Goal: Task Accomplishment & Management: Manage account settings

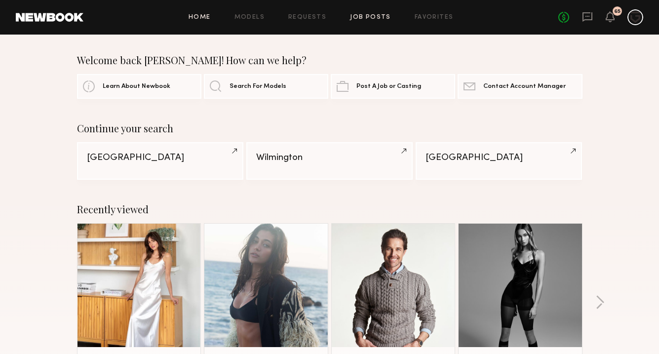
click at [366, 19] on link "Job Posts" at bounding box center [370, 17] width 41 height 6
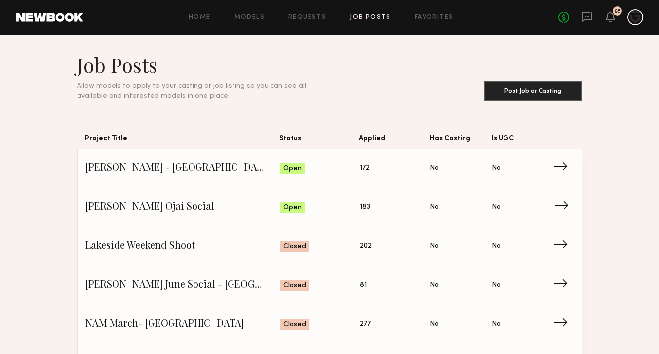
click at [222, 203] on span "HL NAM Ojai Social" at bounding box center [183, 207] width 196 height 15
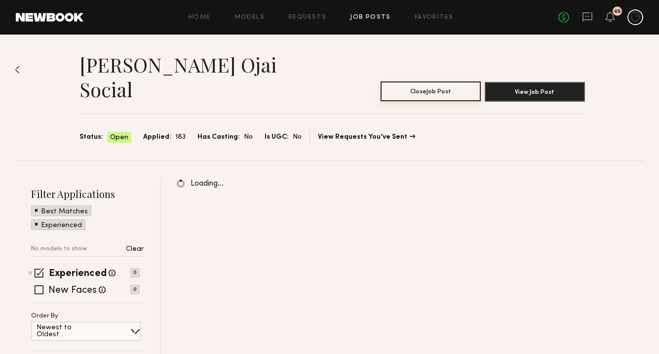
click at [439, 81] on button "Close Job Post" at bounding box center [431, 91] width 100 height 20
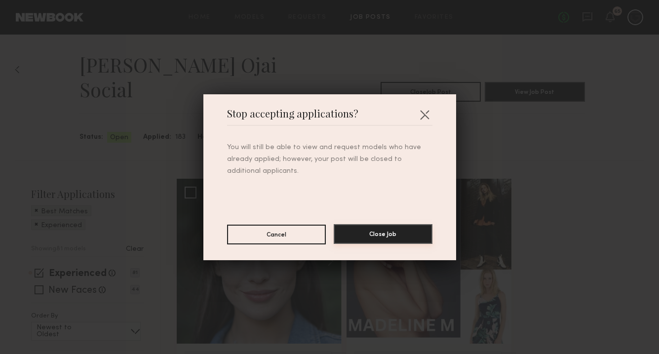
click at [363, 235] on button "Close Job" at bounding box center [383, 234] width 99 height 20
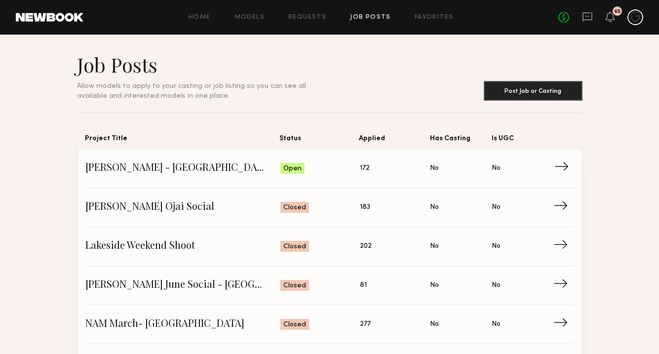
click at [238, 170] on span "HL NAM - Anaheim November" at bounding box center [183, 168] width 196 height 15
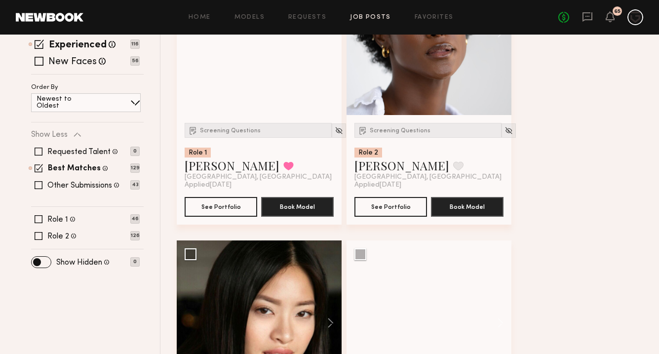
scroll to position [256, 0]
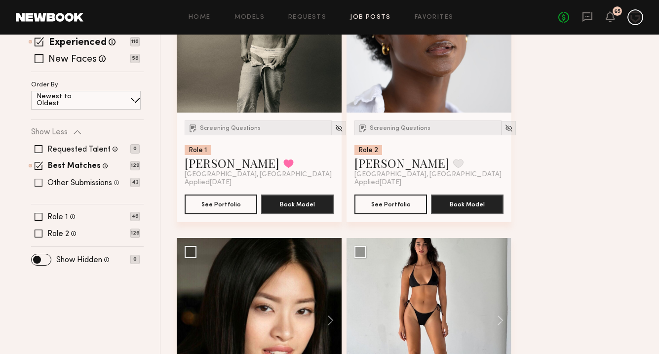
click at [39, 179] on span at bounding box center [39, 183] width 8 height 8
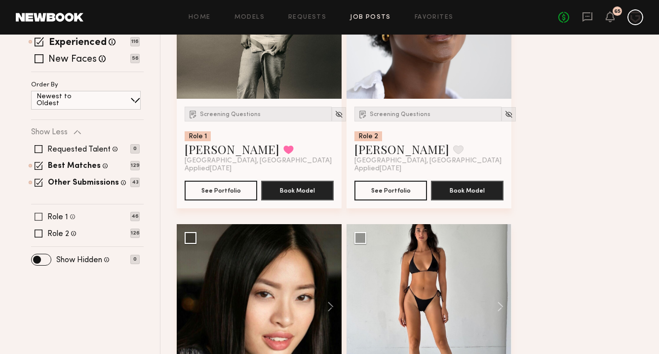
click at [40, 213] on span at bounding box center [39, 217] width 8 height 8
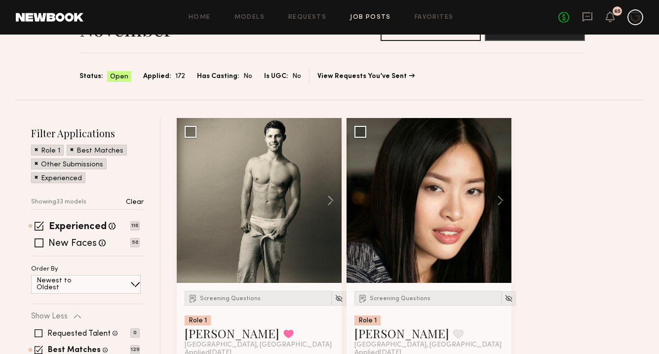
scroll to position [87, 0]
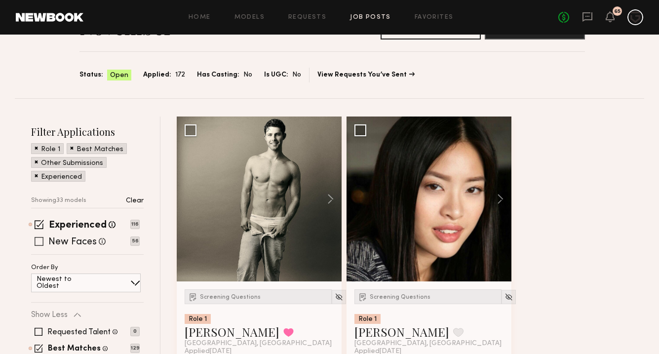
click at [42, 237] on span at bounding box center [39, 241] width 9 height 9
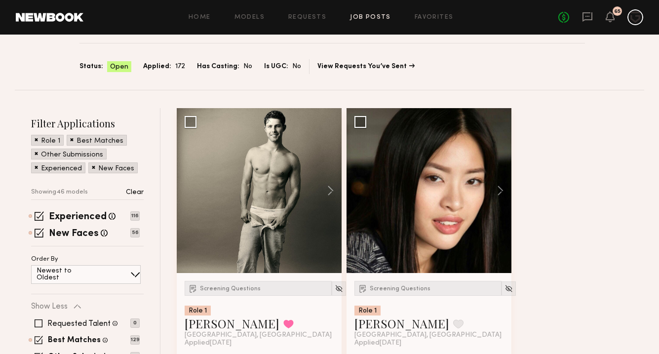
scroll to position [129, 0]
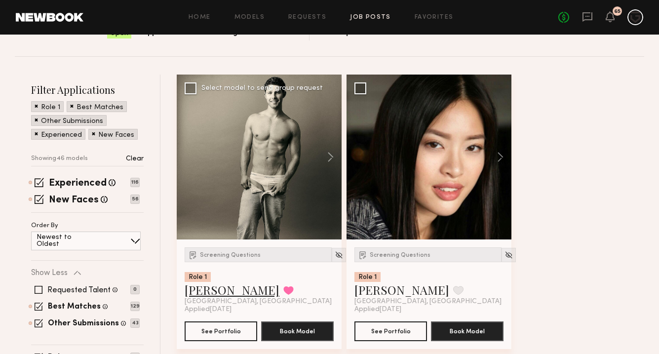
click at [211, 282] on link "Dylan W." at bounding box center [232, 290] width 95 height 16
click at [283, 286] on button at bounding box center [288, 290] width 10 height 9
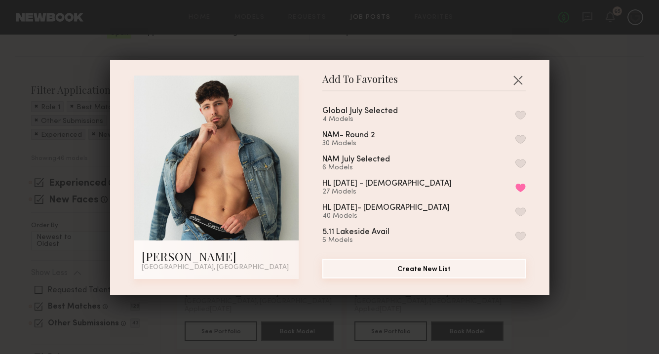
click at [410, 268] on button "Create New List" at bounding box center [423, 269] width 203 height 20
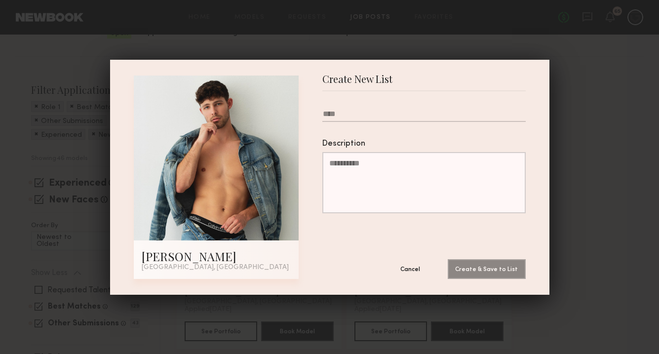
click at [374, 113] on input "text" at bounding box center [423, 116] width 203 height 12
type input "**********"
click at [488, 271] on button "Create & Save to List" at bounding box center [487, 269] width 78 height 20
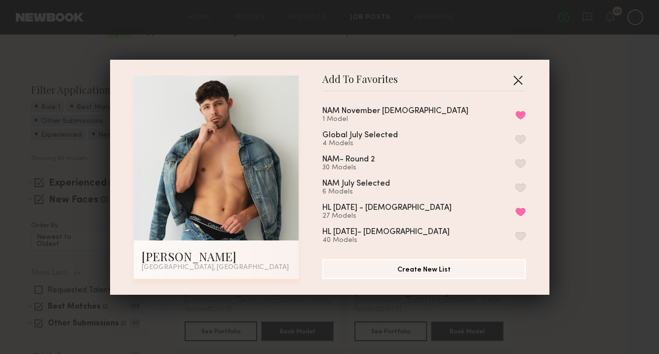
click at [519, 79] on button "button" at bounding box center [518, 80] width 16 height 16
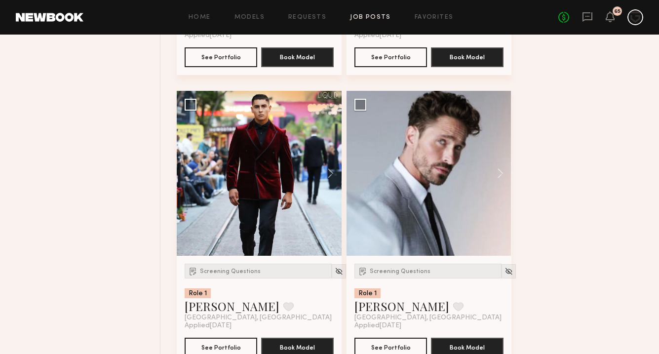
scroll to position [694, 0]
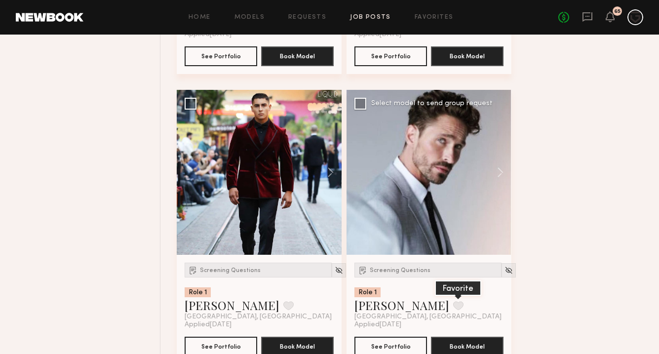
click at [453, 301] on button at bounding box center [458, 305] width 10 height 9
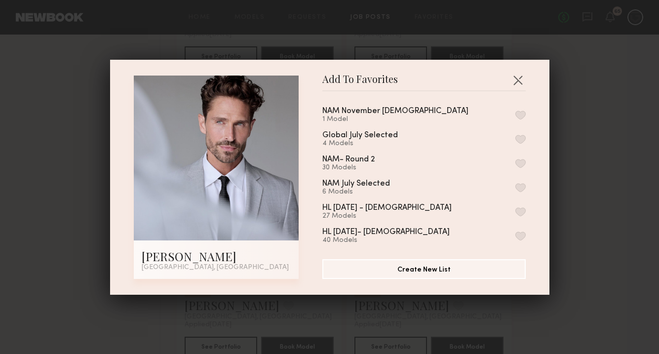
click at [521, 116] on button "button" at bounding box center [521, 115] width 10 height 9
click at [516, 82] on button "button" at bounding box center [518, 80] width 16 height 16
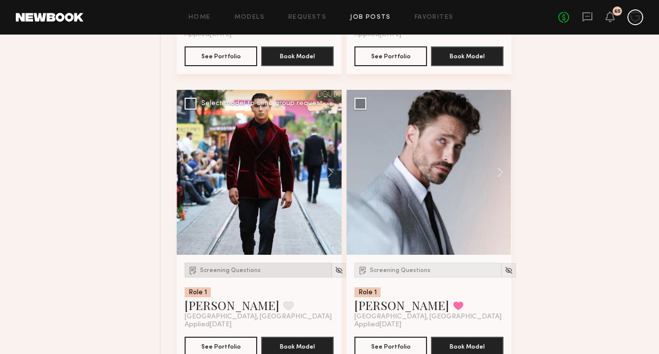
click at [241, 268] on span "Screening Questions" at bounding box center [230, 271] width 61 height 6
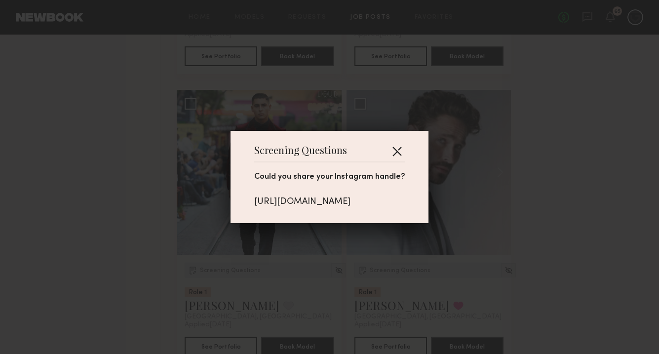
click at [405, 145] on button "button" at bounding box center [397, 151] width 16 height 16
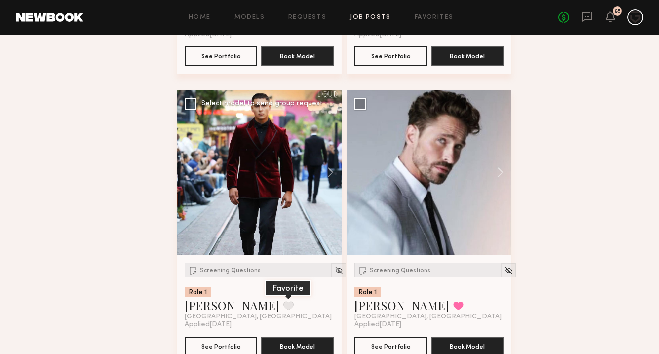
click at [283, 301] on button at bounding box center [288, 305] width 10 height 9
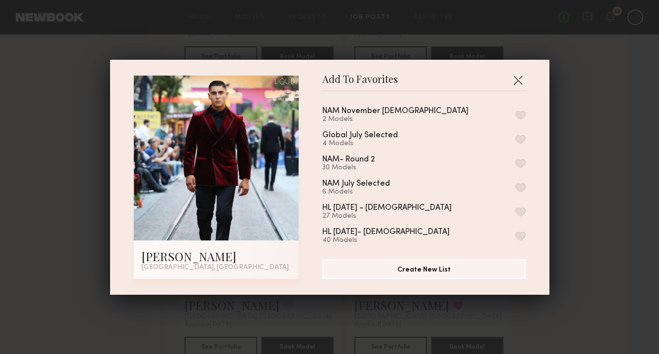
click at [519, 115] on button "button" at bounding box center [521, 115] width 10 height 9
click at [518, 84] on button "button" at bounding box center [518, 80] width 16 height 16
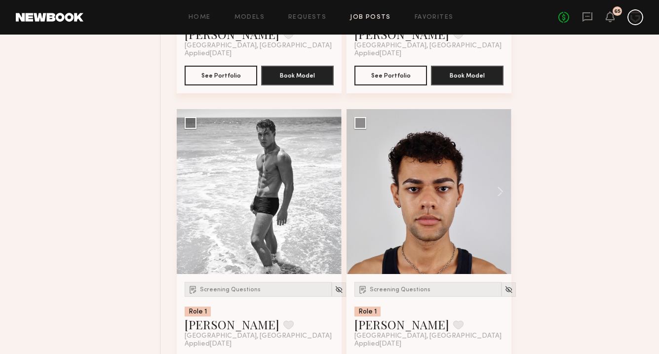
scroll to position [1260, 0]
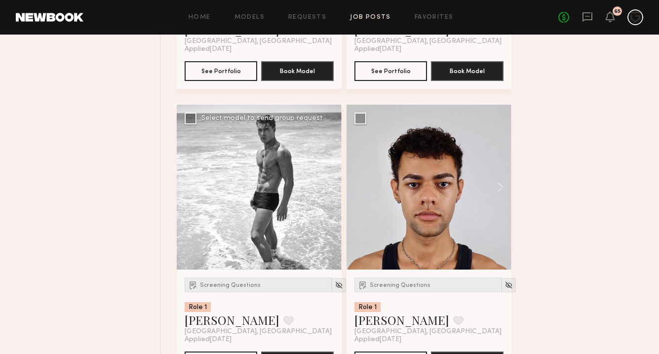
click at [251, 195] on div at bounding box center [259, 187] width 165 height 165
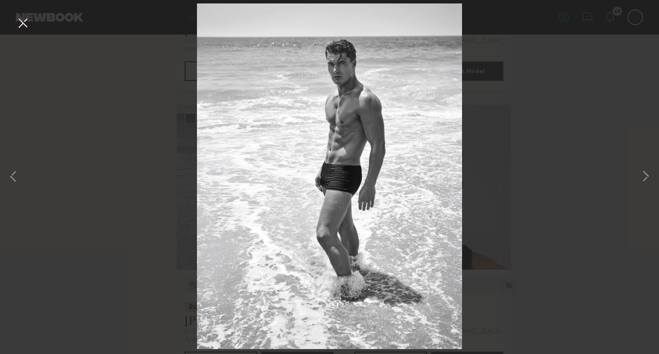
click at [158, 187] on div "1 of 5" at bounding box center [329, 177] width 659 height 354
click at [24, 22] on button at bounding box center [23, 24] width 16 height 18
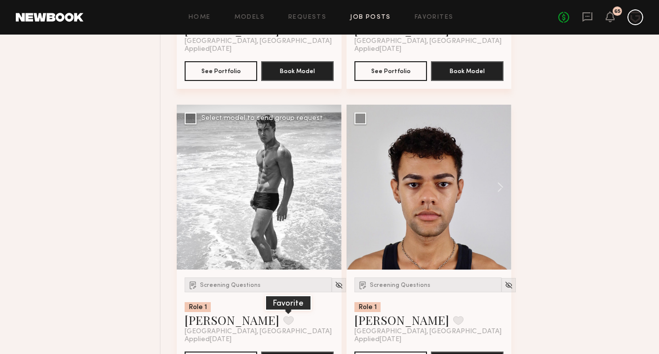
click at [283, 316] on button at bounding box center [288, 320] width 10 height 9
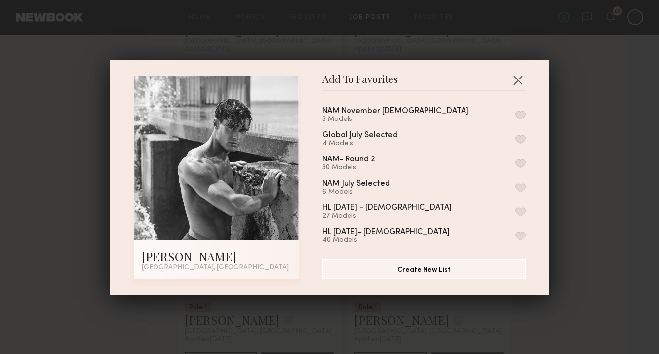
click at [521, 114] on button "button" at bounding box center [521, 115] width 10 height 9
click at [520, 75] on button "button" at bounding box center [518, 80] width 16 height 16
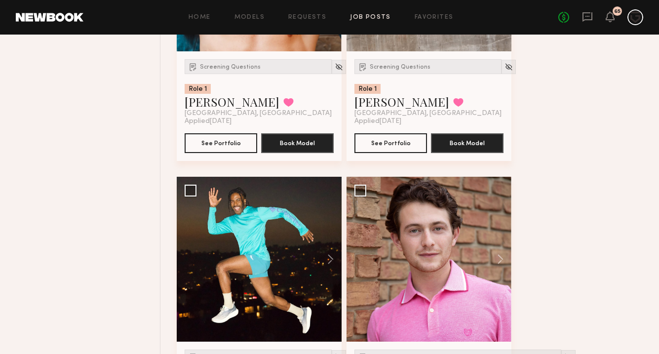
scroll to position [2121, 0]
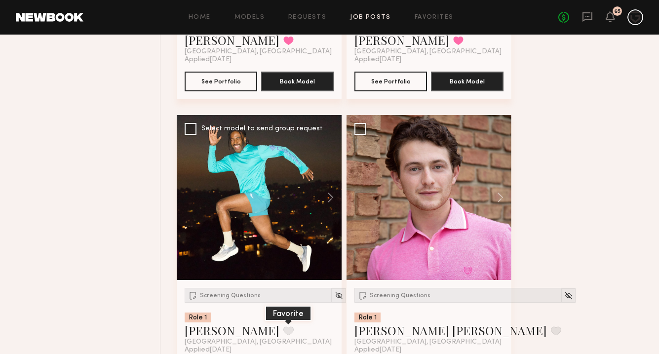
click at [283, 326] on button at bounding box center [288, 330] width 10 height 9
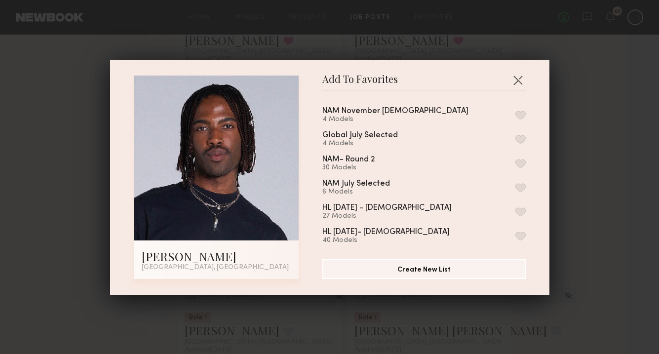
click at [519, 113] on button "button" at bounding box center [521, 115] width 10 height 9
click at [521, 85] on button "button" at bounding box center [518, 80] width 16 height 16
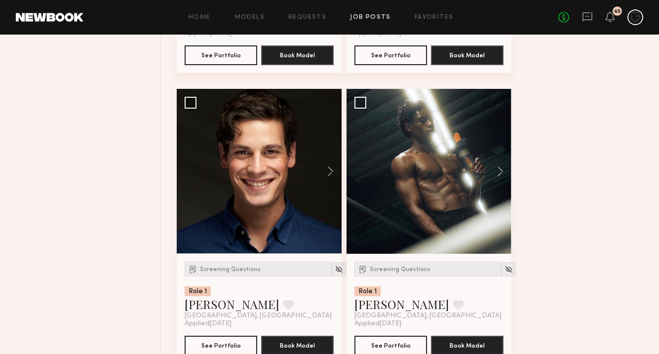
scroll to position [2750, 0]
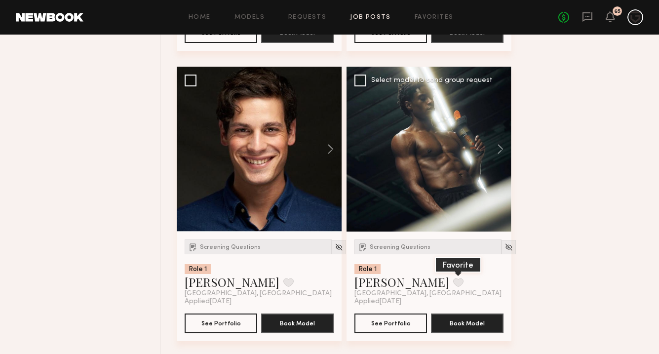
click at [453, 278] on button at bounding box center [458, 282] width 10 height 9
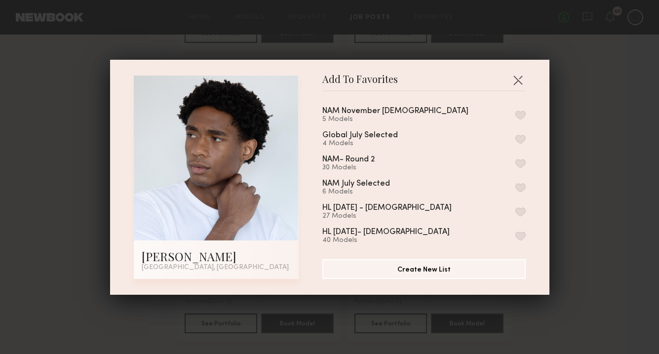
click at [524, 114] on button "button" at bounding box center [521, 115] width 10 height 9
click at [512, 85] on button "button" at bounding box center [518, 80] width 16 height 16
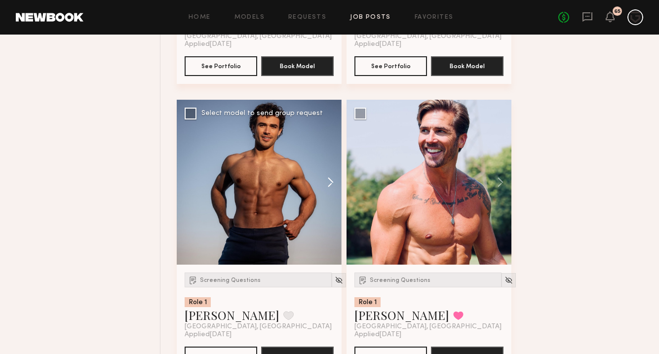
scroll to position [3011, 0]
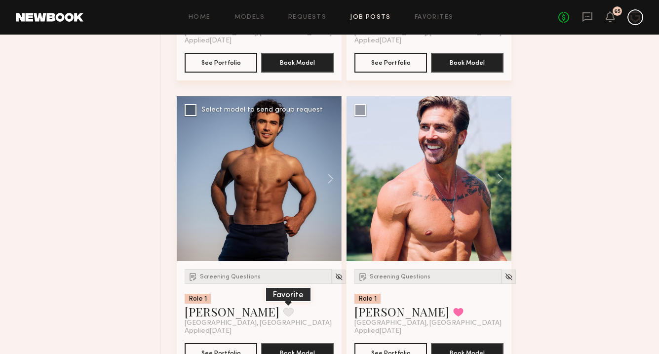
click at [283, 308] on button at bounding box center [288, 312] width 10 height 9
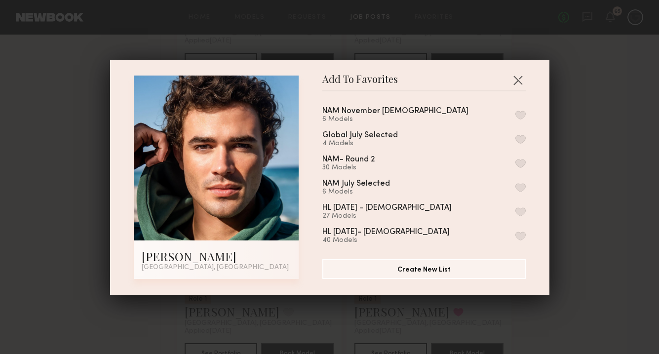
click at [521, 114] on button "button" at bounding box center [521, 115] width 10 height 9
click at [520, 81] on button "button" at bounding box center [518, 80] width 16 height 16
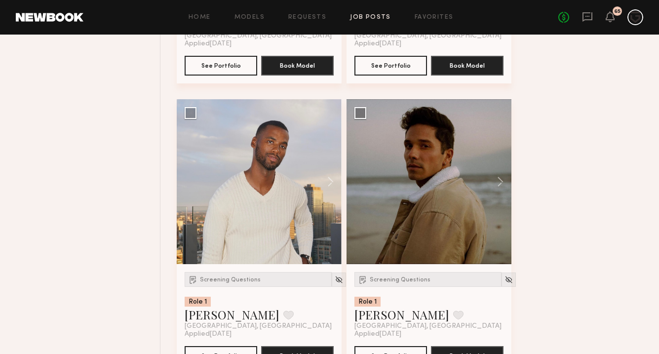
scroll to position [3301, 0]
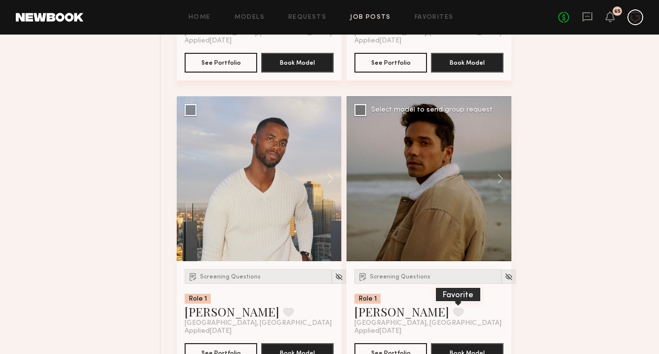
click at [453, 308] on button at bounding box center [458, 312] width 10 height 9
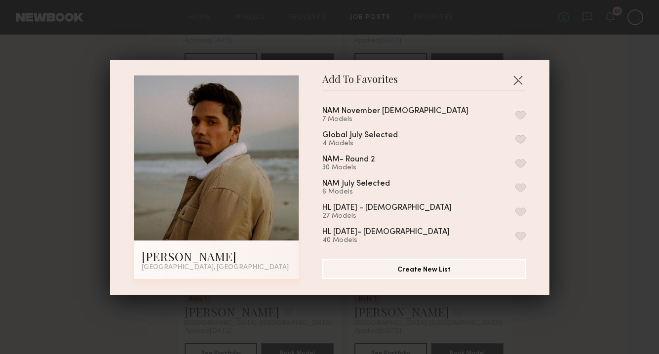
click at [516, 117] on button "button" at bounding box center [521, 115] width 10 height 9
click at [520, 75] on button "button" at bounding box center [518, 80] width 16 height 16
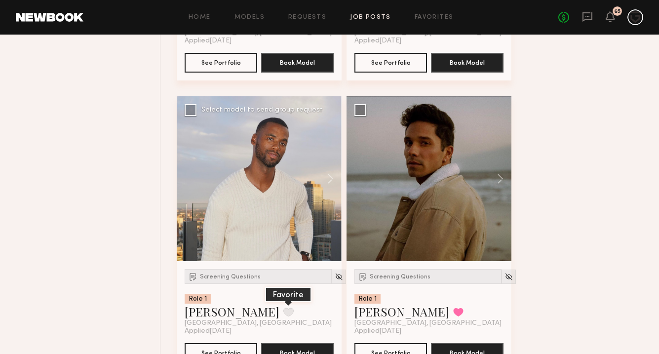
click at [283, 308] on button at bounding box center [288, 312] width 10 height 9
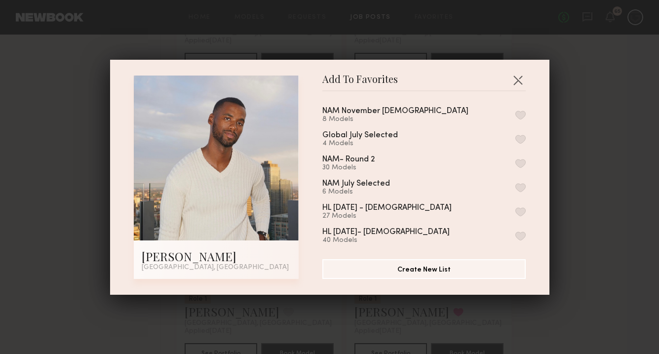
click at [522, 114] on button "button" at bounding box center [521, 115] width 10 height 9
click at [519, 78] on button "button" at bounding box center [518, 80] width 16 height 16
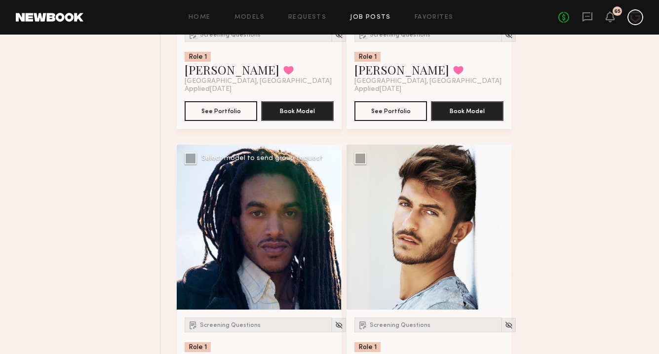
scroll to position [3562, 0]
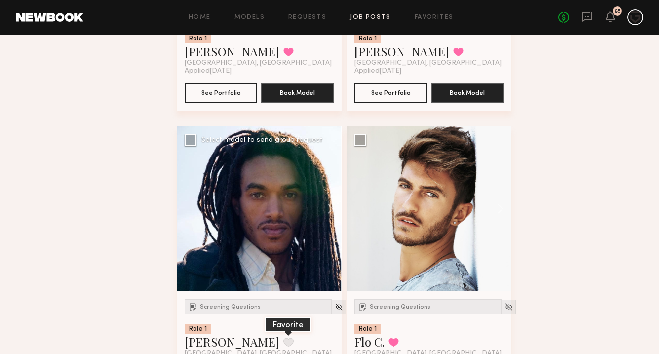
click at [283, 338] on button at bounding box center [288, 342] width 10 height 9
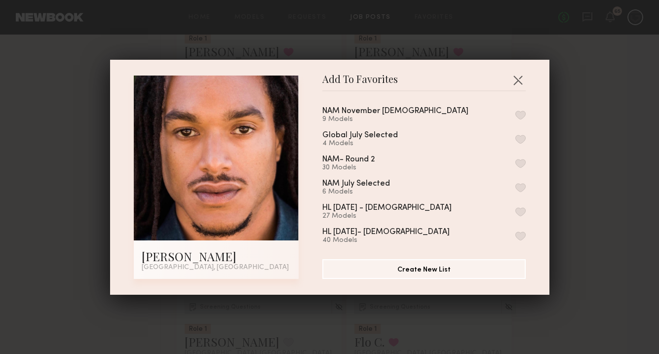
click at [521, 116] on button "button" at bounding box center [521, 115] width 10 height 9
click at [519, 79] on button "button" at bounding box center [518, 80] width 16 height 16
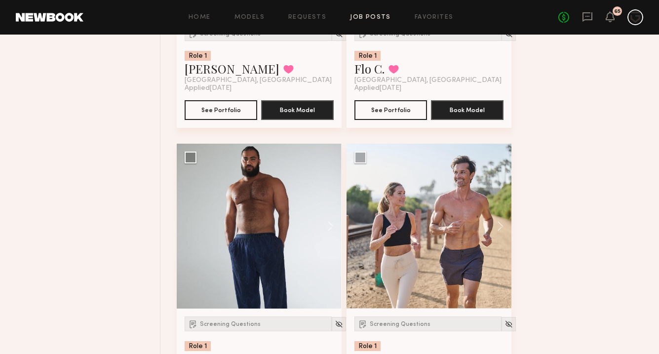
scroll to position [3842, 0]
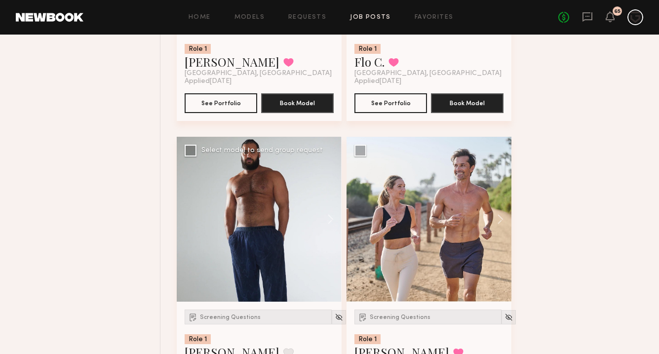
click at [241, 219] on div at bounding box center [259, 219] width 165 height 165
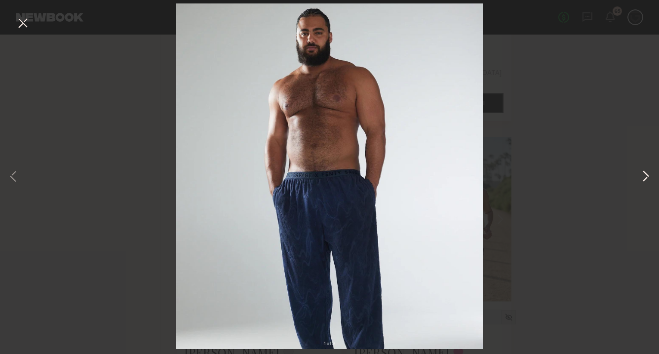
click at [642, 177] on button at bounding box center [646, 177] width 12 height 283
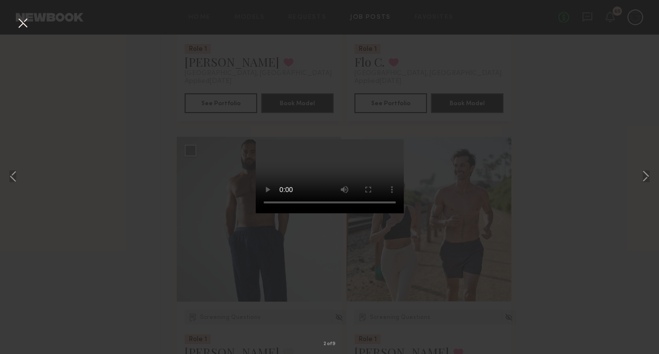
click at [594, 145] on div "2 of 9" at bounding box center [329, 177] width 659 height 354
click at [30, 138] on div "2 of 9" at bounding box center [329, 177] width 659 height 354
click at [24, 22] on button at bounding box center [23, 24] width 16 height 18
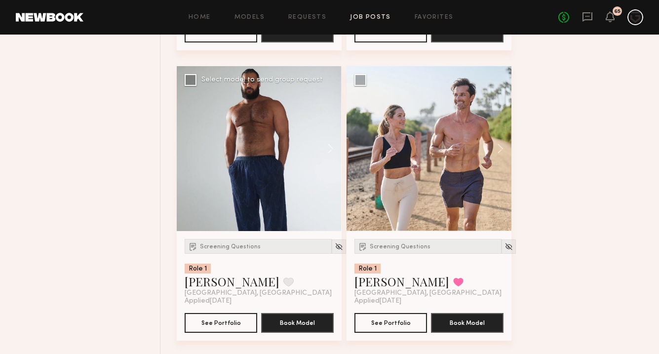
scroll to position [3928, 0]
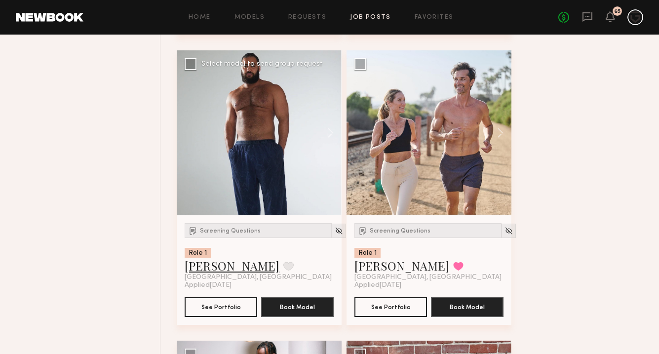
click at [218, 258] on link "Shayne C." at bounding box center [232, 266] width 95 height 16
click at [283, 262] on button at bounding box center [288, 266] width 10 height 9
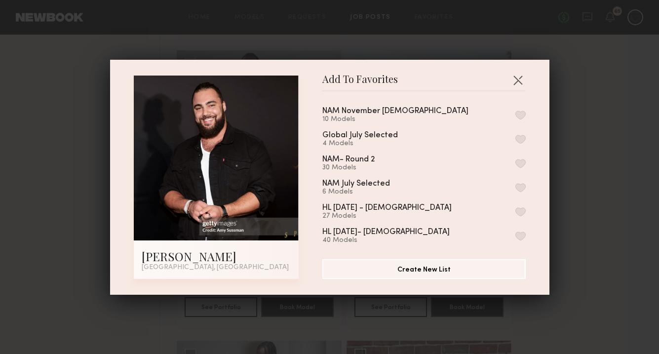
click at [518, 114] on button "button" at bounding box center [521, 115] width 10 height 9
click at [519, 80] on button "button" at bounding box center [518, 80] width 16 height 16
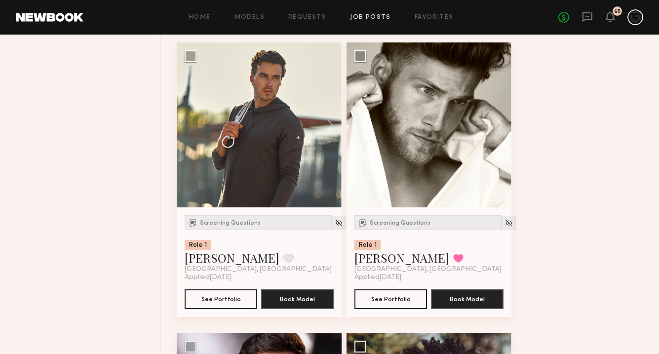
scroll to position [4520, 0]
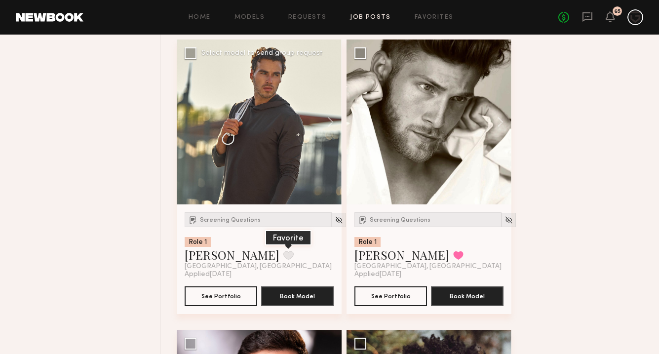
click at [283, 251] on button at bounding box center [288, 255] width 10 height 9
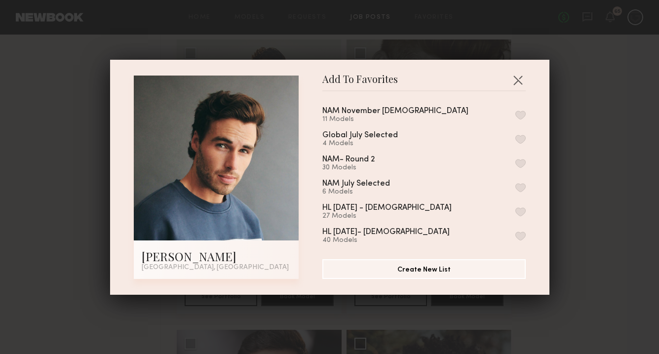
click at [523, 113] on button "button" at bounding box center [521, 115] width 10 height 9
click at [519, 79] on button "button" at bounding box center [518, 80] width 16 height 16
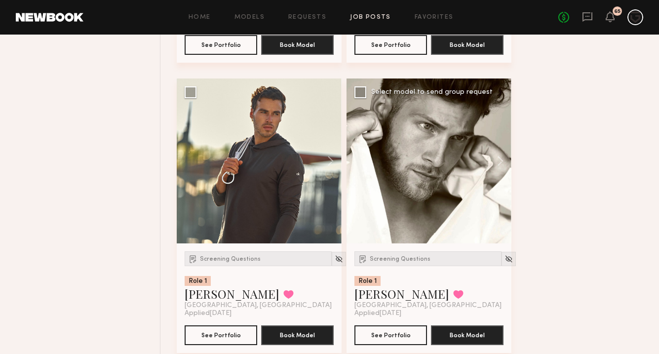
scroll to position [4482, 0]
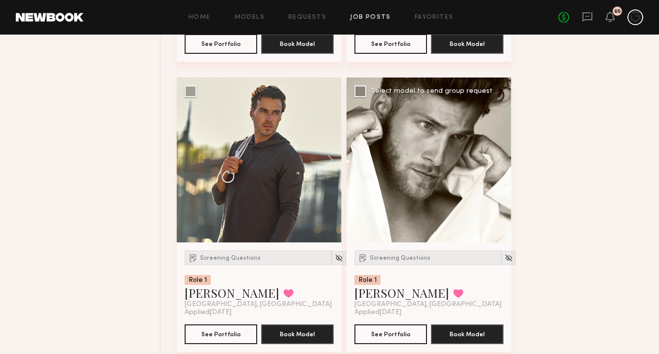
click at [419, 147] on div at bounding box center [429, 160] width 165 height 165
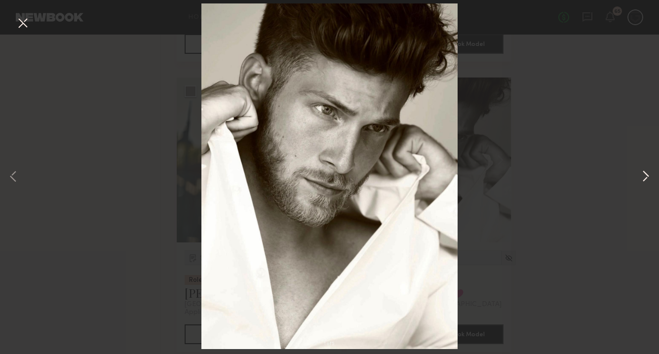
click at [647, 175] on button at bounding box center [646, 177] width 12 height 283
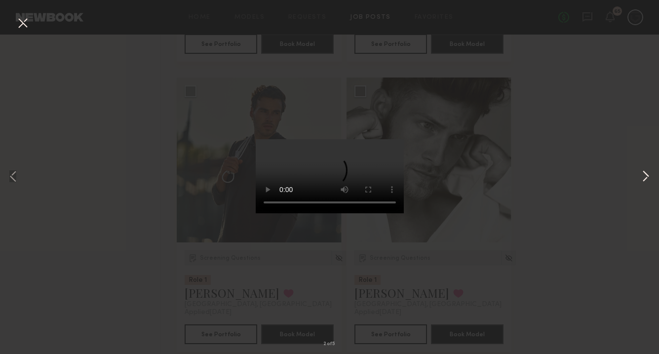
click at [646, 177] on button at bounding box center [646, 177] width 12 height 283
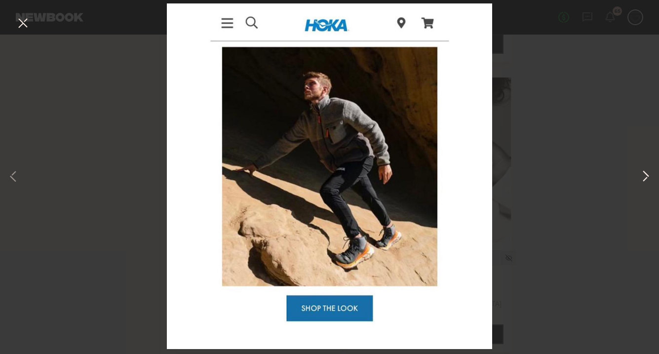
click at [646, 177] on button at bounding box center [646, 177] width 12 height 283
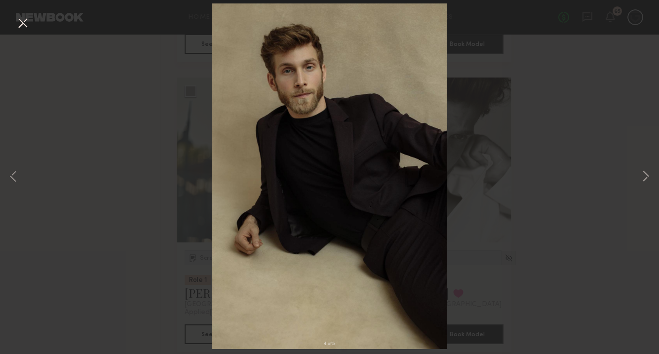
click at [22, 24] on button at bounding box center [23, 24] width 16 height 18
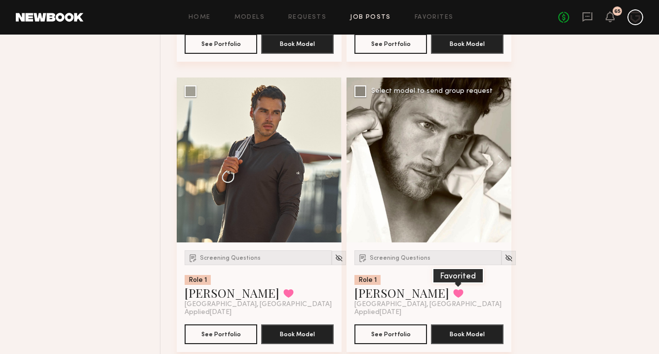
click at [453, 289] on button at bounding box center [458, 293] width 10 height 9
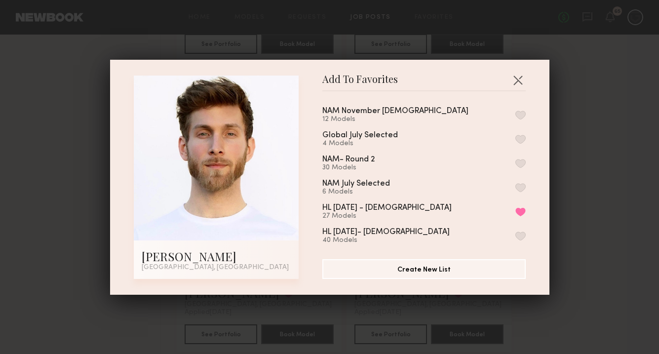
click at [519, 114] on button "button" at bounding box center [521, 115] width 10 height 9
click at [518, 79] on button "button" at bounding box center [518, 80] width 16 height 16
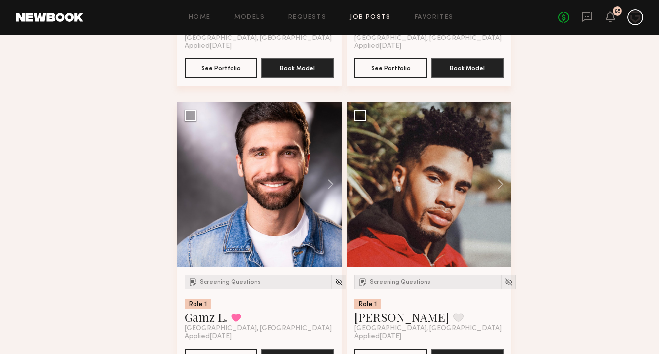
scroll to position [4752, 0]
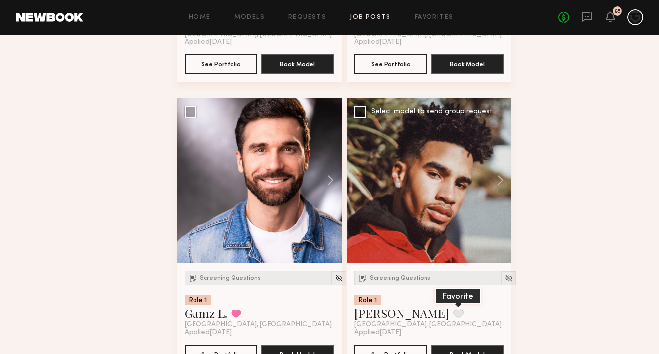
click at [453, 309] on button at bounding box center [458, 313] width 10 height 9
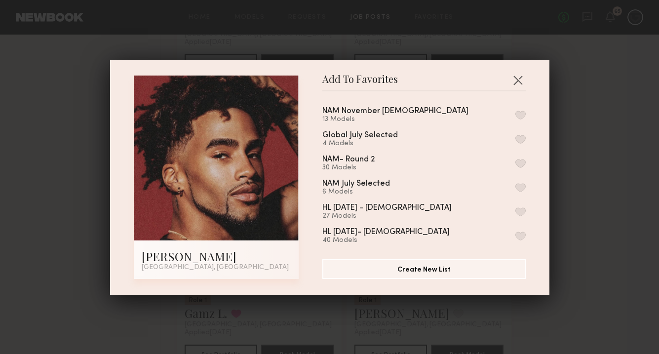
click at [523, 116] on button "button" at bounding box center [521, 115] width 10 height 9
click at [518, 77] on button "button" at bounding box center [518, 80] width 16 height 16
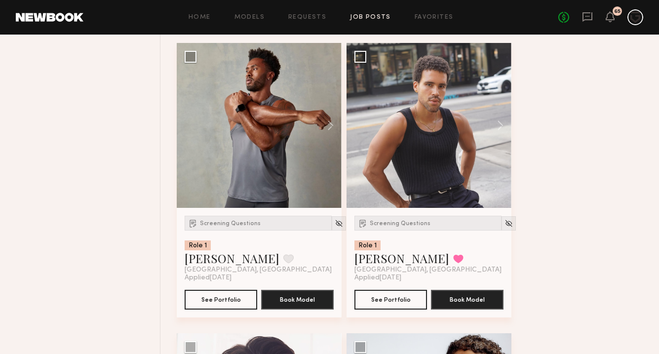
scroll to position [5097, 0]
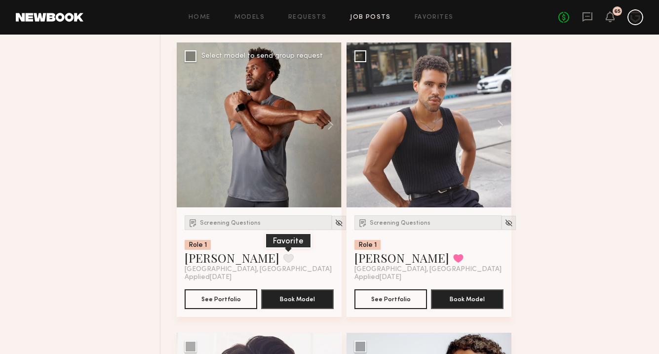
click at [283, 254] on button at bounding box center [288, 258] width 10 height 9
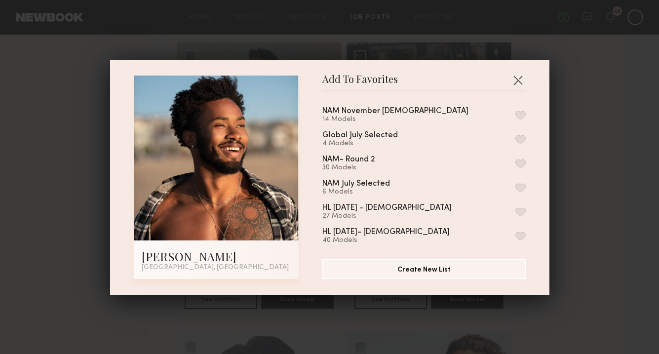
click at [518, 117] on button "button" at bounding box center [521, 115] width 10 height 9
click at [519, 77] on button "button" at bounding box center [518, 80] width 16 height 16
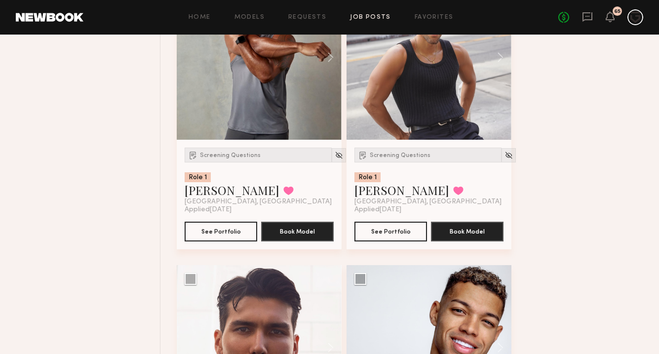
scroll to position [5170, 0]
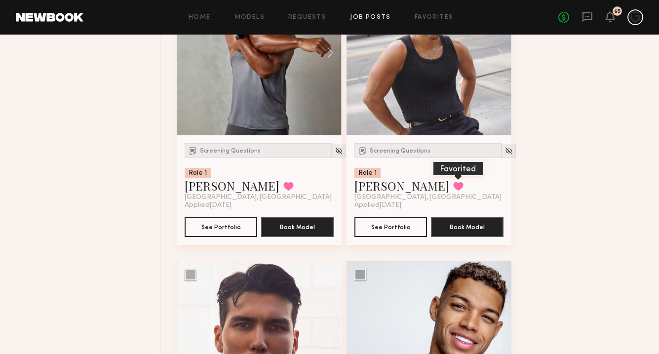
click at [453, 182] on button at bounding box center [458, 186] width 10 height 9
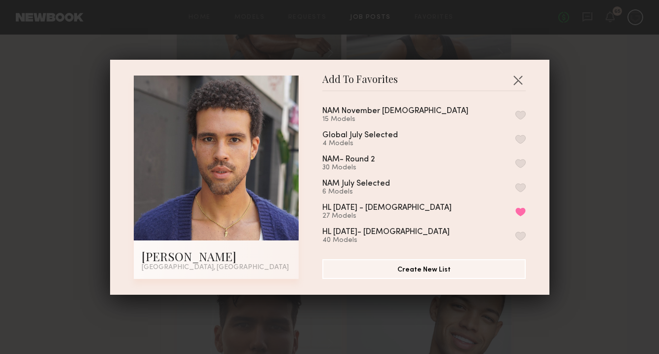
click at [522, 117] on button "button" at bounding box center [521, 115] width 10 height 9
click at [522, 79] on button "button" at bounding box center [518, 80] width 16 height 16
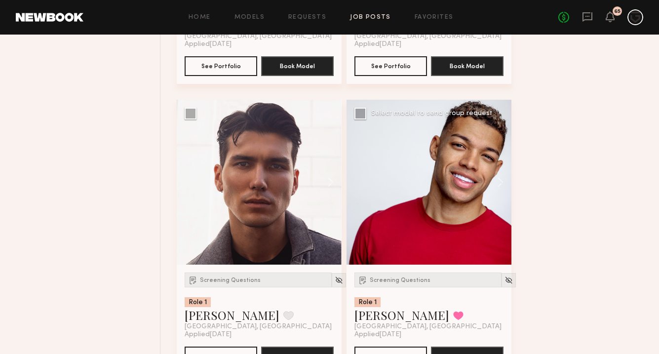
scroll to position [5334, 0]
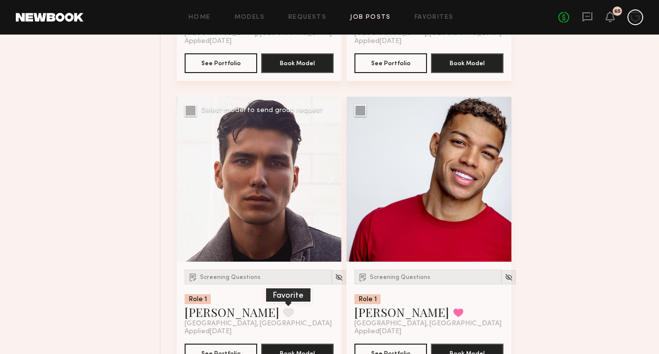
click at [283, 308] on button at bounding box center [288, 312] width 10 height 9
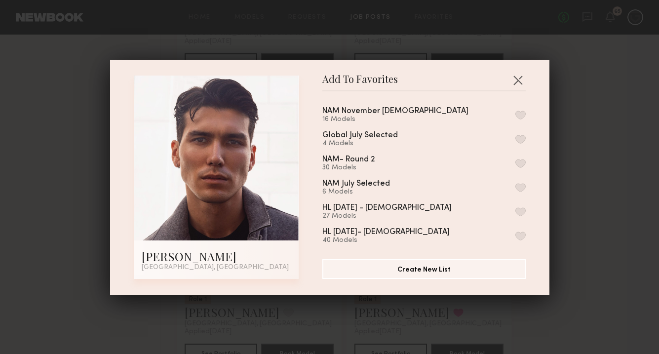
click at [520, 112] on button "button" at bounding box center [521, 115] width 10 height 9
click at [517, 81] on button "button" at bounding box center [518, 80] width 16 height 16
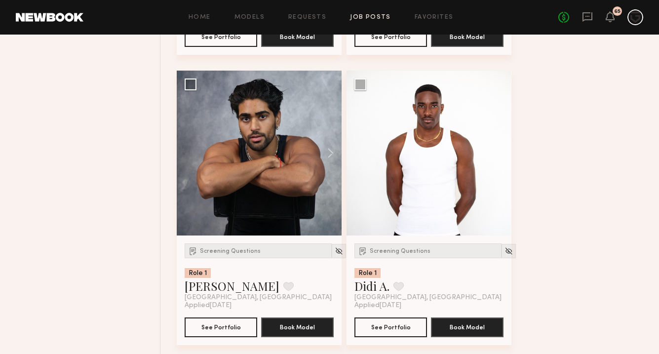
scroll to position [5942, 0]
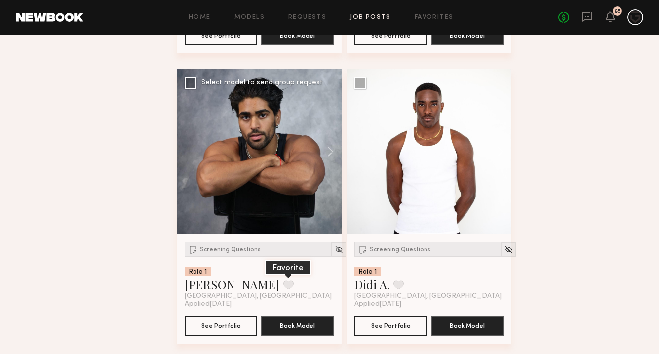
click at [283, 281] on button at bounding box center [288, 285] width 10 height 9
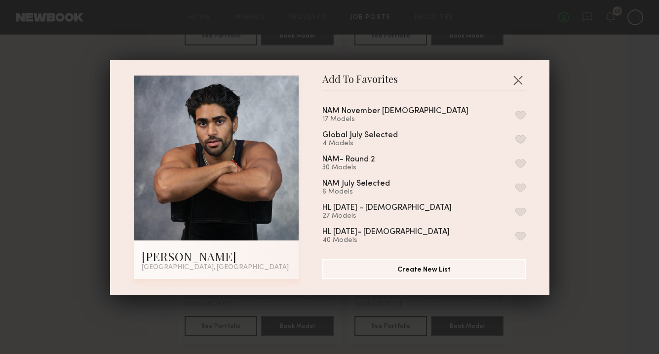
click at [519, 116] on button "button" at bounding box center [521, 115] width 10 height 9
click at [518, 75] on button "button" at bounding box center [518, 80] width 16 height 16
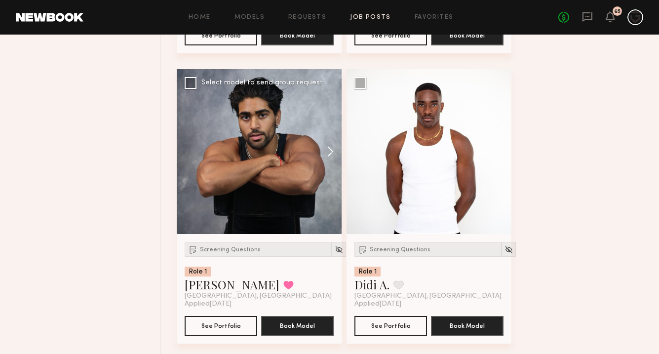
scroll to position [5970, 0]
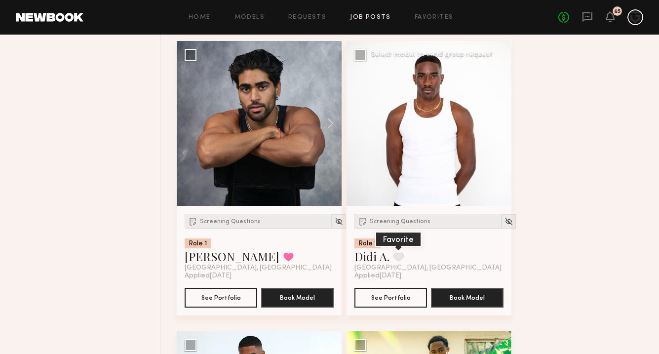
click at [401, 252] on button at bounding box center [399, 256] width 10 height 9
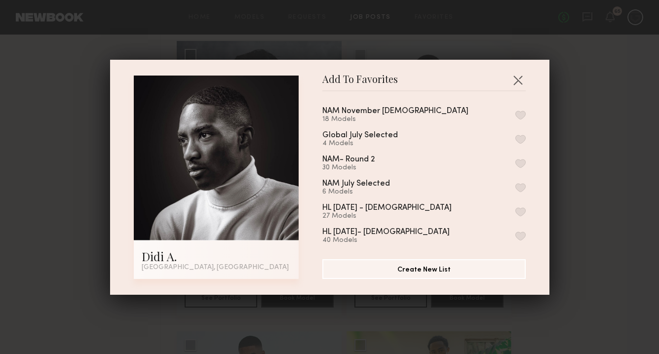
click at [522, 112] on button "button" at bounding box center [521, 115] width 10 height 9
click at [521, 80] on button "button" at bounding box center [518, 80] width 16 height 16
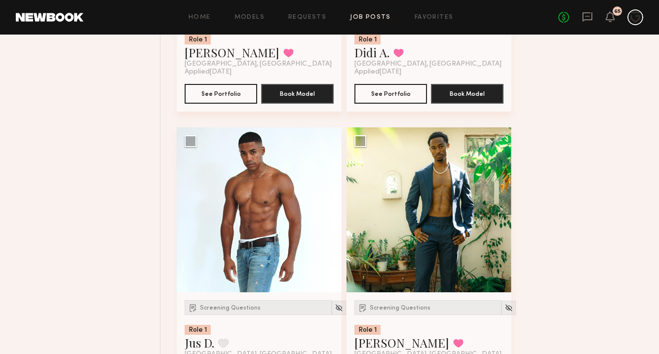
scroll to position [6196, 0]
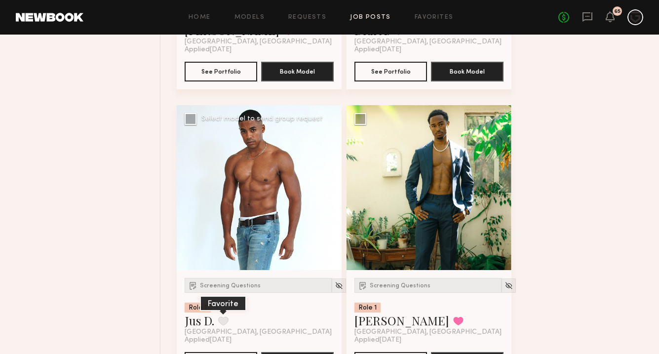
click at [225, 317] on button at bounding box center [223, 321] width 10 height 9
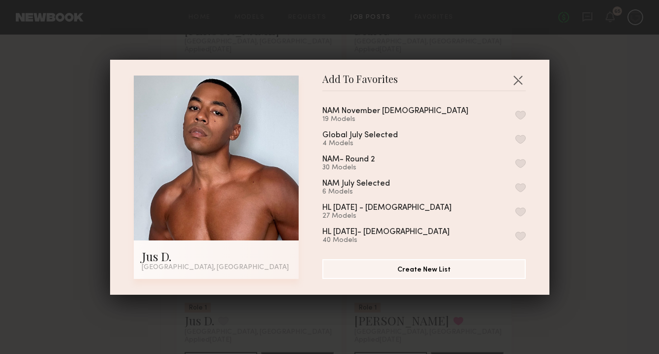
click at [519, 114] on button "button" at bounding box center [521, 115] width 10 height 9
click at [516, 85] on button "button" at bounding box center [518, 80] width 16 height 16
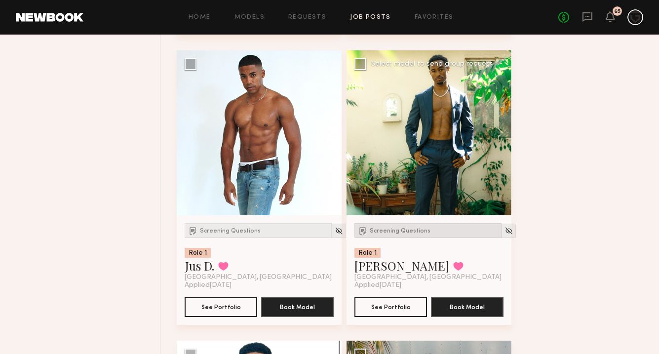
scroll to position [6262, 0]
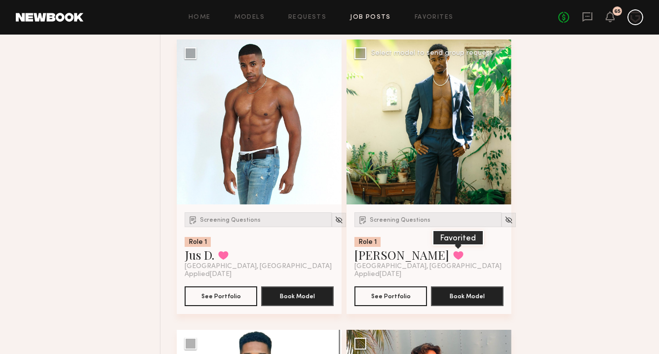
click at [453, 251] on button at bounding box center [458, 255] width 10 height 9
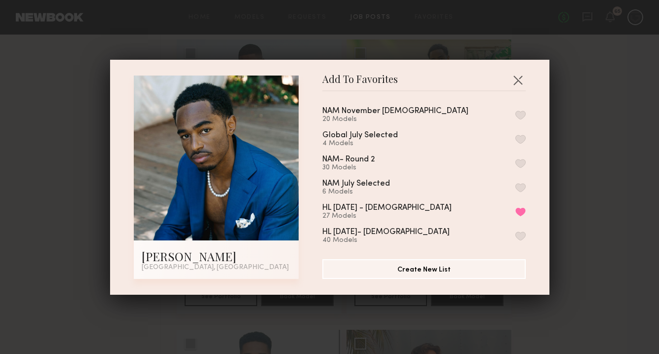
click at [518, 114] on button "button" at bounding box center [521, 115] width 10 height 9
click at [519, 85] on button "button" at bounding box center [518, 80] width 16 height 16
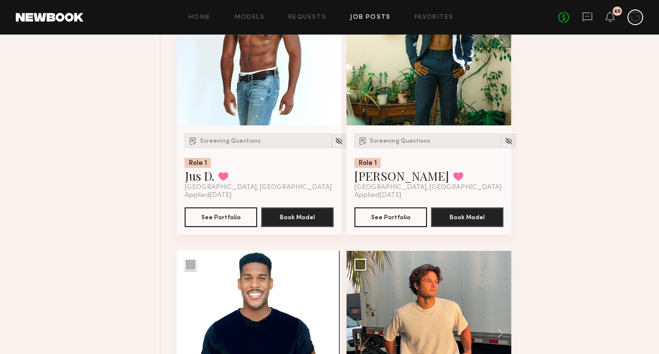
scroll to position [6509, 0]
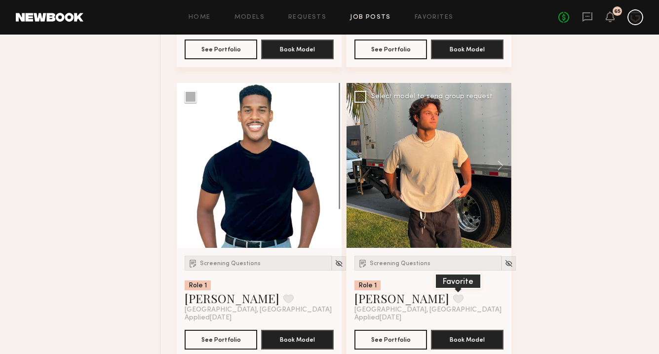
click at [453, 294] on button at bounding box center [458, 298] width 10 height 9
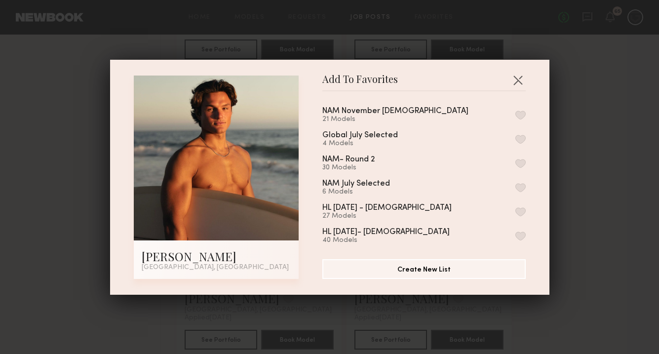
click at [520, 115] on button "button" at bounding box center [521, 115] width 10 height 9
click at [522, 81] on button "button" at bounding box center [518, 80] width 16 height 16
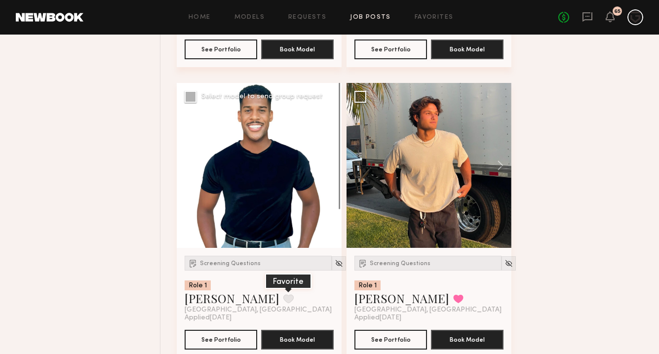
click at [283, 294] on button at bounding box center [288, 298] width 10 height 9
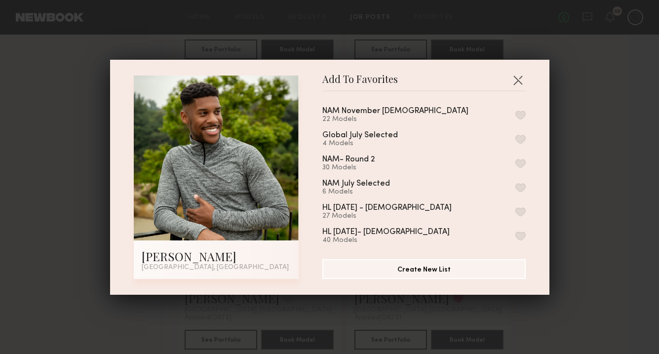
click at [521, 116] on button "button" at bounding box center [521, 115] width 10 height 9
click at [521, 79] on button "button" at bounding box center [518, 80] width 16 height 16
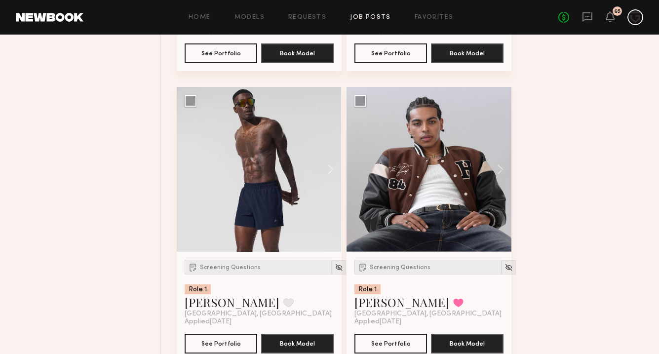
scroll to position [5676, 0]
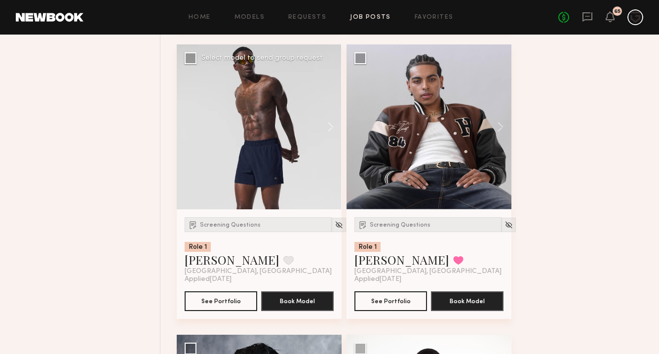
click at [250, 83] on div at bounding box center [259, 126] width 165 height 165
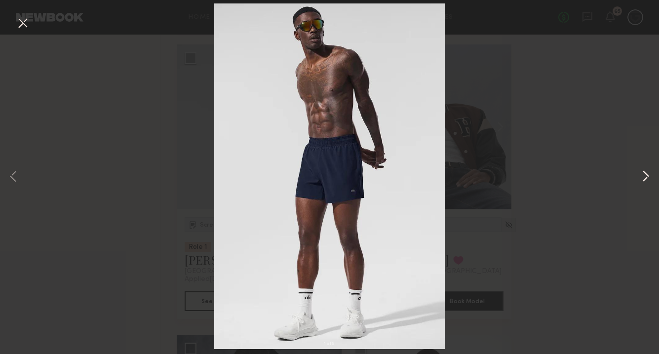
click at [644, 176] on button at bounding box center [646, 177] width 12 height 283
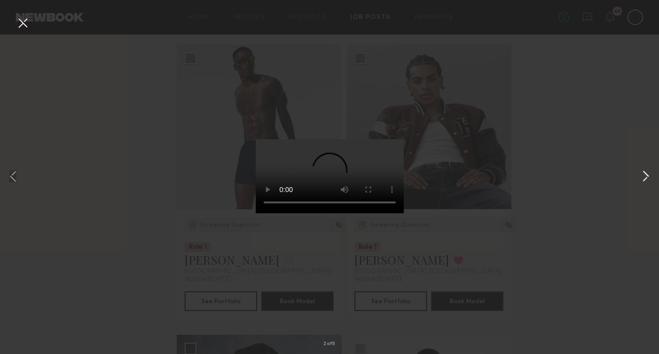
click at [644, 176] on button at bounding box center [646, 177] width 12 height 283
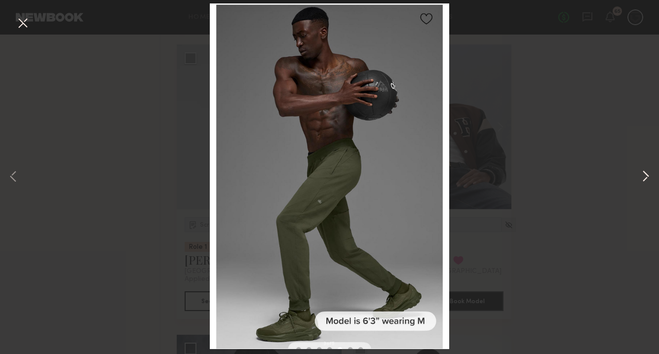
click at [644, 176] on button at bounding box center [646, 177] width 12 height 283
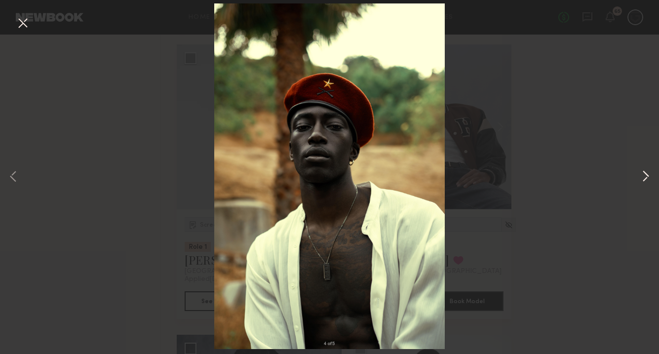
click at [647, 177] on button at bounding box center [646, 177] width 12 height 283
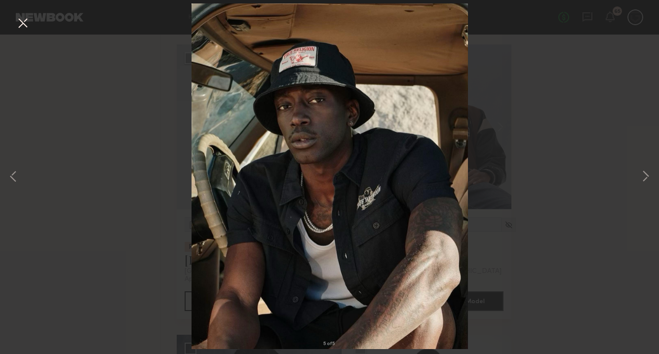
click at [25, 26] on button at bounding box center [23, 24] width 16 height 18
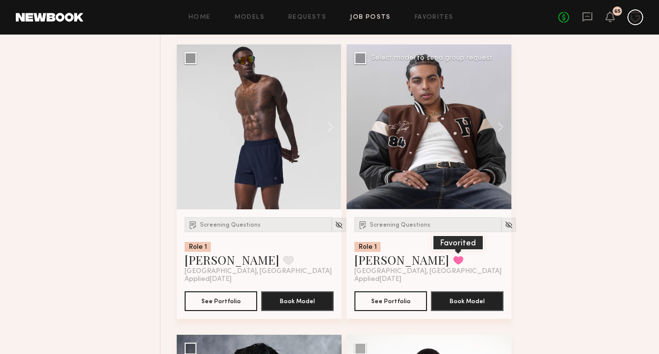
click at [453, 256] on button at bounding box center [458, 260] width 10 height 9
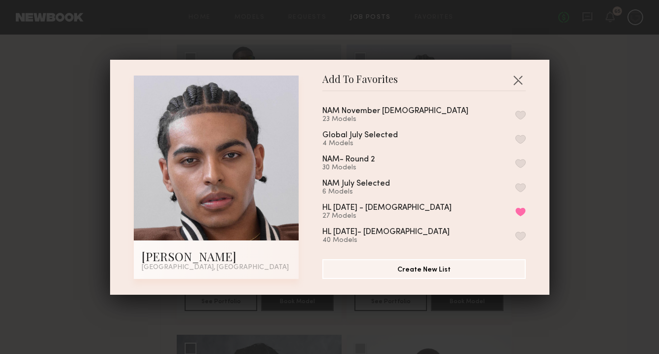
click at [521, 116] on button "button" at bounding box center [521, 115] width 10 height 9
click at [518, 84] on button "button" at bounding box center [518, 80] width 16 height 16
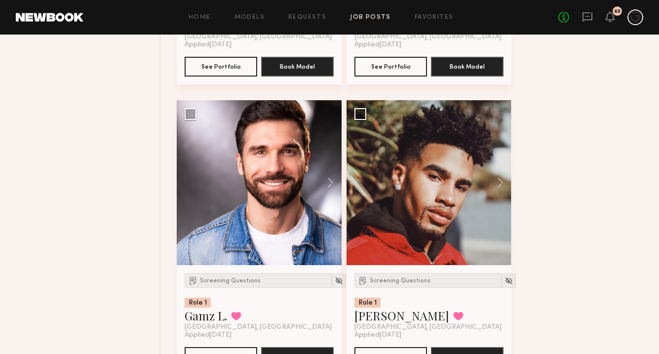
scroll to position [4751, 0]
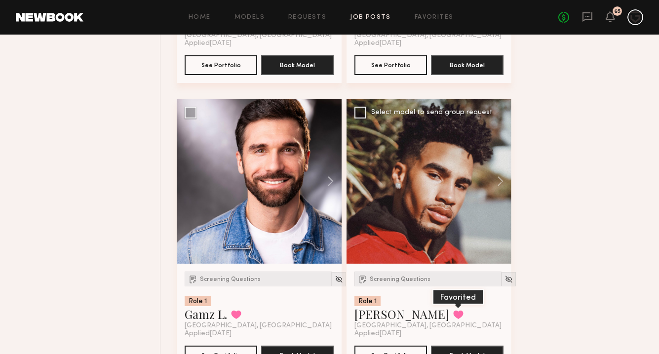
click at [453, 310] on button at bounding box center [458, 314] width 10 height 9
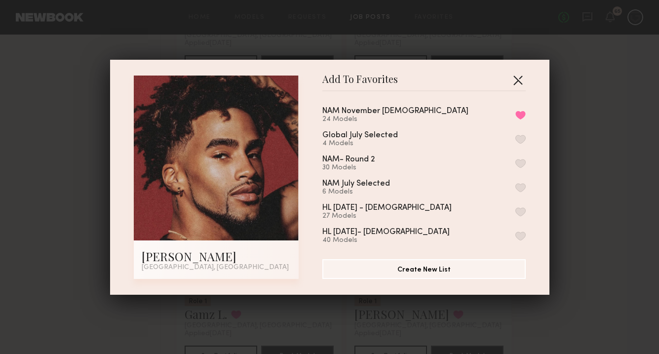
click at [519, 82] on button "button" at bounding box center [518, 80] width 16 height 16
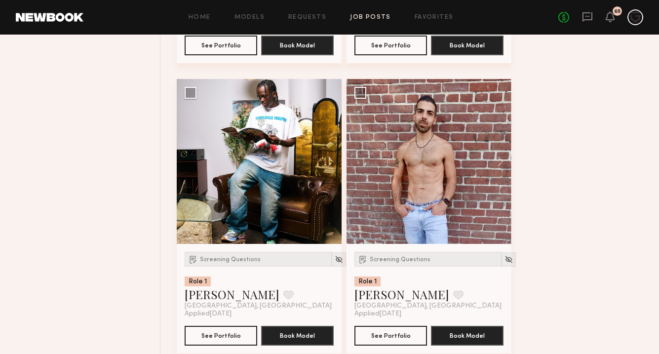
scroll to position [4190, 0]
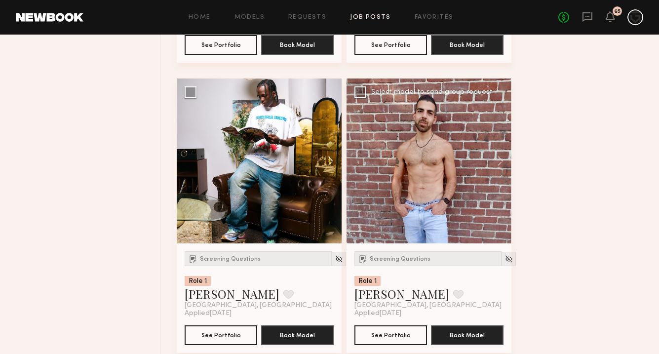
click at [429, 158] on div at bounding box center [429, 161] width 165 height 165
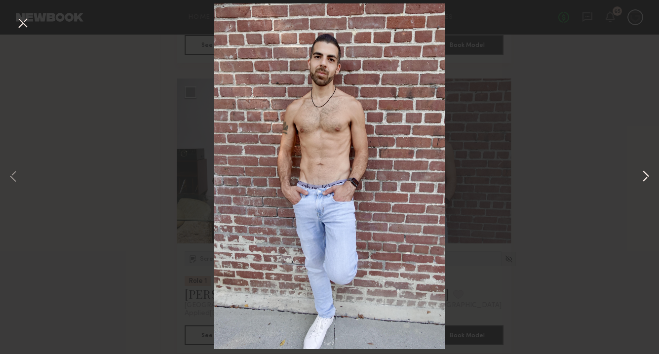
click at [645, 180] on button at bounding box center [646, 177] width 12 height 283
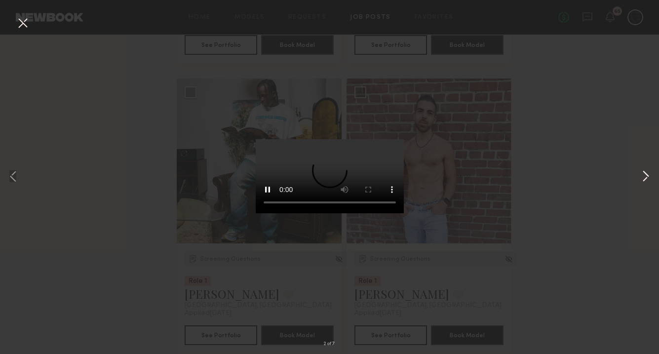
click at [644, 178] on button at bounding box center [646, 177] width 12 height 283
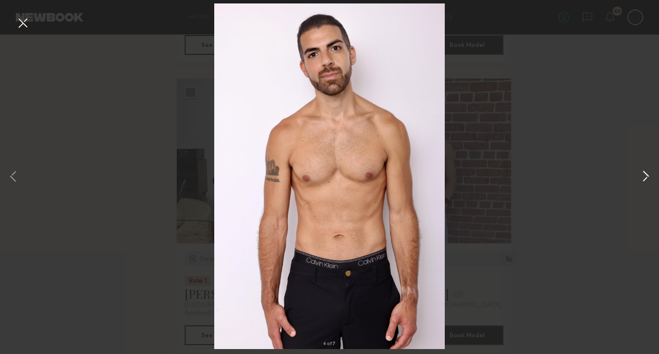
click at [644, 178] on button at bounding box center [646, 177] width 12 height 283
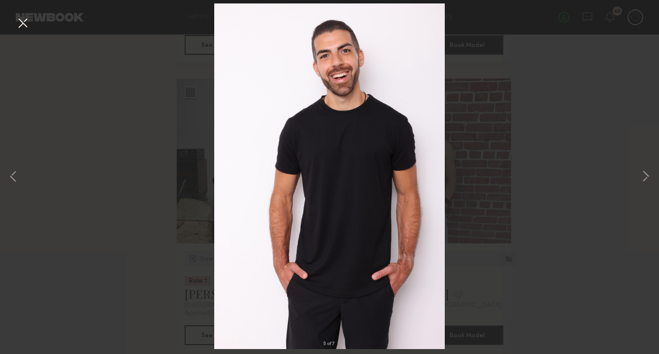
click at [26, 21] on button at bounding box center [23, 24] width 16 height 18
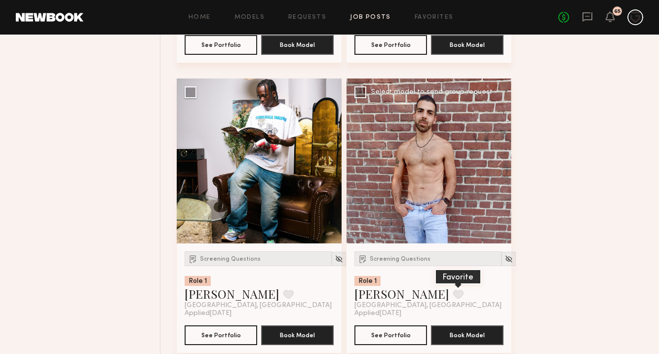
click at [453, 290] on button at bounding box center [458, 294] width 10 height 9
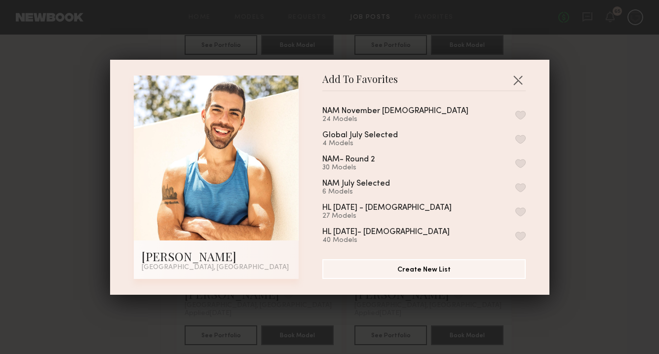
click at [521, 115] on button "button" at bounding box center [521, 115] width 10 height 9
click at [518, 82] on button "button" at bounding box center [518, 80] width 16 height 16
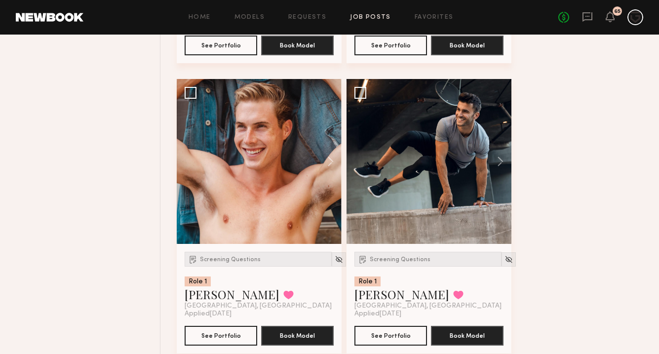
scroll to position [1868, 0]
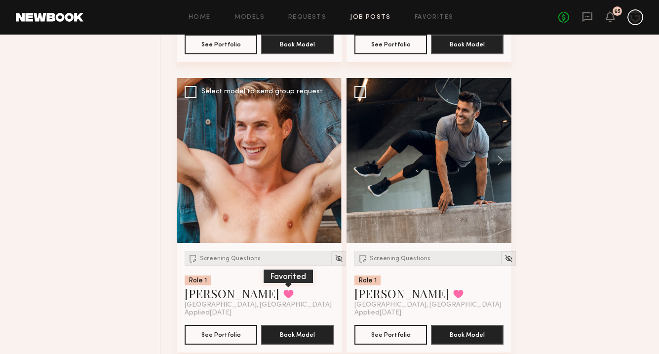
click at [283, 289] on button at bounding box center [288, 293] width 10 height 9
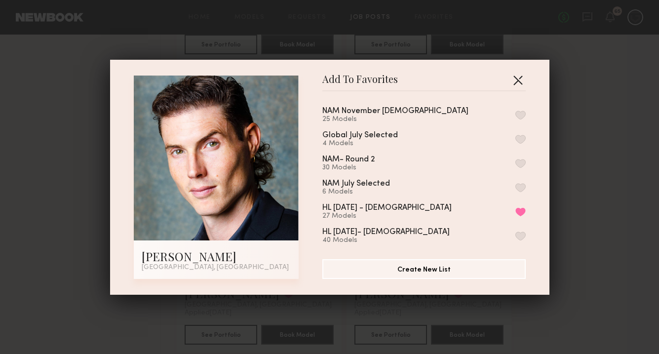
click at [522, 79] on button "button" at bounding box center [518, 80] width 16 height 16
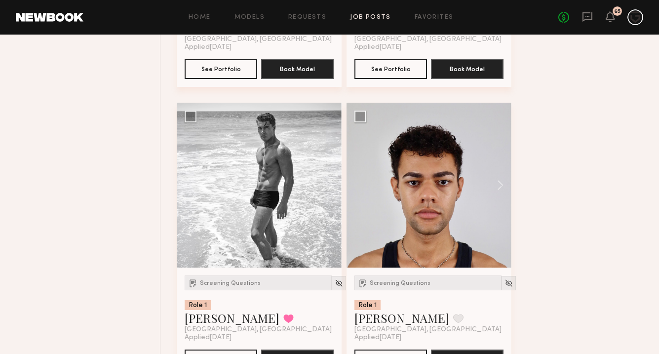
scroll to position [1263, 0]
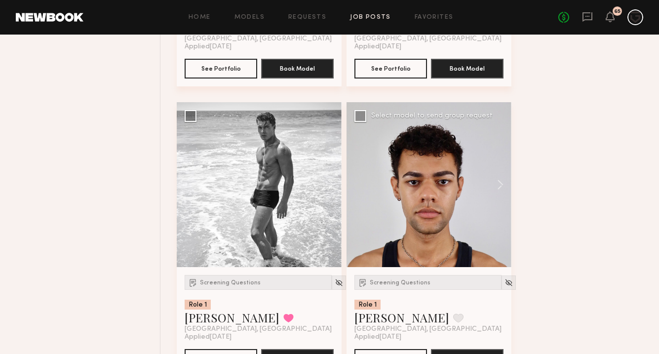
click at [408, 189] on div at bounding box center [429, 184] width 165 height 165
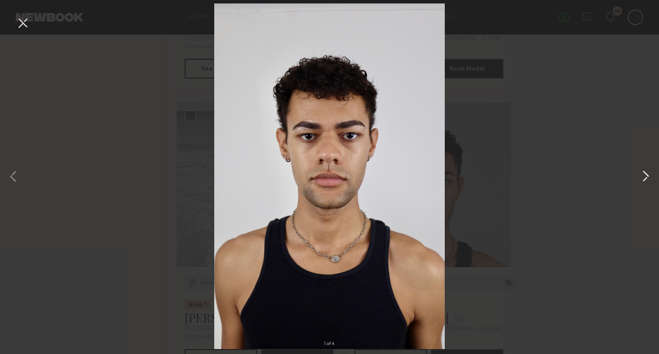
click at [646, 178] on button at bounding box center [646, 177] width 12 height 283
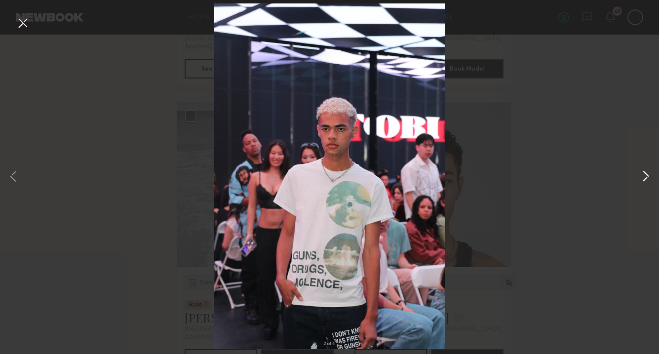
click at [646, 178] on button at bounding box center [646, 177] width 12 height 283
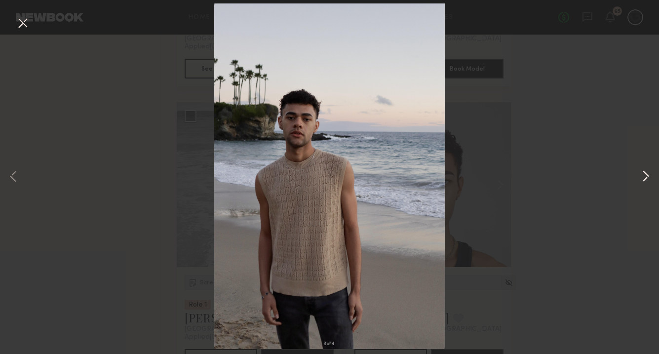
click at [646, 178] on button at bounding box center [646, 177] width 12 height 283
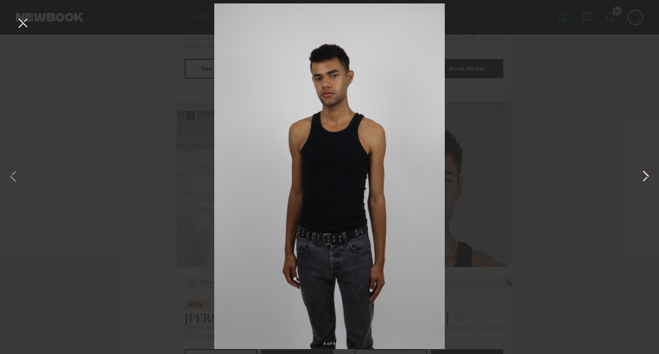
click at [646, 178] on button at bounding box center [646, 177] width 12 height 283
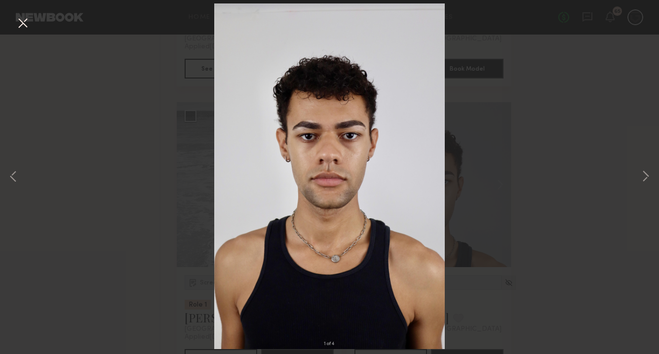
click at [21, 23] on button at bounding box center [23, 24] width 16 height 18
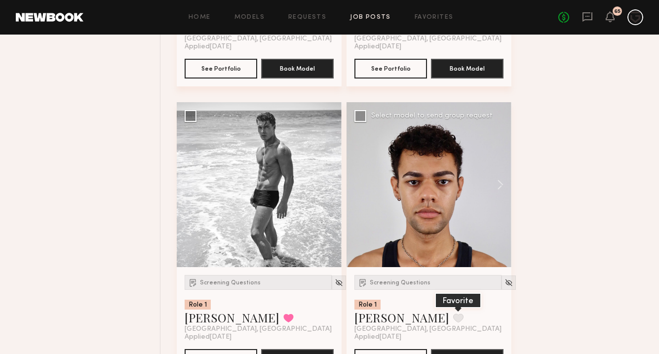
click at [453, 314] on button at bounding box center [458, 318] width 10 height 9
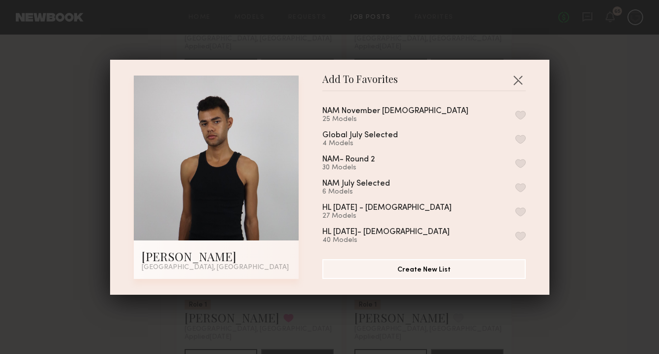
click at [520, 116] on button "button" at bounding box center [521, 115] width 10 height 9
click at [520, 81] on button "button" at bounding box center [518, 80] width 16 height 16
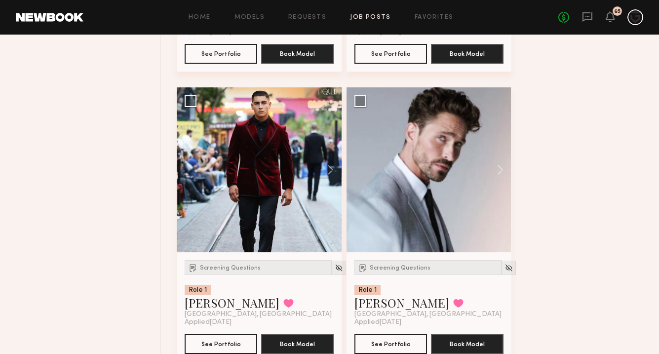
scroll to position [690, 0]
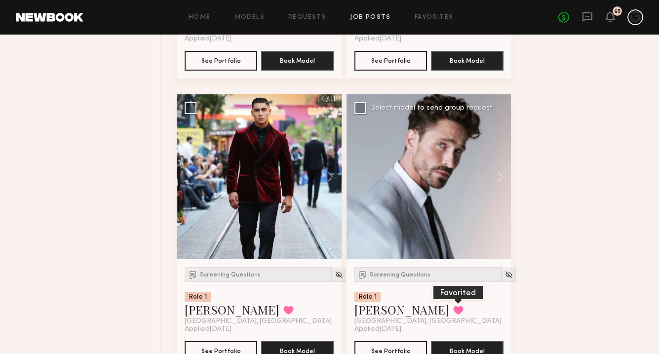
click at [453, 306] on button at bounding box center [458, 310] width 10 height 9
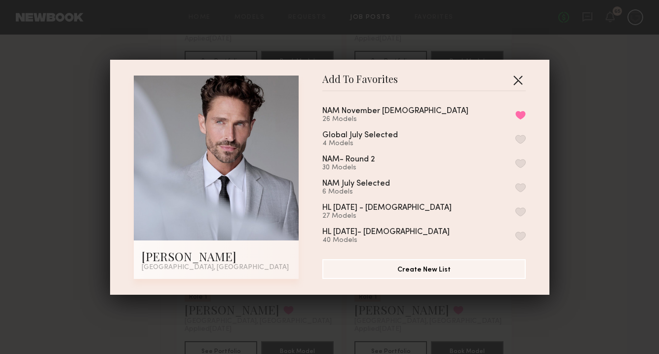
click at [517, 79] on button "button" at bounding box center [518, 80] width 16 height 16
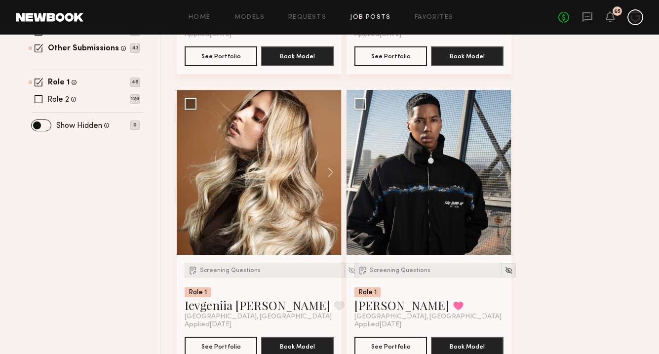
scroll to position [400, 0]
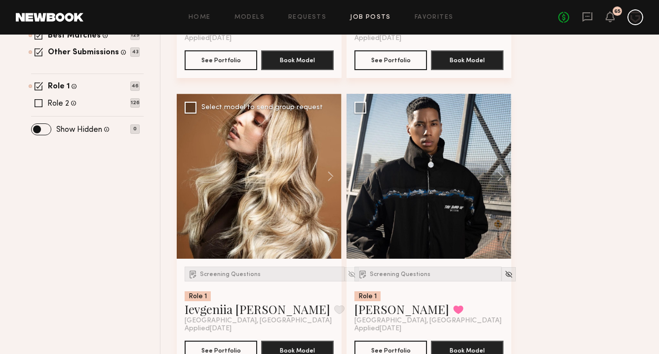
click at [263, 170] on div at bounding box center [259, 176] width 165 height 165
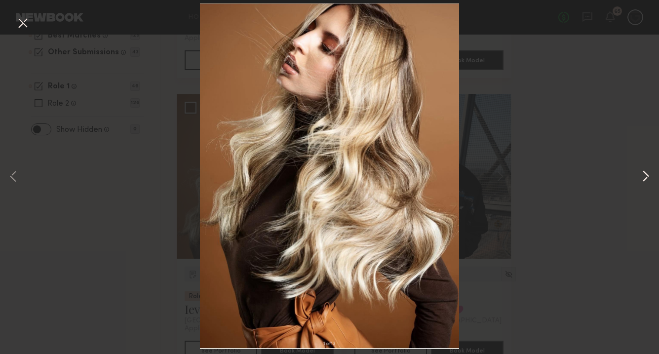
click at [643, 172] on button at bounding box center [646, 177] width 12 height 283
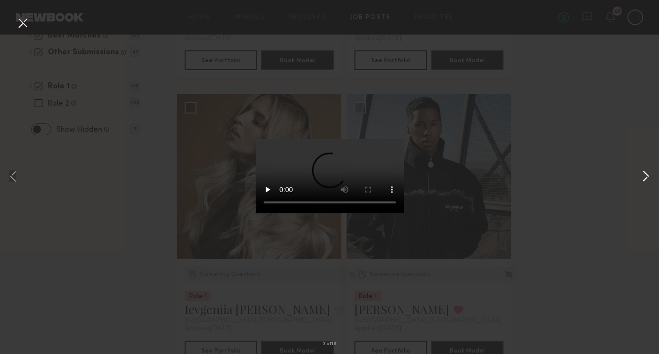
click at [646, 175] on button at bounding box center [646, 177] width 12 height 283
click at [555, 167] on div "5 of 13" at bounding box center [329, 177] width 659 height 354
click at [23, 25] on button at bounding box center [23, 24] width 16 height 18
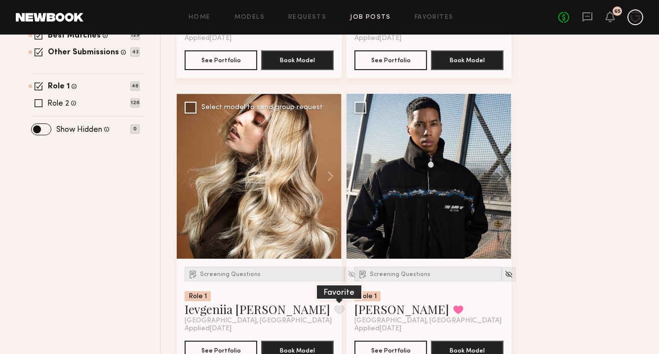
click at [334, 305] on button at bounding box center [339, 309] width 10 height 9
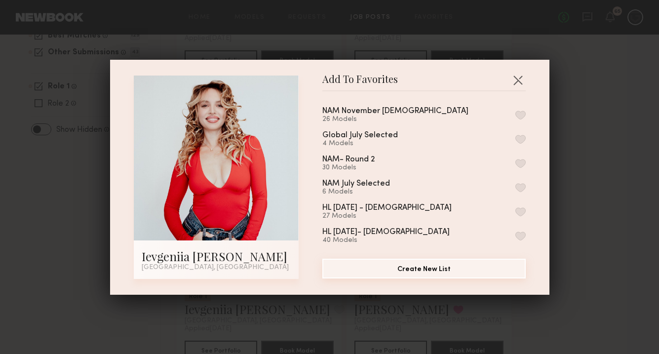
click at [429, 268] on button "Create New List" at bounding box center [423, 269] width 203 height 20
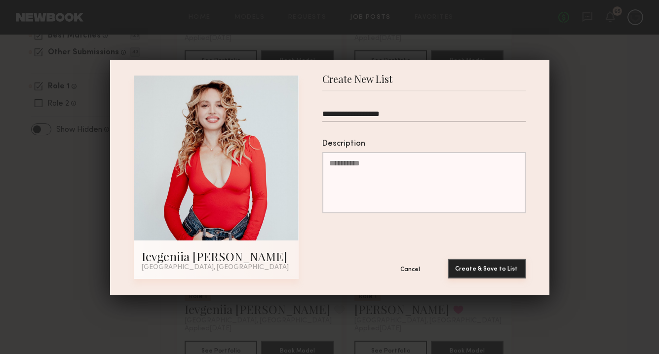
type input "**********"
click at [481, 270] on button "Create & Save to List" at bounding box center [487, 269] width 78 height 20
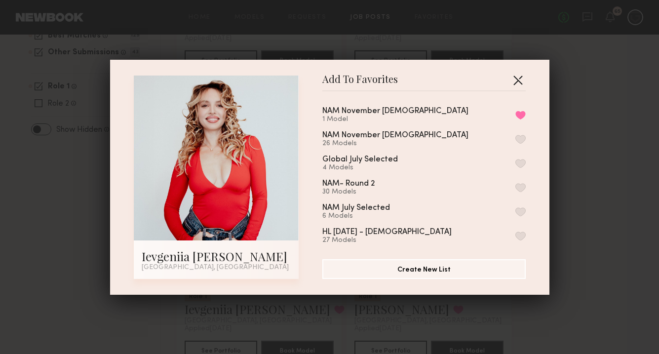
click at [519, 85] on button "button" at bounding box center [518, 80] width 16 height 16
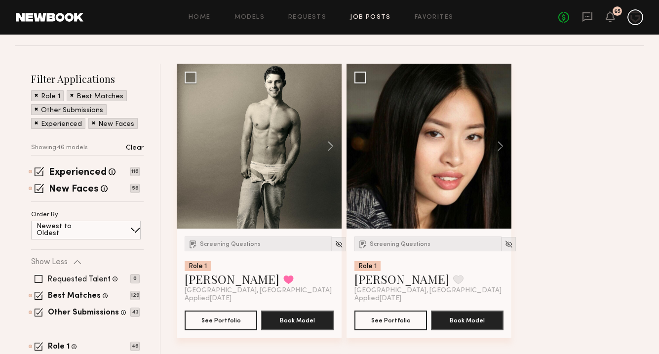
scroll to position [141, 0]
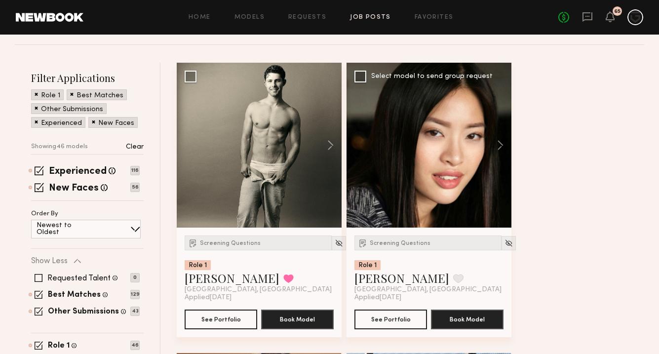
click at [434, 117] on div at bounding box center [429, 145] width 165 height 165
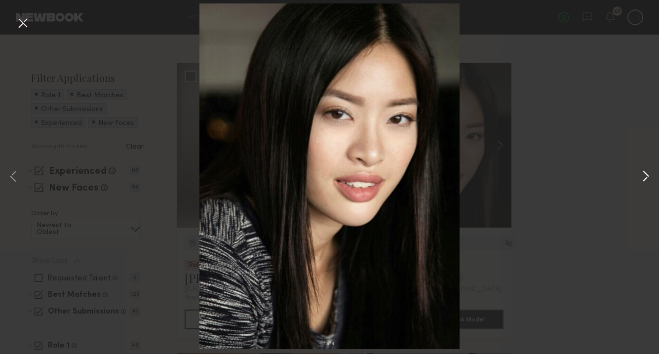
click at [646, 179] on button at bounding box center [646, 177] width 12 height 283
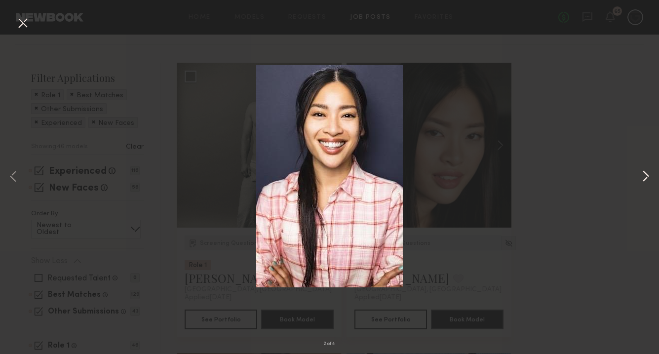
click at [646, 179] on button at bounding box center [646, 177] width 12 height 283
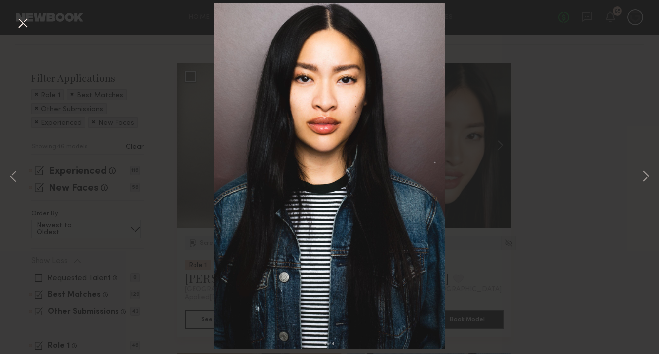
click at [27, 31] on button at bounding box center [23, 24] width 16 height 18
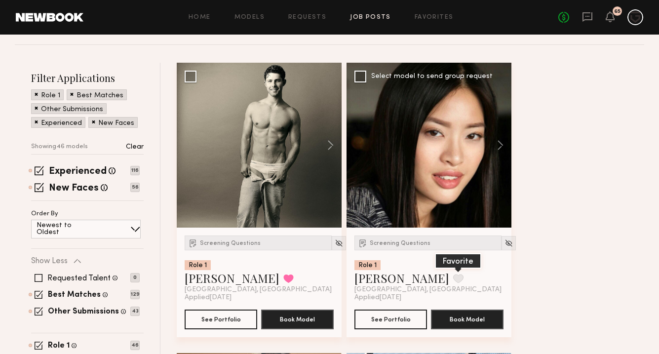
click at [453, 274] on button at bounding box center [458, 278] width 10 height 9
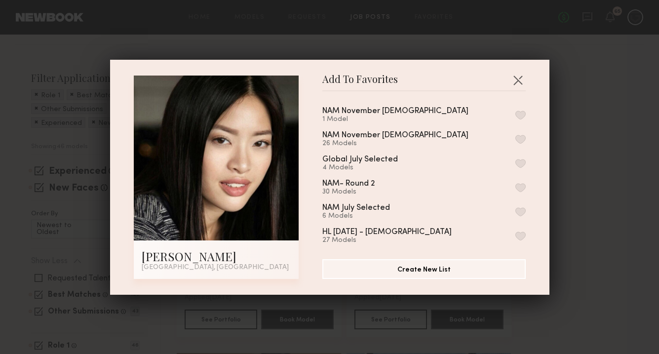
click at [522, 116] on button "button" at bounding box center [521, 115] width 10 height 9
click at [518, 79] on button "button" at bounding box center [518, 80] width 16 height 16
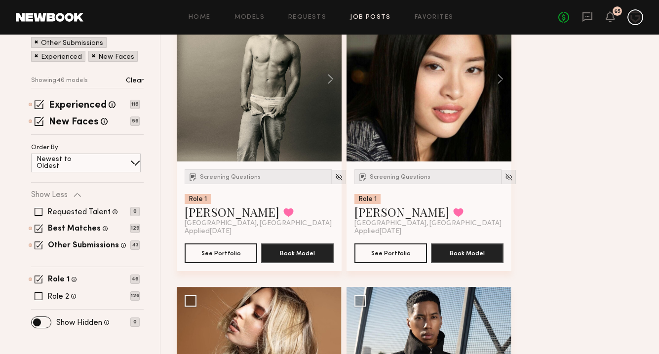
scroll to position [211, 0]
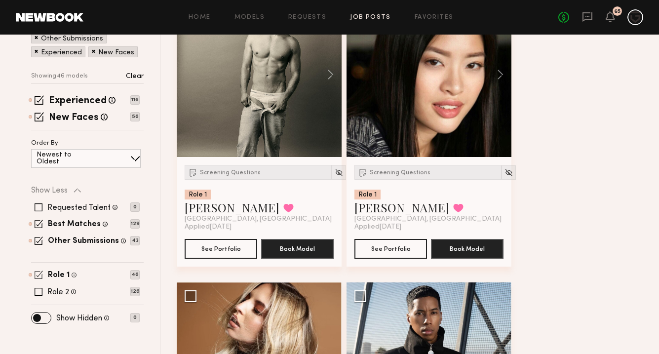
click at [40, 271] on span at bounding box center [39, 275] width 8 height 8
click at [40, 288] on span at bounding box center [39, 292] width 8 height 8
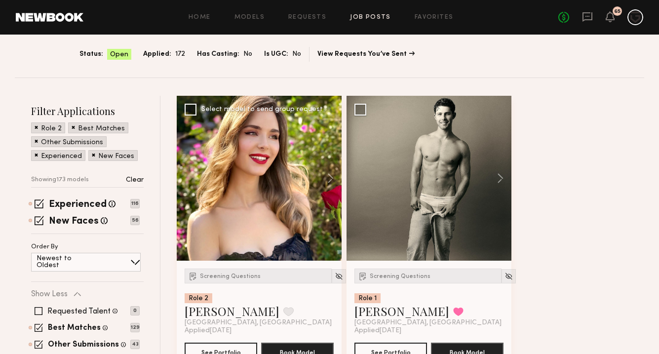
scroll to position [135, 0]
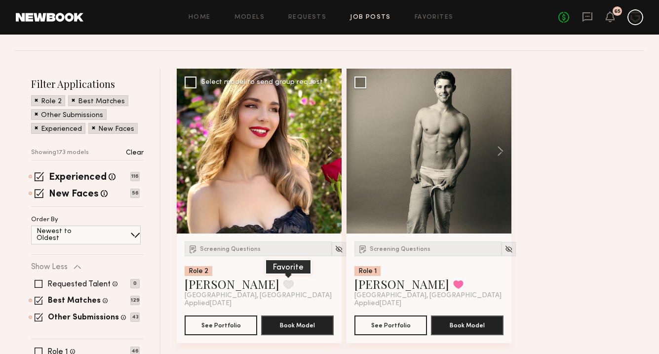
click at [283, 280] on button at bounding box center [288, 284] width 10 height 9
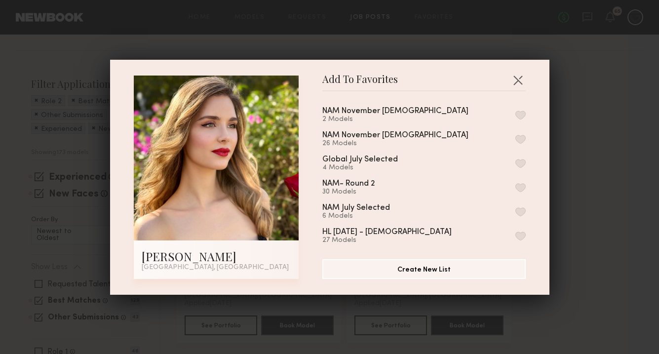
click at [520, 117] on button "button" at bounding box center [521, 115] width 10 height 9
click at [519, 78] on button "button" at bounding box center [518, 80] width 16 height 16
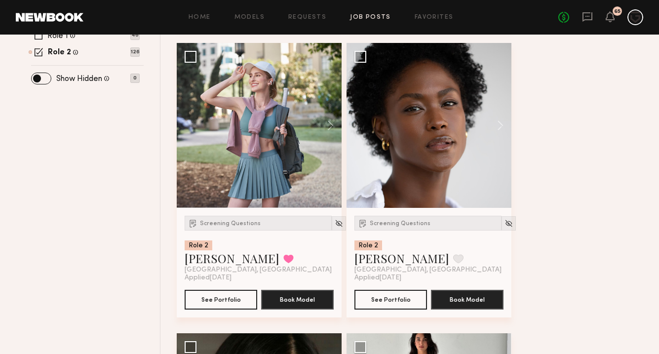
scroll to position [452, 0]
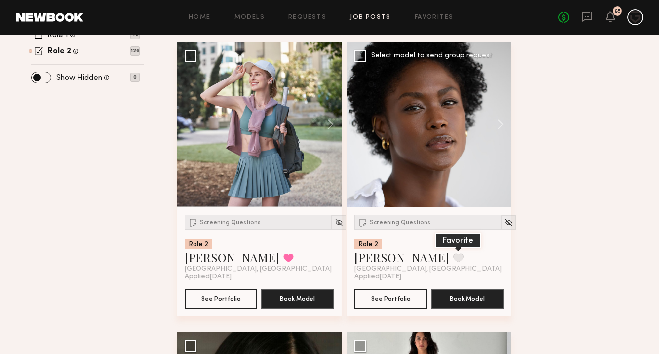
click at [453, 253] on button at bounding box center [458, 257] width 10 height 9
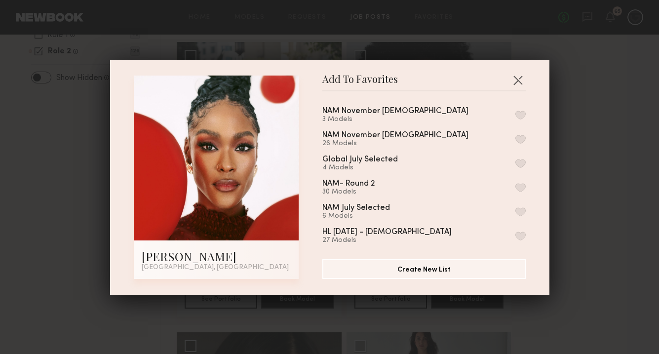
click at [523, 114] on button "button" at bounding box center [521, 115] width 10 height 9
click at [516, 81] on button "button" at bounding box center [518, 80] width 16 height 16
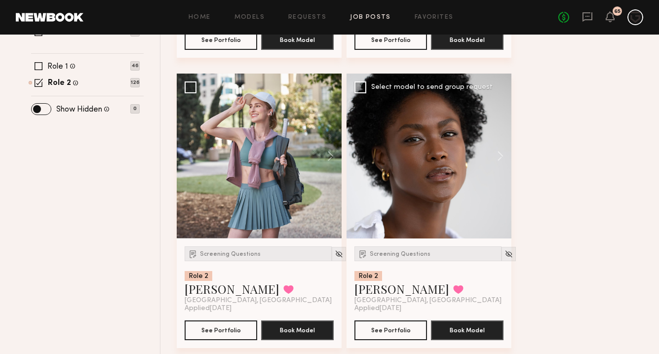
scroll to position [419, 0]
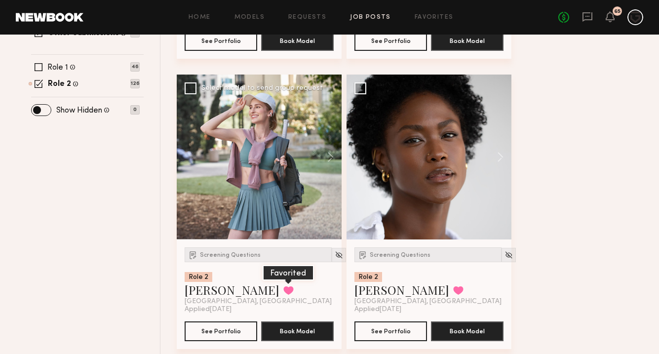
click at [283, 286] on button at bounding box center [288, 290] width 10 height 9
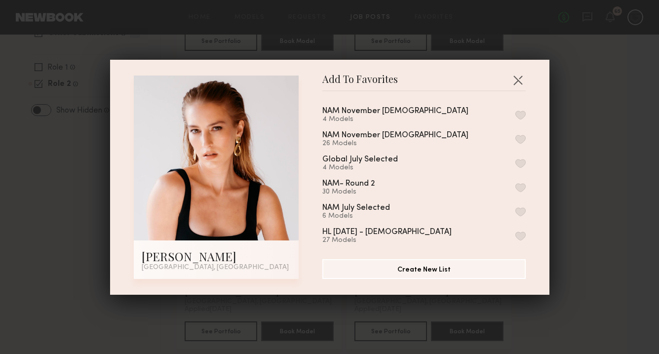
click at [521, 116] on button "button" at bounding box center [521, 115] width 10 height 9
click at [518, 79] on button "button" at bounding box center [518, 80] width 16 height 16
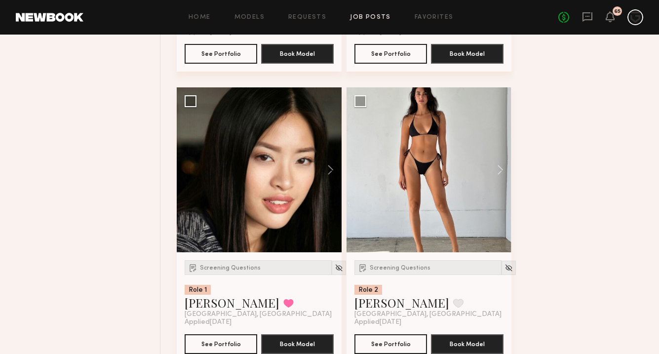
scroll to position [699, 0]
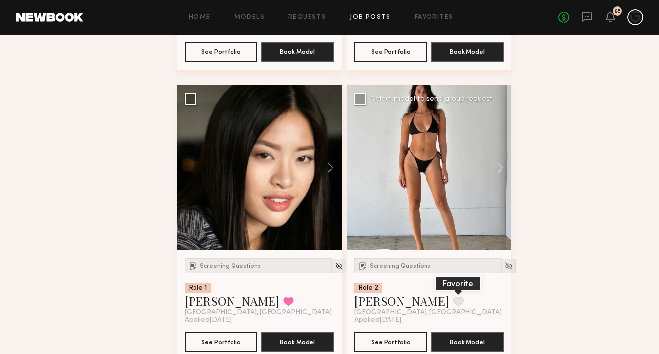
click at [453, 297] on button at bounding box center [458, 301] width 10 height 9
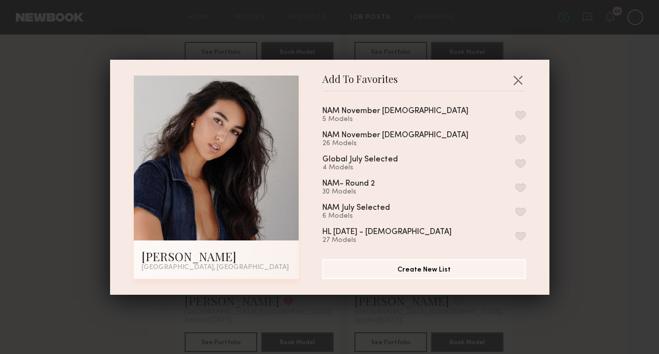
click at [522, 117] on button "button" at bounding box center [521, 115] width 10 height 9
click at [518, 83] on button "button" at bounding box center [518, 80] width 16 height 16
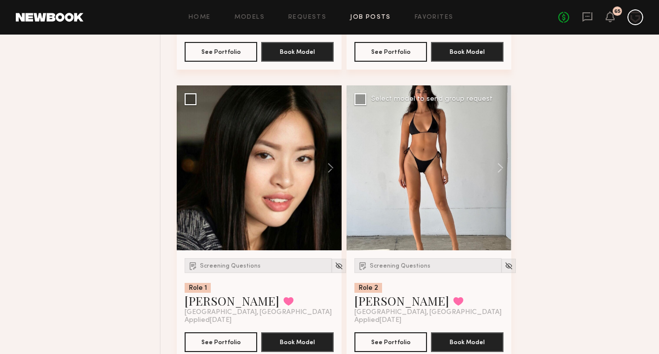
scroll to position [948, 0]
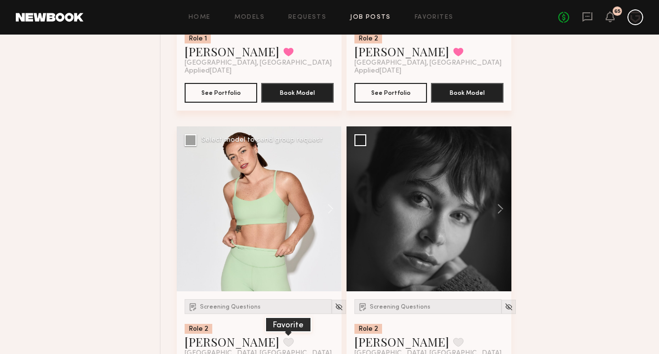
click at [283, 338] on button at bounding box center [288, 342] width 10 height 9
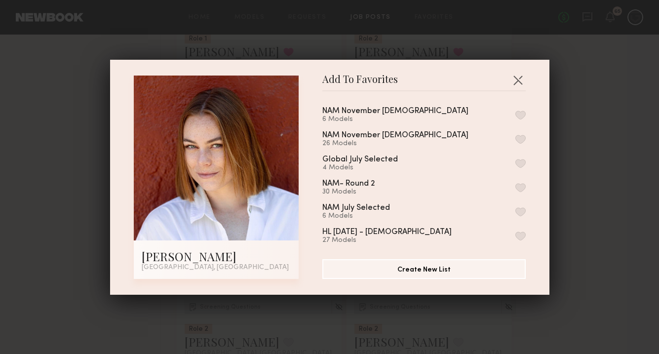
click at [521, 112] on button "button" at bounding box center [521, 115] width 10 height 9
click at [521, 80] on button "button" at bounding box center [518, 80] width 16 height 16
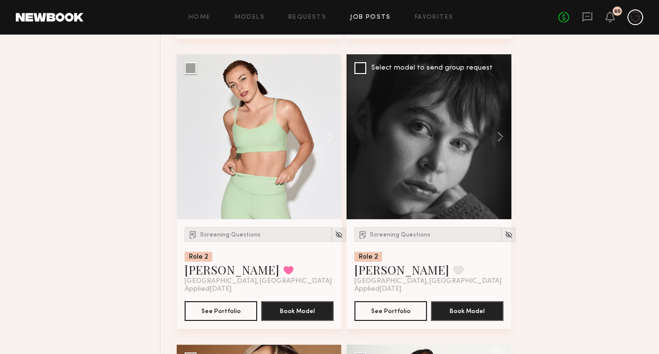
scroll to position [1025, 0]
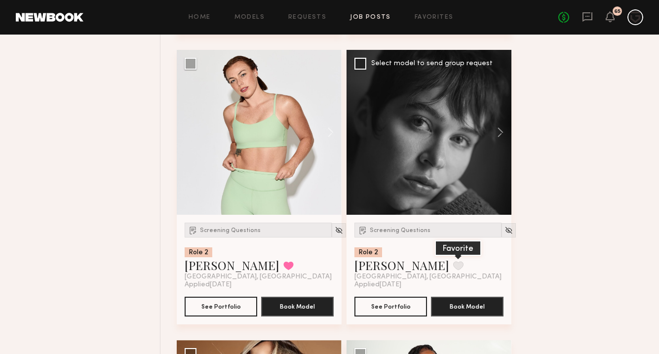
click at [453, 261] on button at bounding box center [458, 265] width 10 height 9
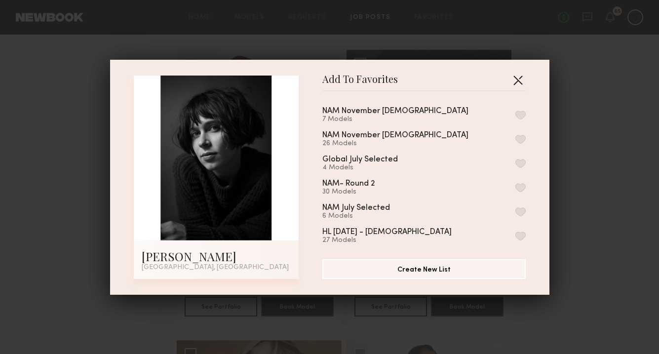
click at [521, 75] on button "button" at bounding box center [518, 80] width 16 height 16
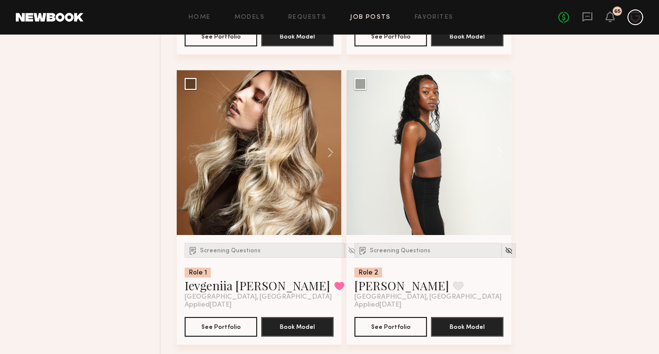
scroll to position [1295, 0]
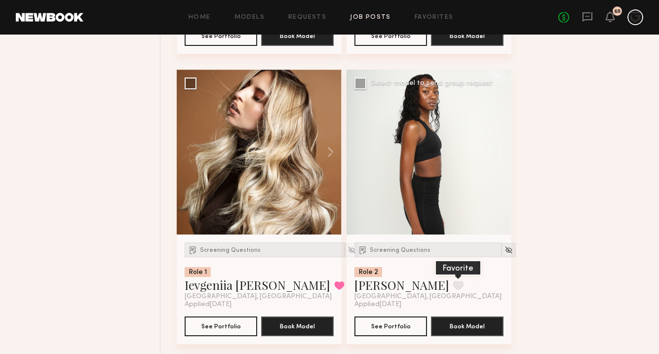
click at [453, 281] on button at bounding box center [458, 285] width 10 height 9
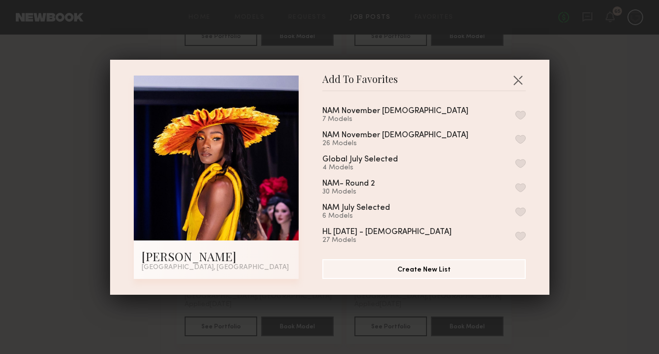
click at [519, 114] on button "button" at bounding box center [521, 115] width 10 height 9
click at [518, 82] on button "button" at bounding box center [518, 80] width 16 height 16
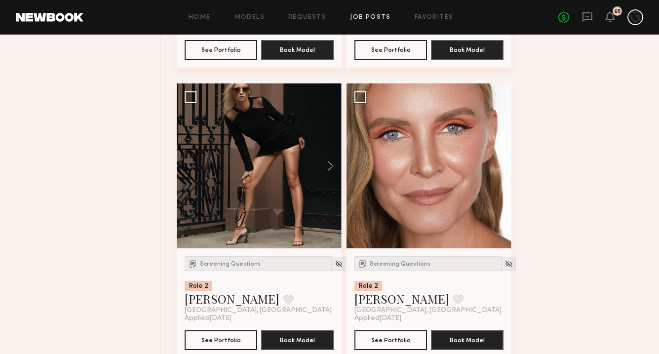
scroll to position [1863, 0]
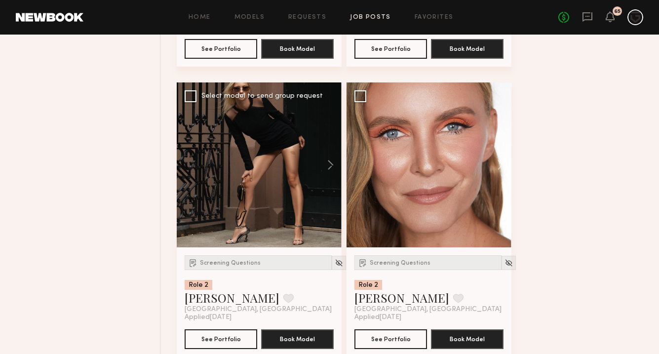
click at [237, 179] on div at bounding box center [259, 164] width 165 height 165
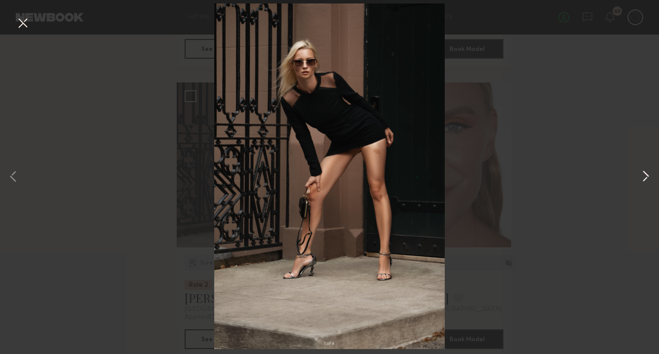
click at [651, 180] on button at bounding box center [646, 177] width 12 height 283
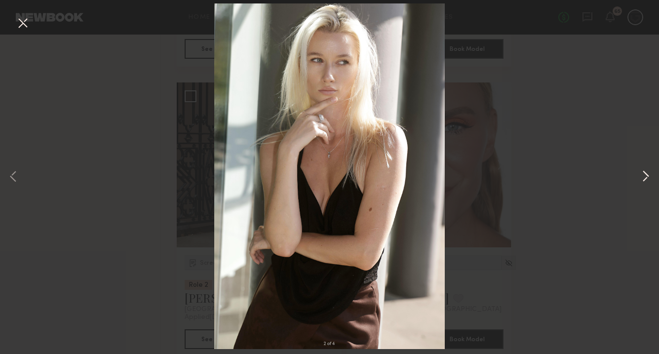
click at [647, 179] on button at bounding box center [646, 177] width 12 height 283
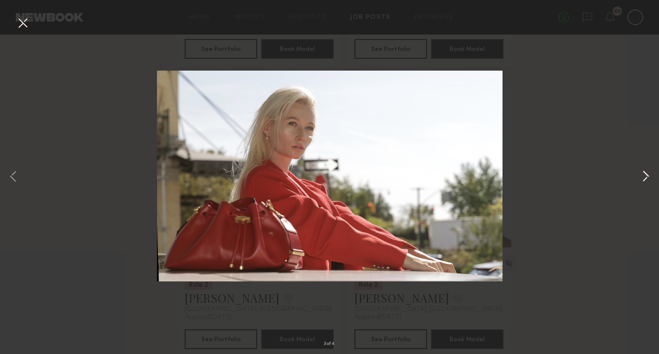
click at [647, 179] on button at bounding box center [646, 177] width 12 height 283
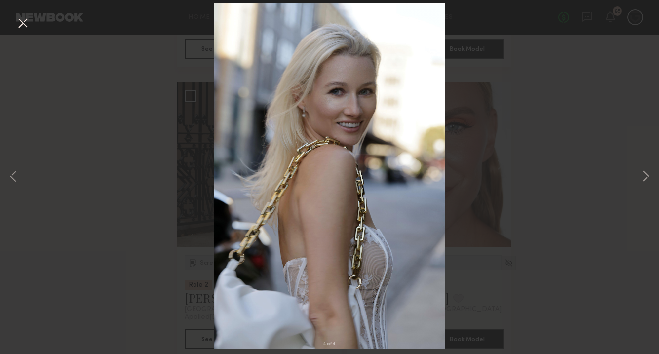
click at [22, 23] on button at bounding box center [23, 24] width 16 height 18
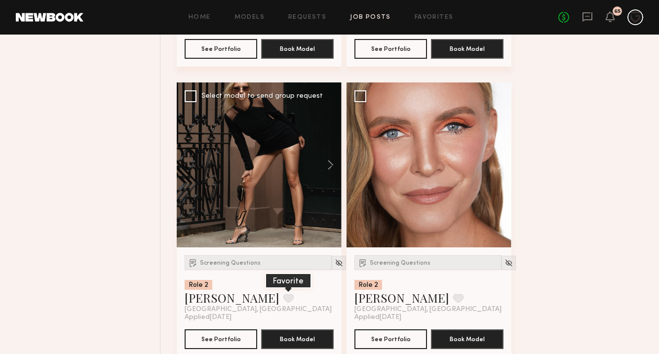
click at [283, 294] on button at bounding box center [288, 298] width 10 height 9
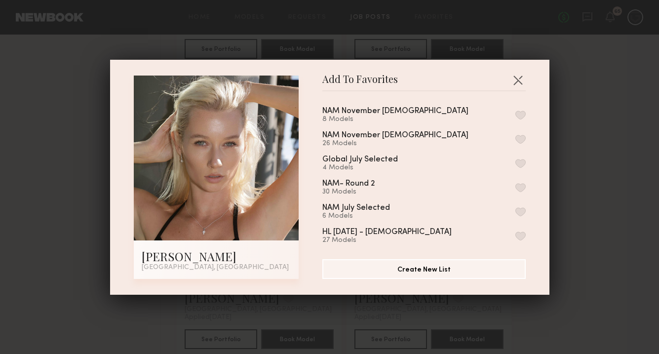
click at [525, 116] on button "button" at bounding box center [521, 115] width 10 height 9
click at [521, 80] on button "button" at bounding box center [518, 80] width 16 height 16
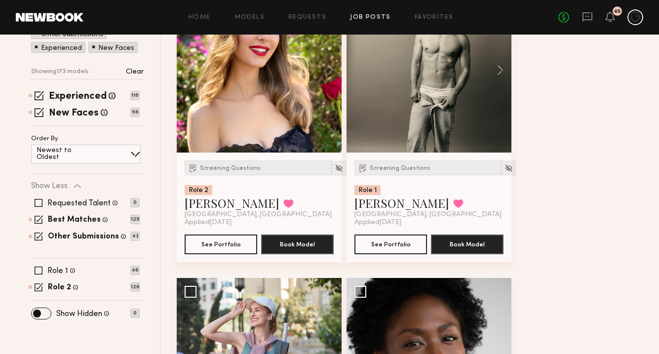
scroll to position [211, 0]
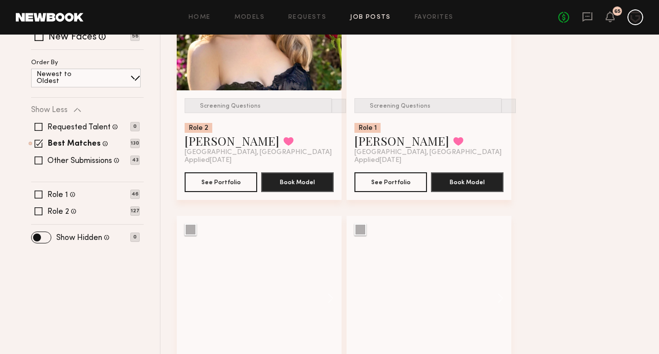
scroll to position [280, 0]
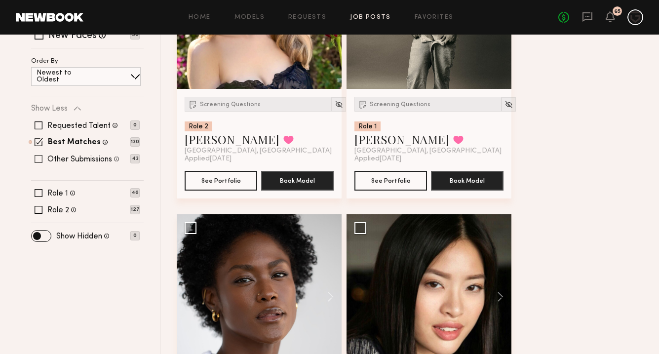
click at [36, 155] on span at bounding box center [39, 159] width 8 height 8
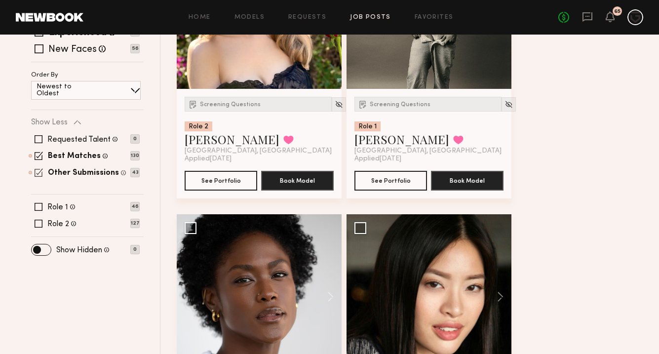
scroll to position [293, 0]
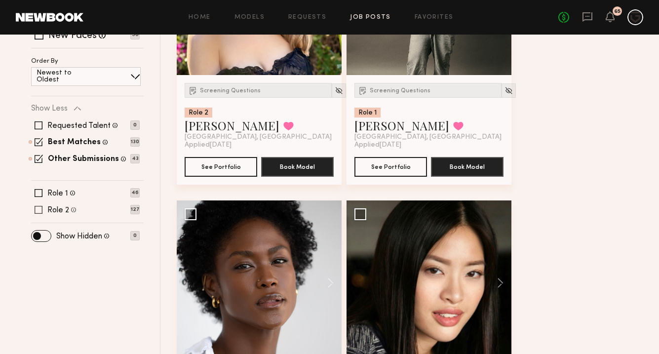
click at [40, 206] on span at bounding box center [39, 210] width 8 height 8
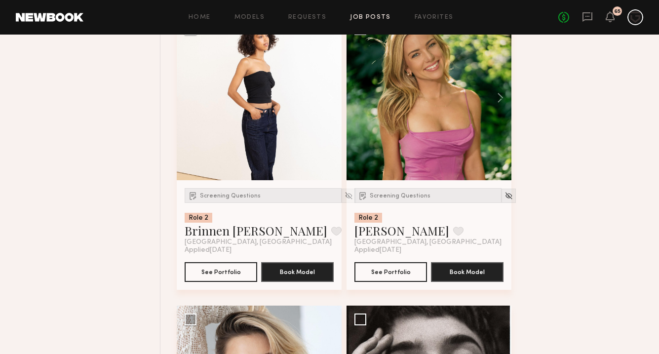
scroll to position [769, 0]
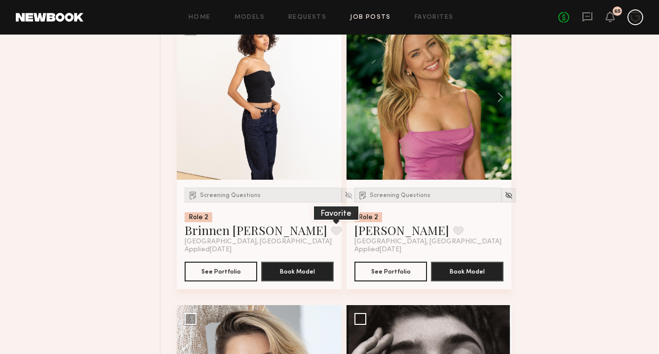
click at [331, 226] on button at bounding box center [336, 230] width 10 height 9
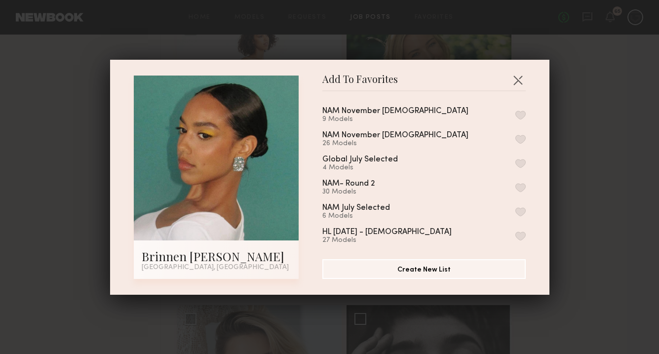
click at [521, 115] on button "button" at bounding box center [521, 115] width 10 height 9
click at [521, 81] on button "button" at bounding box center [518, 80] width 16 height 16
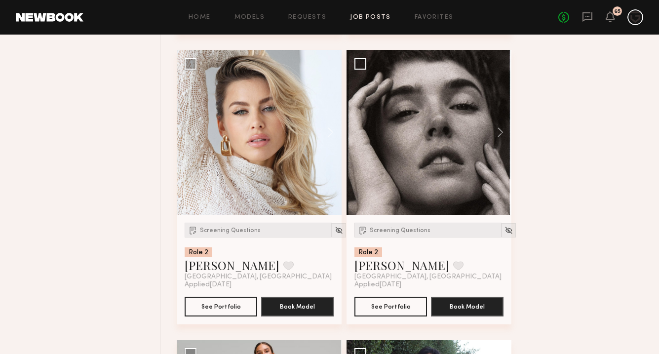
scroll to position [1031, 0]
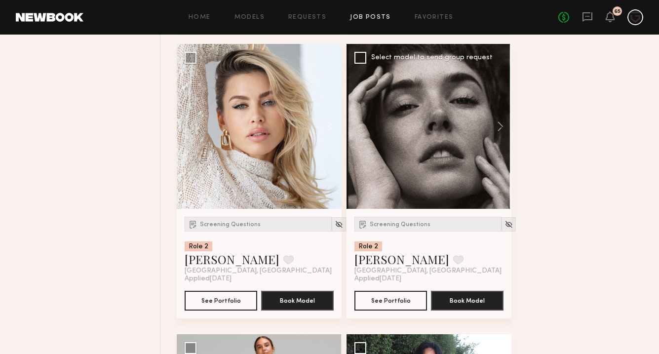
click at [422, 122] on div at bounding box center [429, 126] width 165 height 165
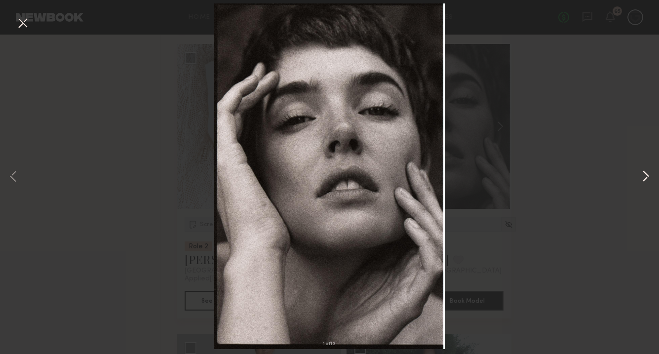
click at [647, 177] on button at bounding box center [646, 177] width 12 height 283
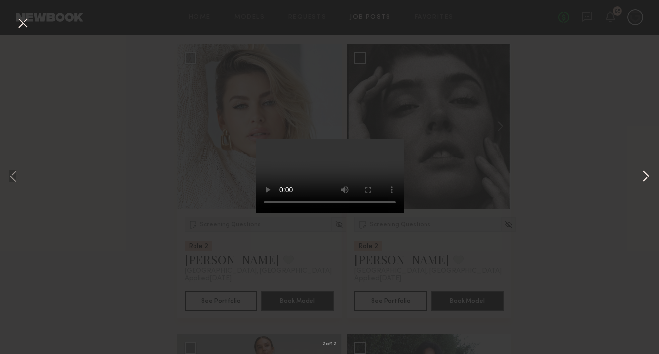
click at [647, 177] on button at bounding box center [646, 177] width 12 height 283
click at [25, 26] on button at bounding box center [23, 24] width 16 height 18
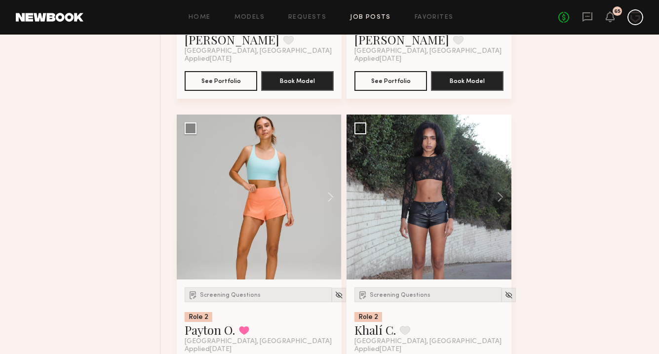
scroll to position [1250, 0]
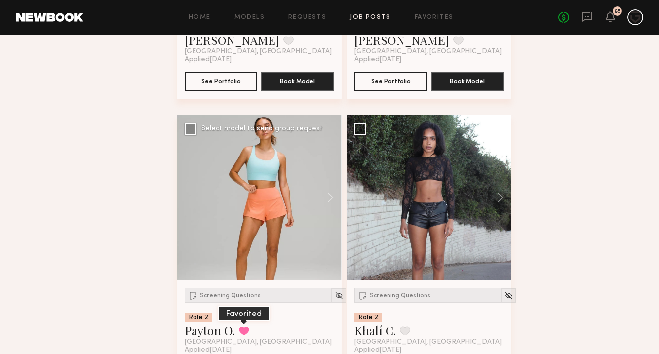
click at [247, 326] on button at bounding box center [244, 330] width 10 height 9
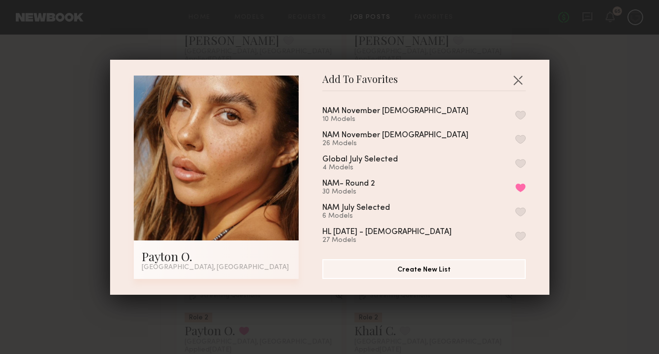
click at [521, 115] on button "button" at bounding box center [521, 115] width 10 height 9
click at [517, 82] on button "button" at bounding box center [518, 80] width 16 height 16
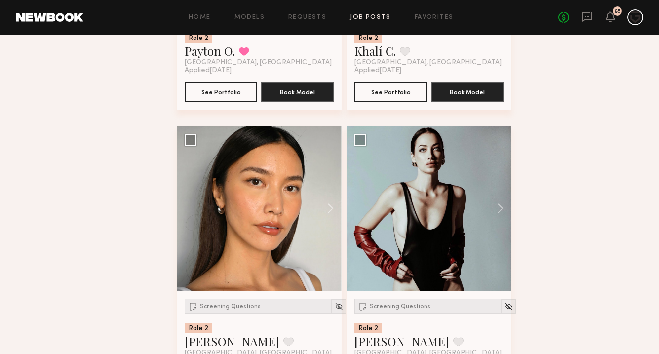
scroll to position [1533, 0]
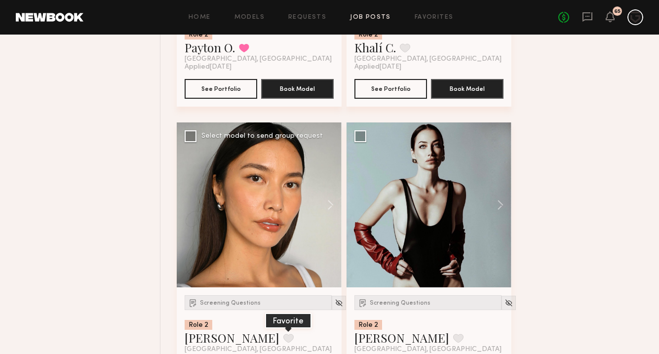
click at [283, 334] on button at bounding box center [288, 338] width 10 height 9
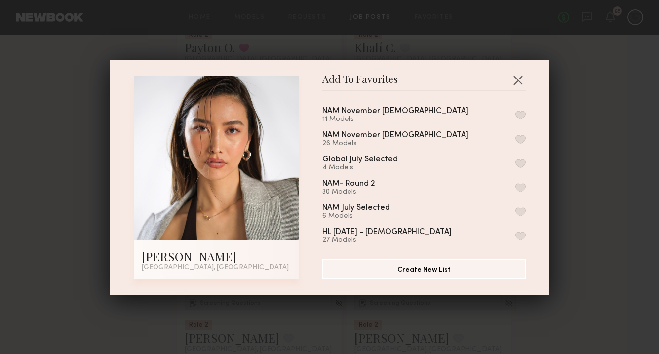
click at [521, 115] on button "button" at bounding box center [521, 115] width 10 height 9
click at [518, 80] on button "button" at bounding box center [518, 80] width 16 height 16
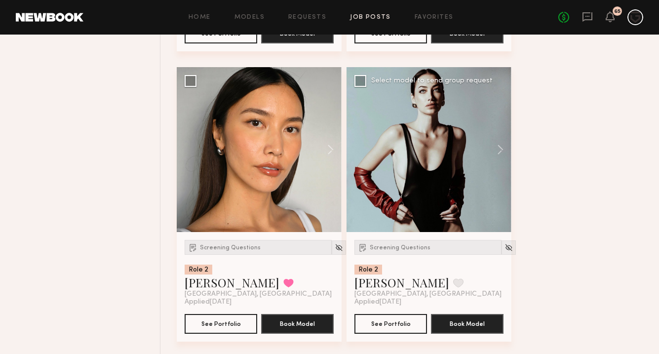
scroll to position [1590, 0]
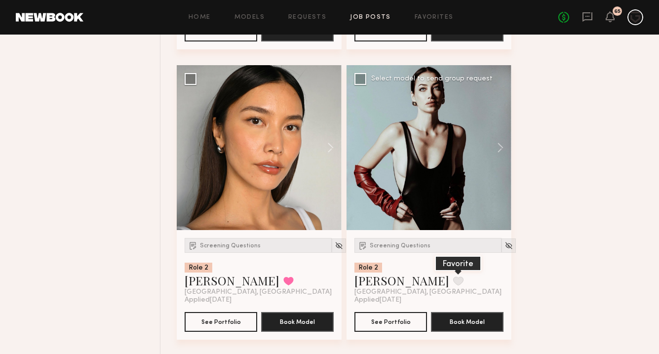
click at [453, 277] on button at bounding box center [458, 281] width 10 height 9
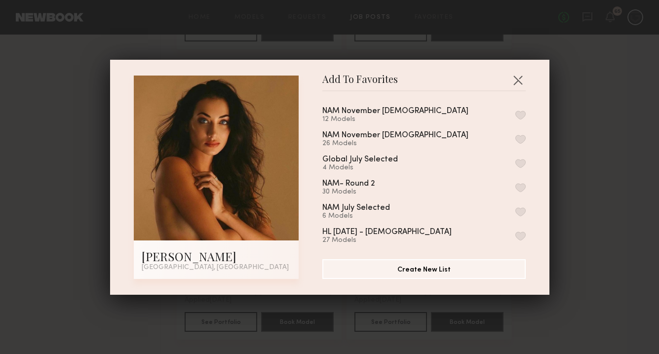
click at [521, 113] on button "button" at bounding box center [521, 115] width 10 height 9
click at [519, 79] on button "button" at bounding box center [518, 80] width 16 height 16
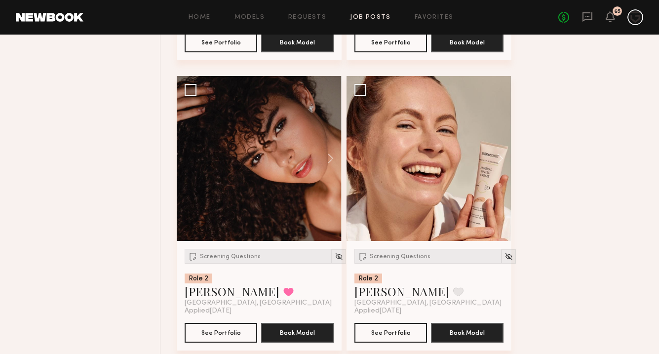
scroll to position [2160, 0]
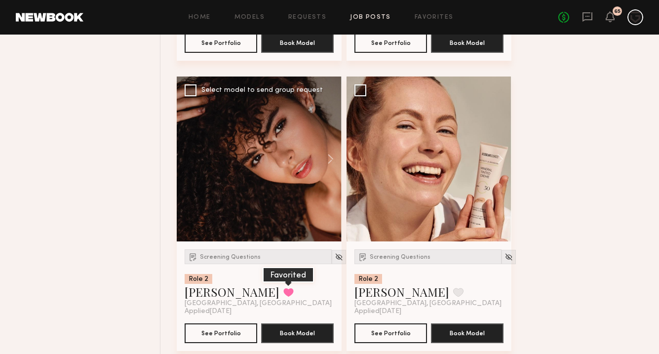
click at [283, 288] on button at bounding box center [288, 292] width 10 height 9
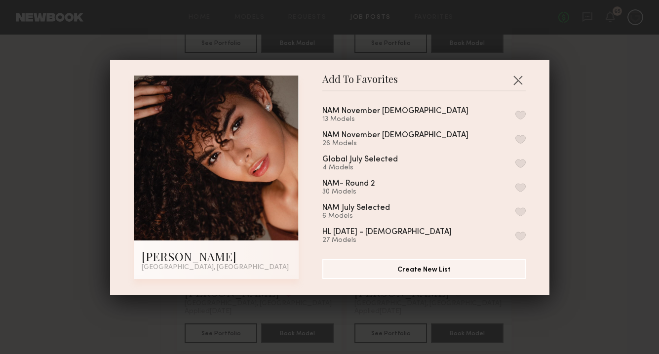
click at [521, 113] on button "button" at bounding box center [521, 115] width 10 height 9
click at [518, 76] on button "button" at bounding box center [518, 80] width 16 height 16
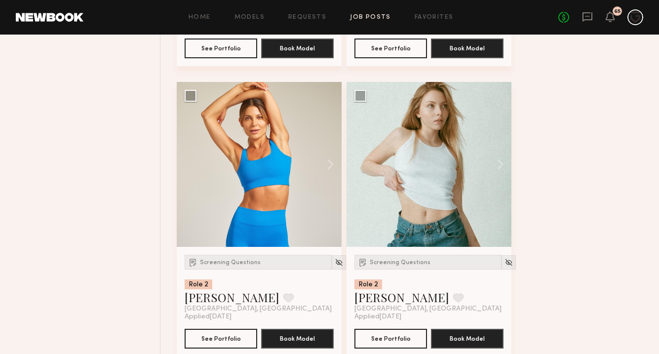
scroll to position [2431, 0]
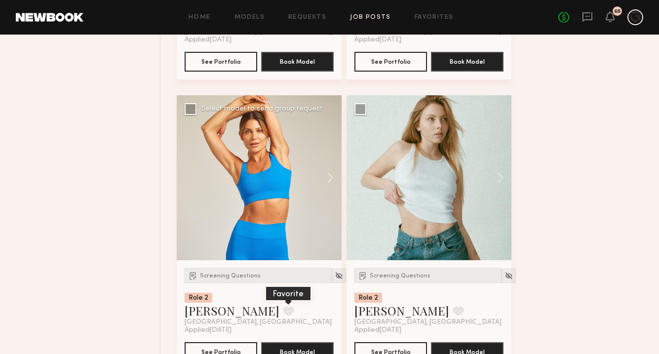
click at [283, 307] on button at bounding box center [288, 311] width 10 height 9
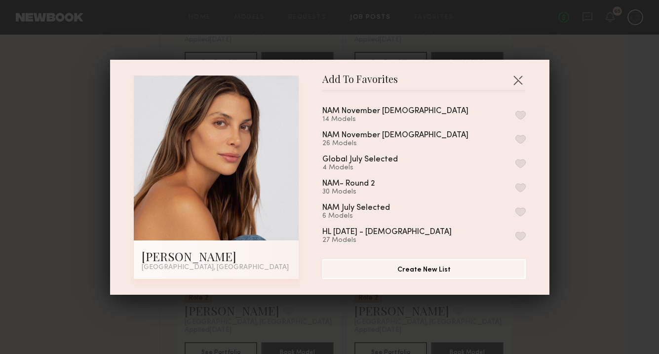
click at [524, 114] on button "button" at bounding box center [521, 115] width 10 height 9
click at [517, 82] on button "button" at bounding box center [518, 80] width 16 height 16
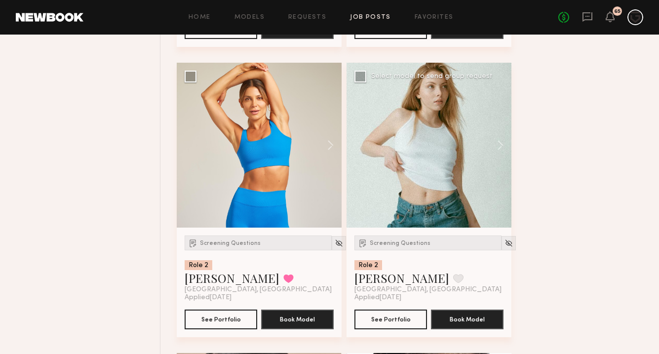
scroll to position [2464, 0]
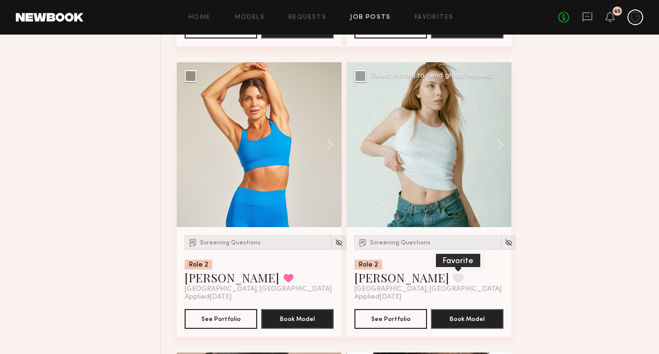
click at [453, 274] on button at bounding box center [458, 278] width 10 height 9
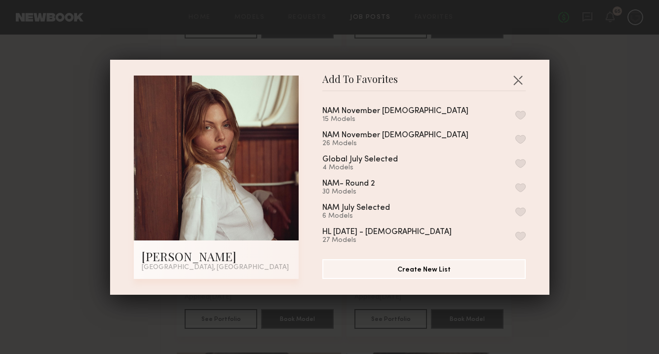
click at [525, 114] on button "button" at bounding box center [521, 115] width 10 height 9
click at [520, 70] on div "Add To Favorites Ellie G. Los Angeles, CA Add To Favorites NAM November FEMALE …" at bounding box center [330, 177] width 440 height 235
click at [520, 76] on button "button" at bounding box center [518, 80] width 16 height 16
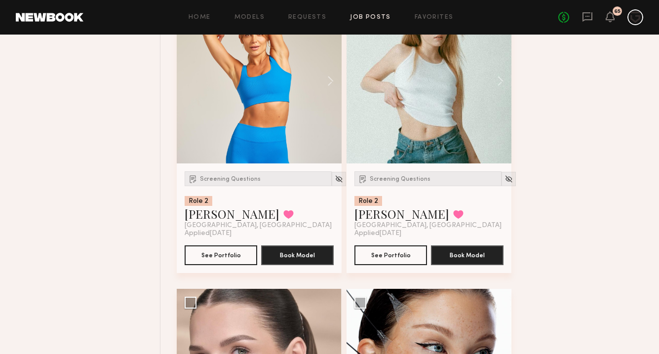
scroll to position [2698, 0]
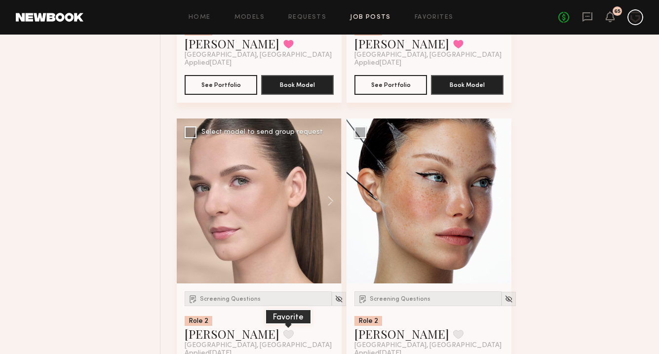
click at [283, 330] on button at bounding box center [288, 334] width 10 height 9
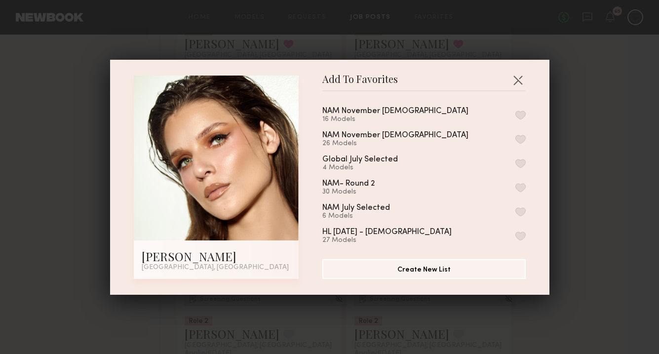
click at [521, 116] on button "button" at bounding box center [521, 115] width 10 height 9
click at [517, 78] on button "button" at bounding box center [518, 80] width 16 height 16
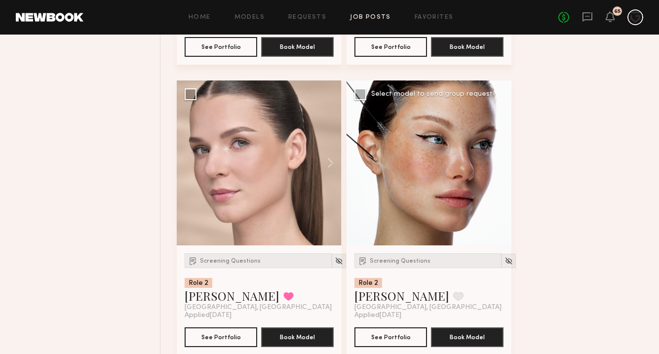
scroll to position [2739, 0]
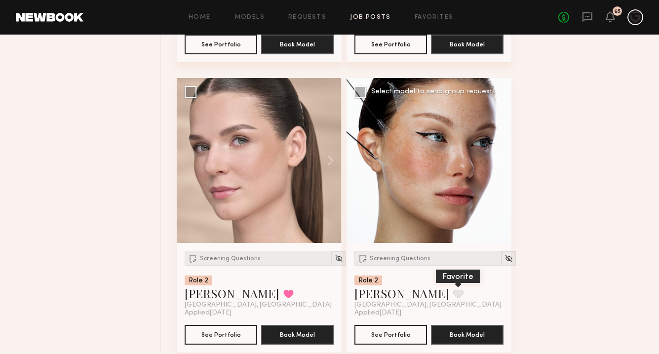
click at [453, 289] on button at bounding box center [458, 293] width 10 height 9
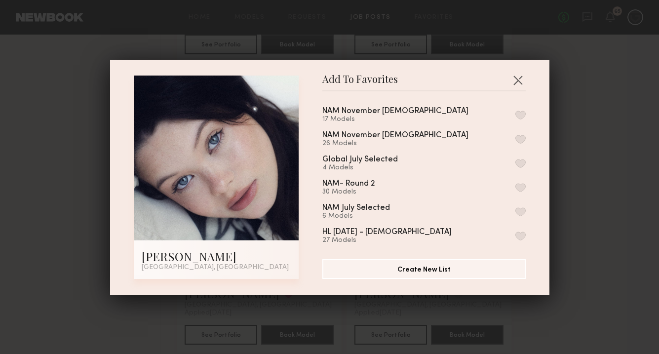
click at [520, 114] on button "button" at bounding box center [521, 115] width 10 height 9
click at [520, 83] on button "button" at bounding box center [518, 80] width 16 height 16
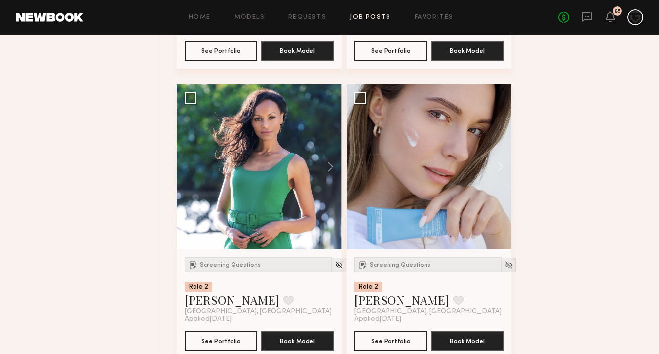
scroll to position [3024, 0]
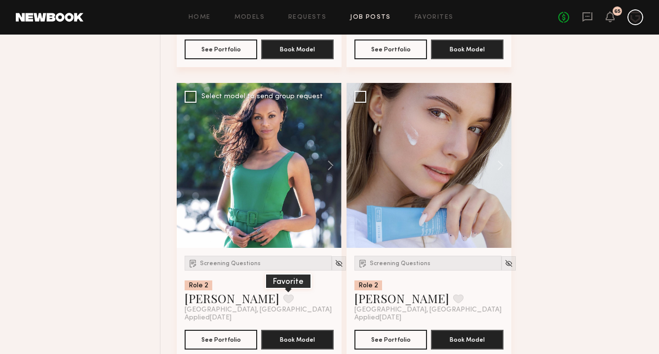
click at [283, 294] on button at bounding box center [288, 298] width 10 height 9
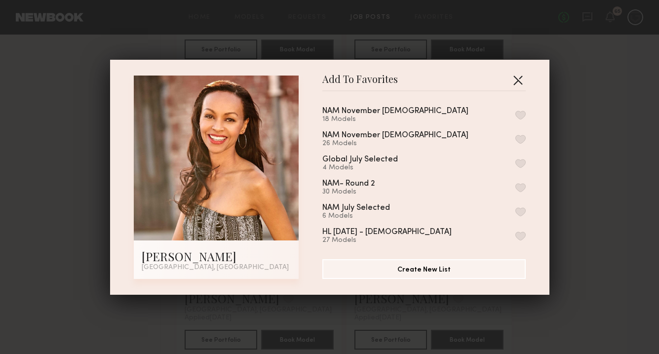
click at [522, 76] on button "button" at bounding box center [518, 80] width 16 height 16
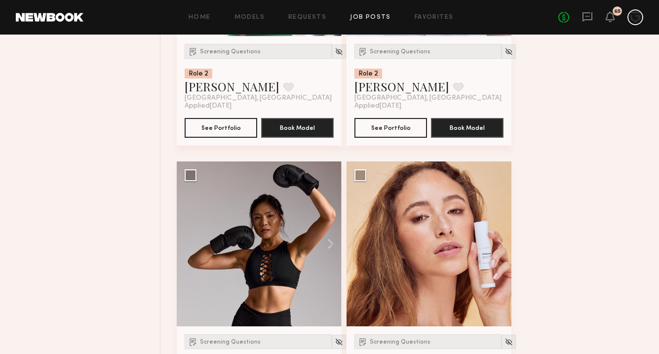
scroll to position [3349, 0]
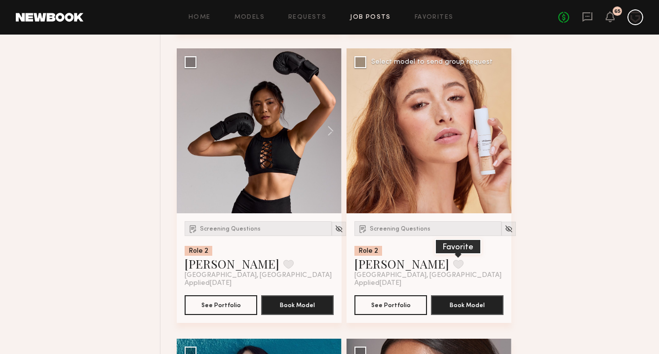
click at [453, 260] on button at bounding box center [458, 264] width 10 height 9
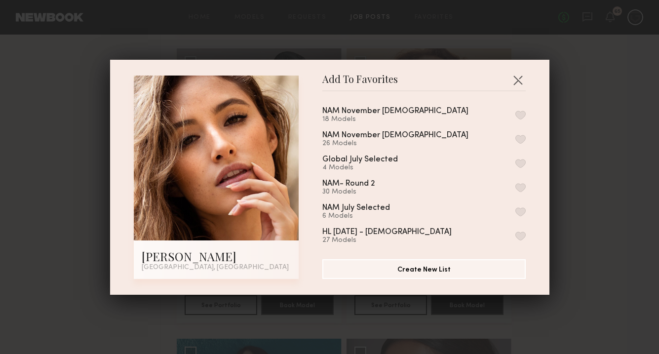
click at [520, 113] on button "button" at bounding box center [521, 115] width 10 height 9
click at [519, 83] on button "button" at bounding box center [518, 80] width 16 height 16
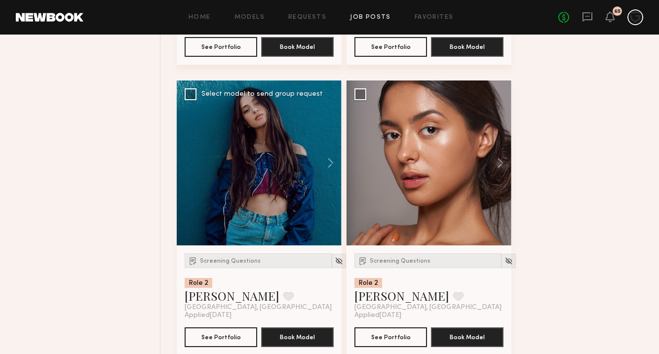
scroll to position [3610, 0]
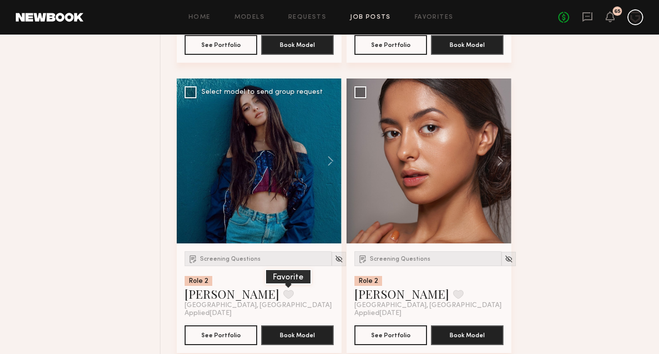
click at [283, 290] on button at bounding box center [288, 294] width 10 height 9
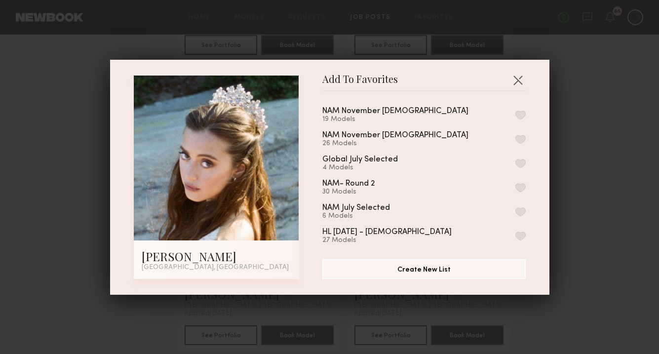
click at [521, 116] on button "button" at bounding box center [521, 115] width 10 height 9
click at [520, 80] on button "button" at bounding box center [518, 80] width 16 height 16
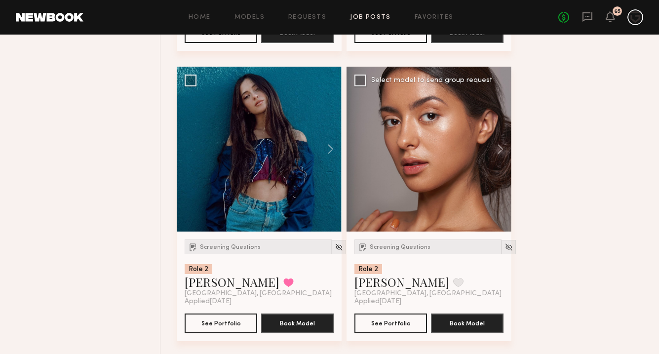
scroll to position [3615, 0]
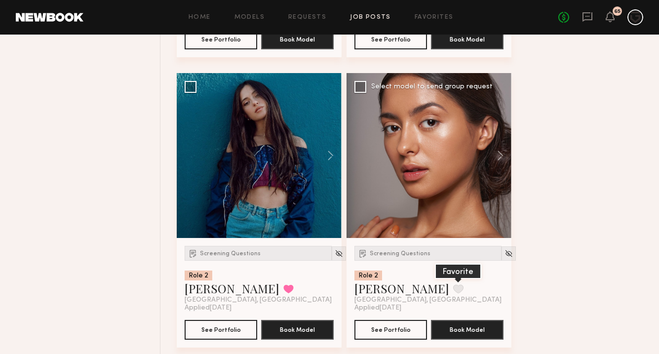
click at [453, 284] on button at bounding box center [458, 288] width 10 height 9
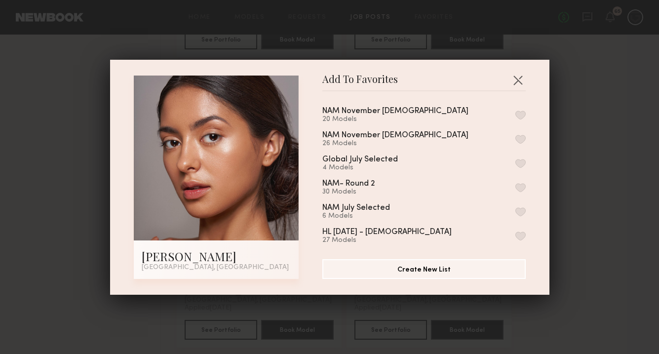
click at [521, 116] on button "button" at bounding box center [521, 115] width 10 height 9
click at [519, 78] on button "button" at bounding box center [518, 80] width 16 height 16
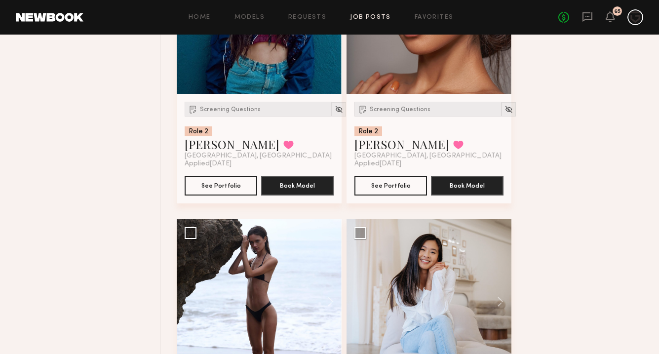
scroll to position [3893, 0]
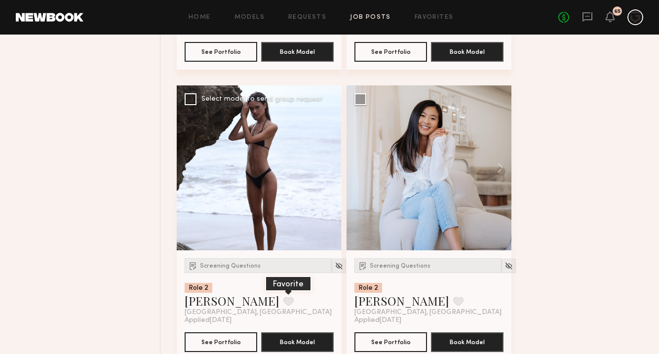
click at [283, 297] on button at bounding box center [288, 301] width 10 height 9
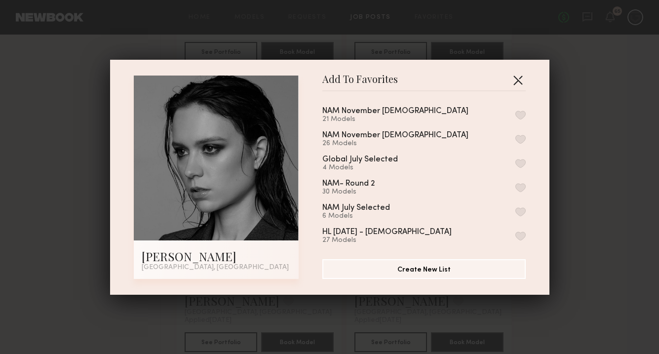
click at [516, 79] on button "button" at bounding box center [518, 80] width 16 height 16
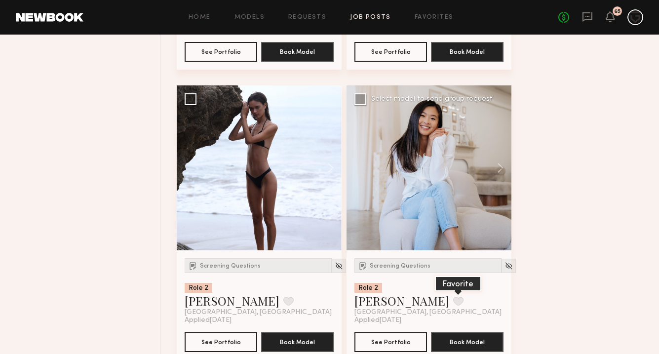
click at [453, 297] on button at bounding box center [458, 301] width 10 height 9
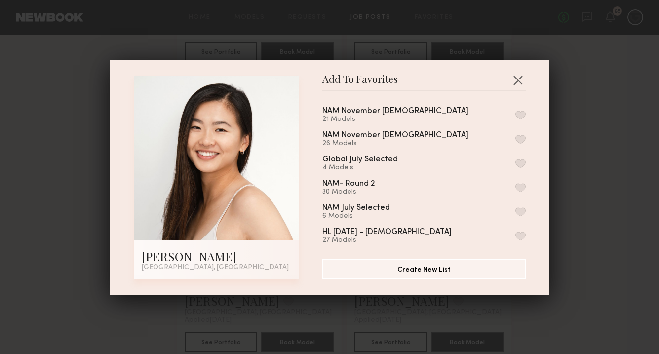
click at [520, 118] on button "button" at bounding box center [521, 115] width 10 height 9
click at [519, 83] on button "button" at bounding box center [518, 80] width 16 height 16
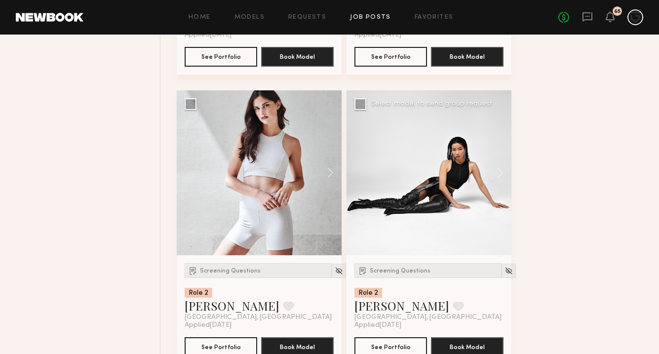
scroll to position [4175, 0]
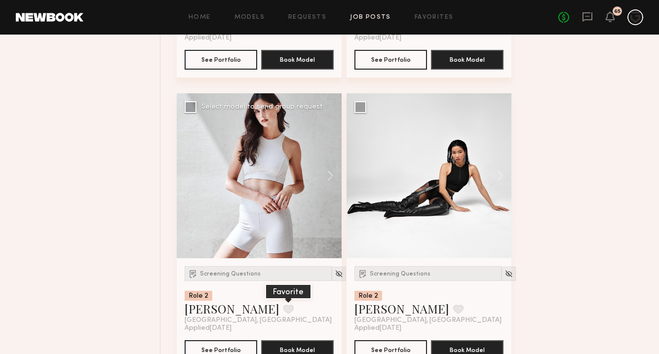
click at [283, 305] on button at bounding box center [288, 309] width 10 height 9
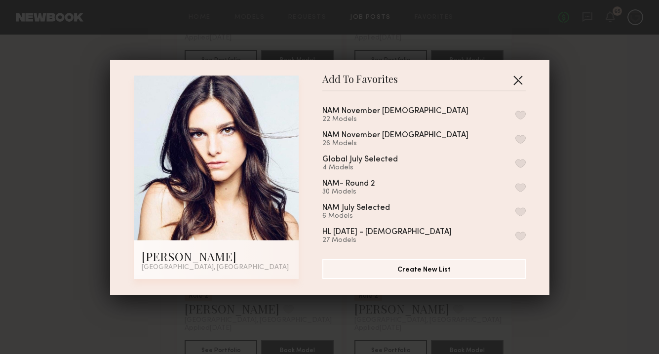
click at [516, 80] on button "button" at bounding box center [518, 80] width 16 height 16
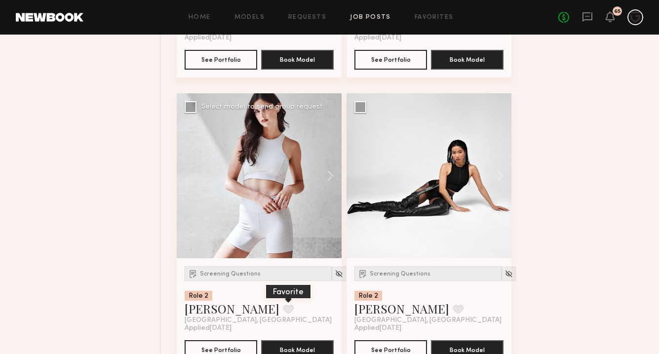
click at [283, 305] on button at bounding box center [288, 309] width 10 height 9
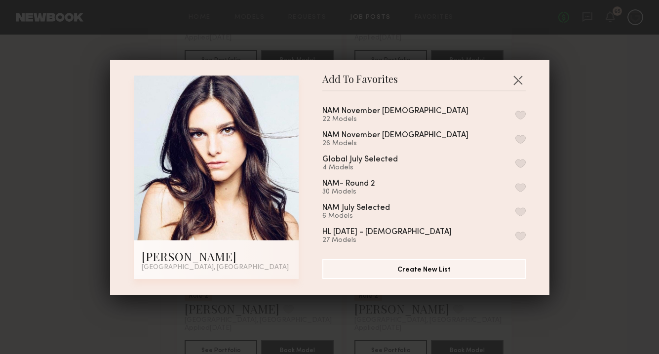
click at [521, 116] on button "button" at bounding box center [521, 115] width 10 height 9
click at [514, 82] on button "button" at bounding box center [518, 80] width 16 height 16
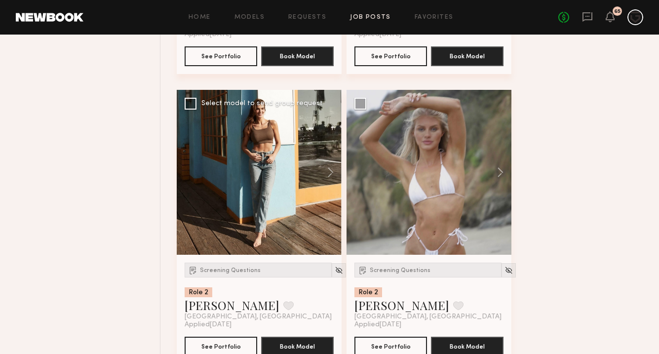
scroll to position [4475, 0]
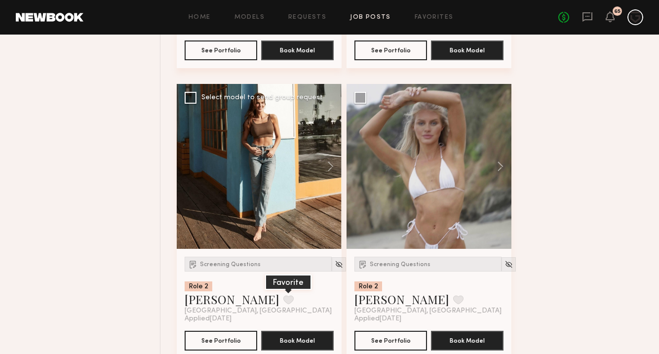
click at [283, 295] on button at bounding box center [288, 299] width 10 height 9
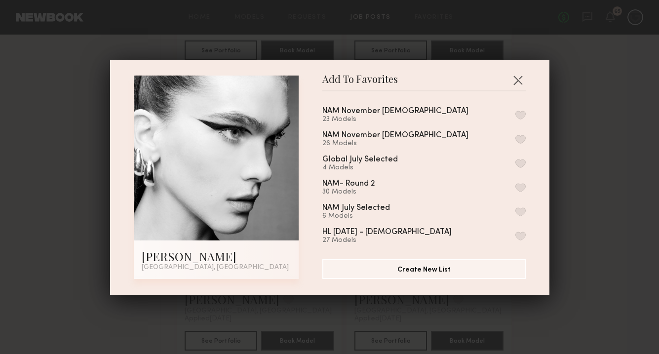
click at [520, 115] on button "button" at bounding box center [521, 115] width 10 height 9
click at [520, 78] on button "button" at bounding box center [518, 80] width 16 height 16
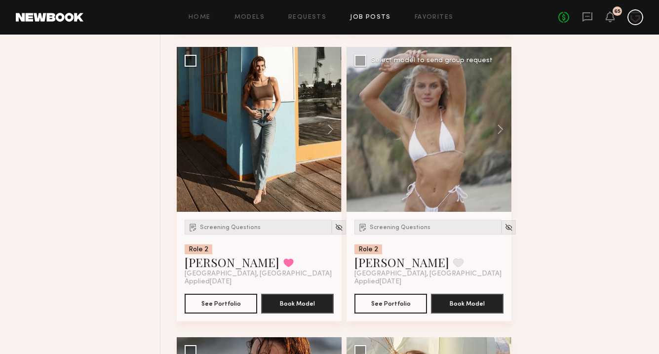
scroll to position [4513, 0]
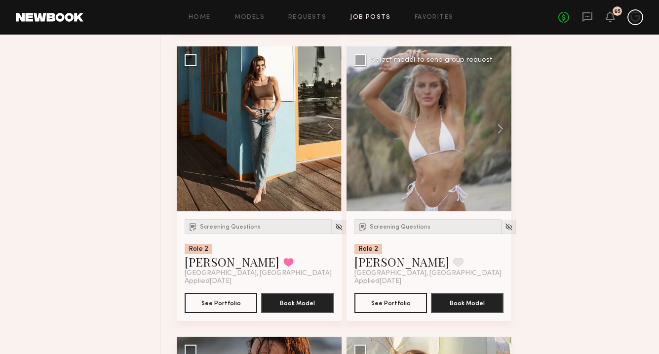
click at [456, 141] on div at bounding box center [429, 128] width 165 height 165
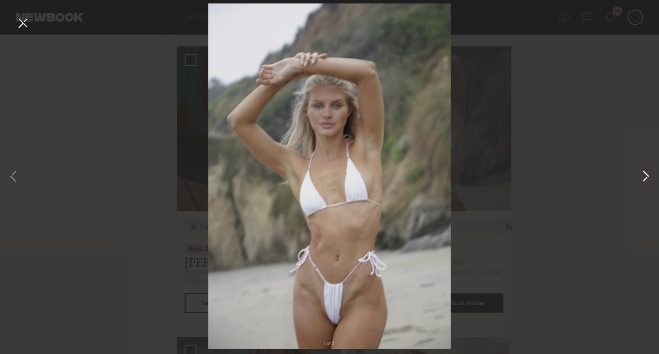
click at [644, 178] on button at bounding box center [646, 177] width 12 height 283
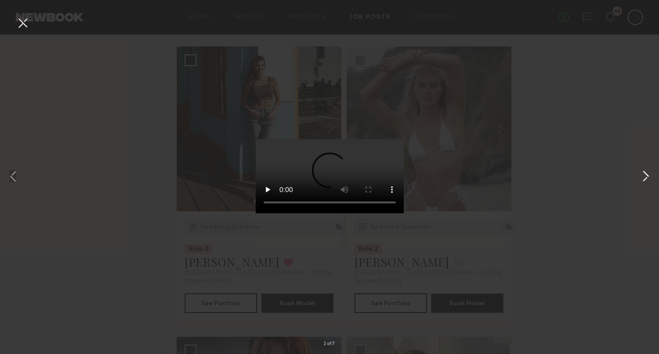
click at [644, 178] on button at bounding box center [646, 177] width 12 height 283
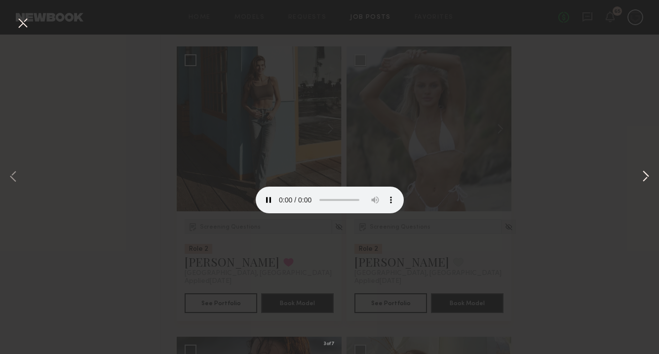
click at [644, 178] on button at bounding box center [646, 177] width 12 height 283
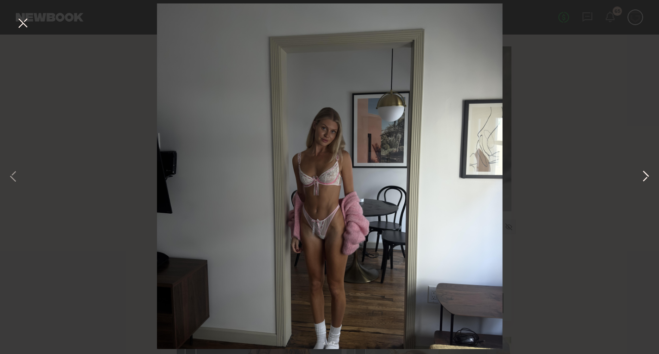
click at [644, 177] on button at bounding box center [646, 177] width 12 height 283
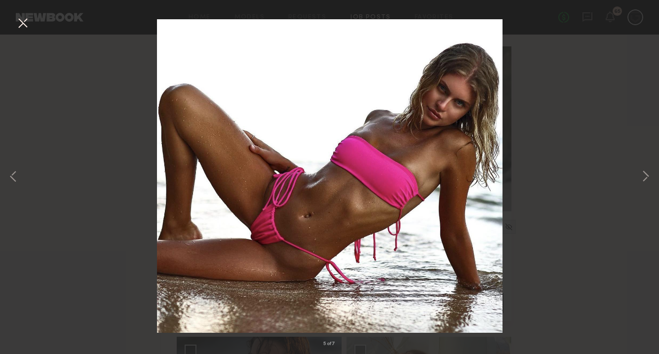
click at [23, 23] on button at bounding box center [23, 24] width 16 height 18
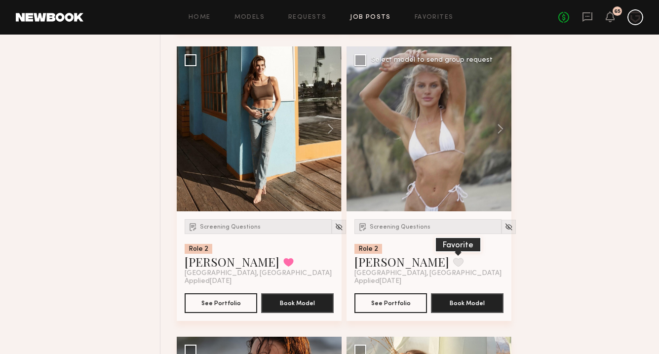
click at [453, 258] on button at bounding box center [458, 262] width 10 height 9
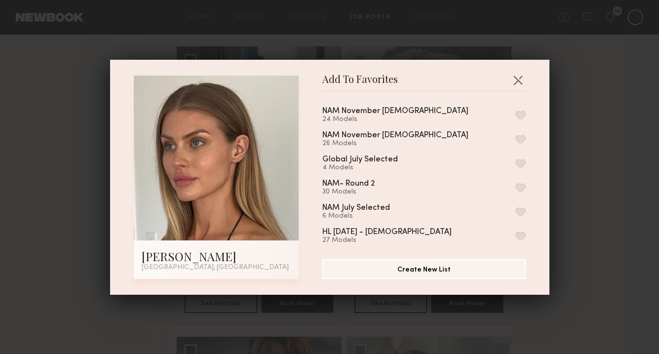
click at [520, 115] on button "button" at bounding box center [521, 115] width 10 height 9
click at [520, 80] on button "button" at bounding box center [518, 80] width 16 height 16
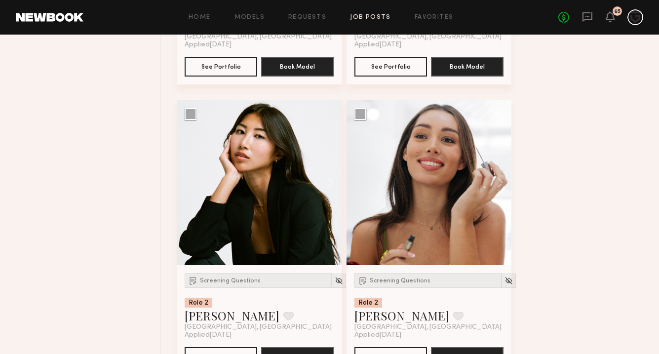
scroll to position [5049, 0]
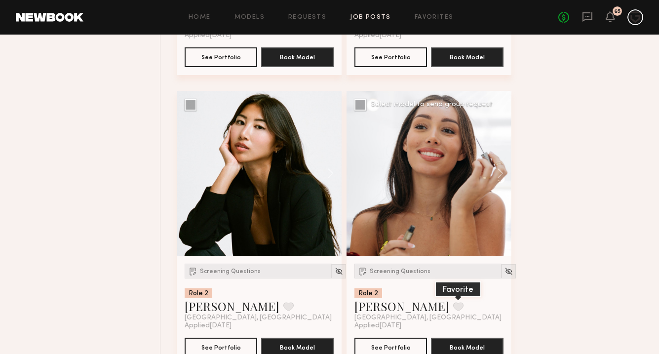
click at [453, 302] on button at bounding box center [458, 306] width 10 height 9
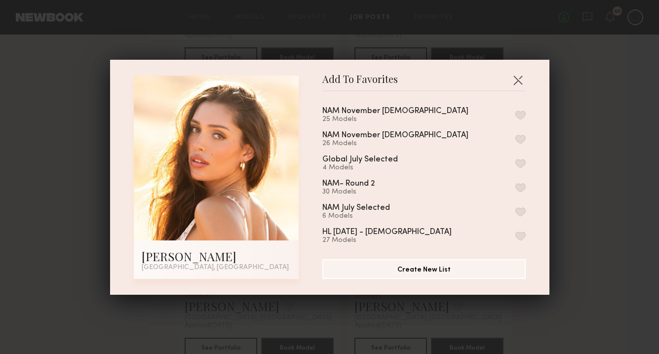
click at [521, 115] on button "button" at bounding box center [521, 115] width 10 height 9
click at [518, 79] on button "button" at bounding box center [518, 80] width 16 height 16
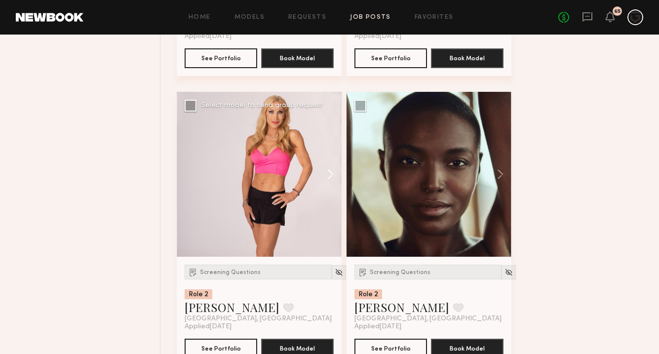
scroll to position [5358, 0]
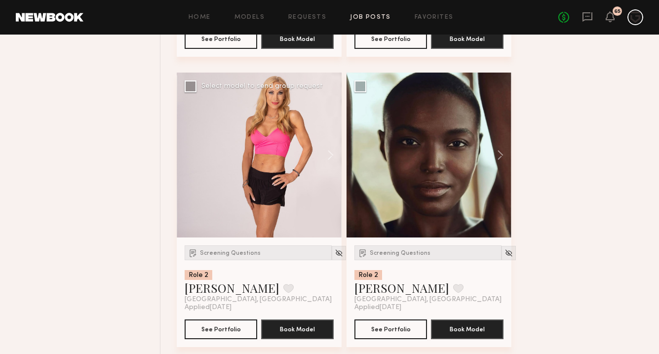
click at [280, 143] on div at bounding box center [259, 155] width 165 height 165
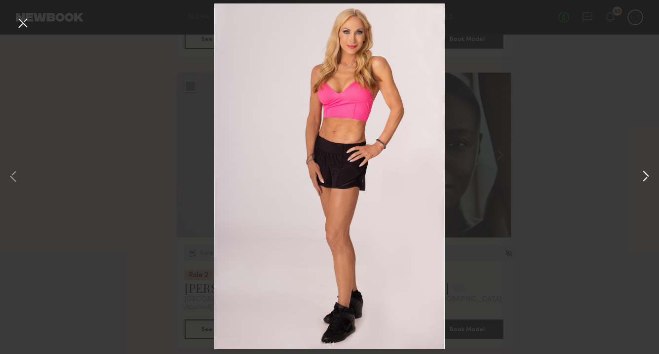
click at [644, 176] on button at bounding box center [646, 177] width 12 height 283
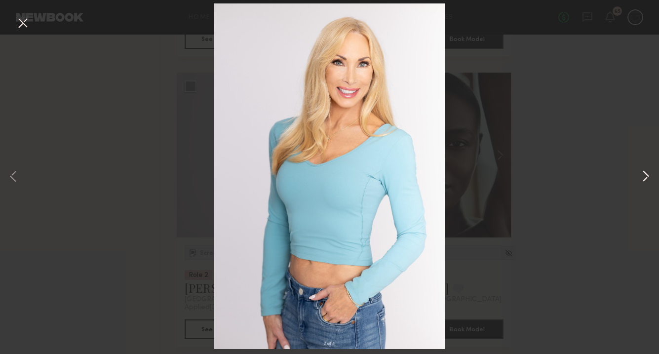
click at [647, 177] on button at bounding box center [646, 177] width 12 height 283
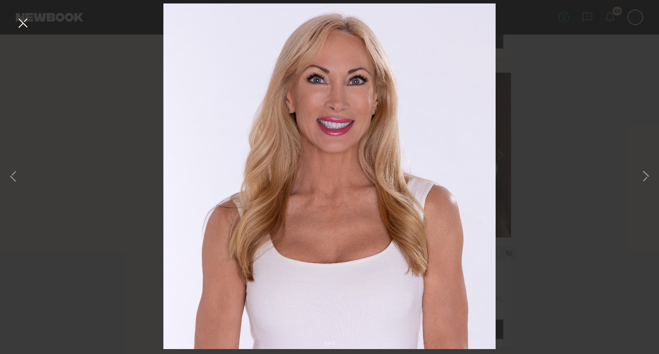
click at [20, 25] on button at bounding box center [23, 24] width 16 height 18
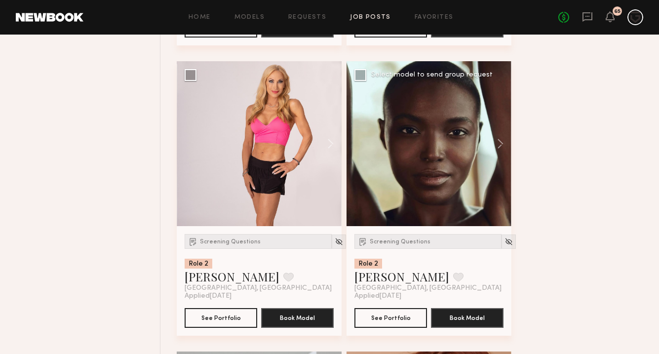
scroll to position [5370, 0]
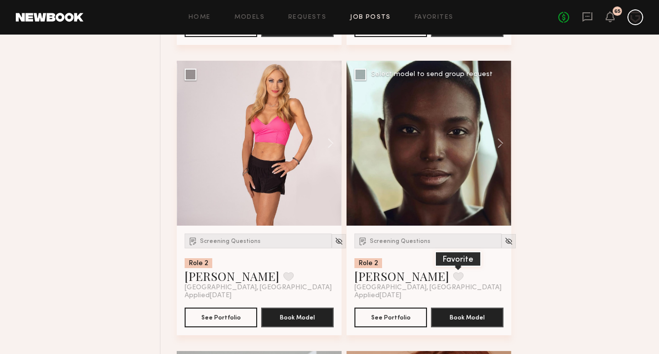
click at [453, 272] on button at bounding box center [458, 276] width 10 height 9
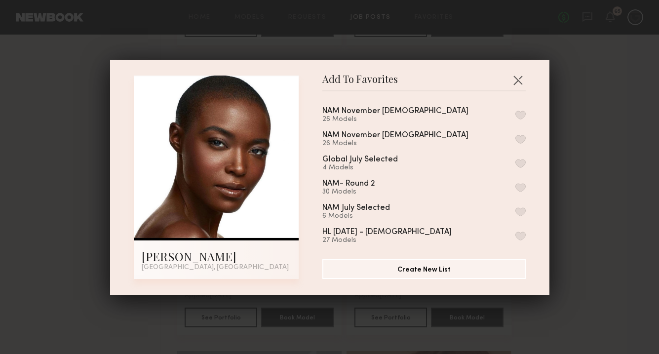
click at [520, 116] on button "button" at bounding box center [521, 115] width 10 height 9
click at [521, 74] on button "button" at bounding box center [518, 80] width 16 height 16
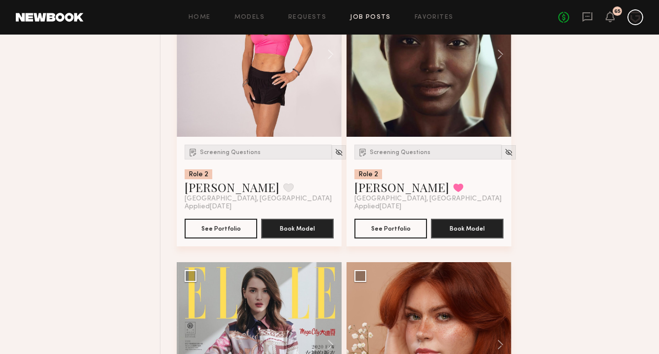
scroll to position [5601, 0]
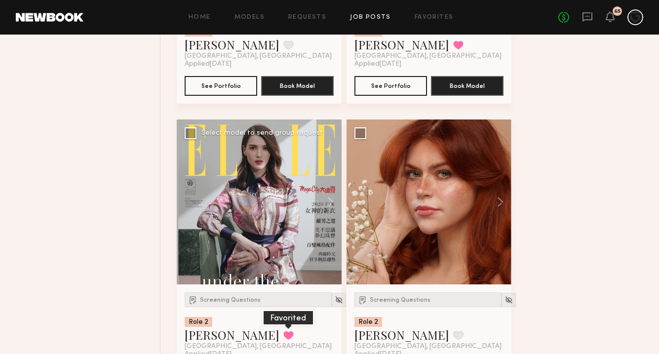
click at [283, 331] on button at bounding box center [288, 335] width 10 height 9
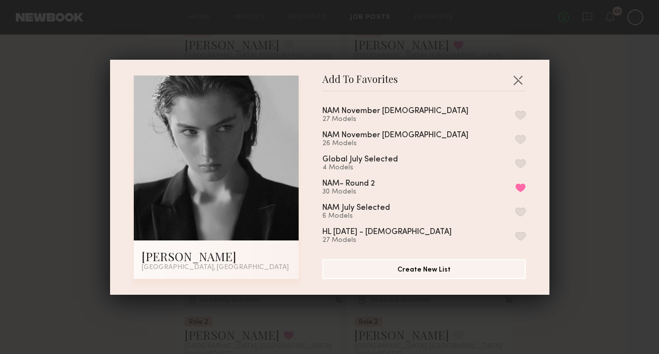
click at [525, 118] on div "NAM November FEMALE 27 Models NAM November MALE 26 Models Global July Selected …" at bounding box center [428, 171] width 213 height 144
click at [523, 116] on button "button" at bounding box center [521, 115] width 10 height 9
click at [519, 76] on button "button" at bounding box center [518, 80] width 16 height 16
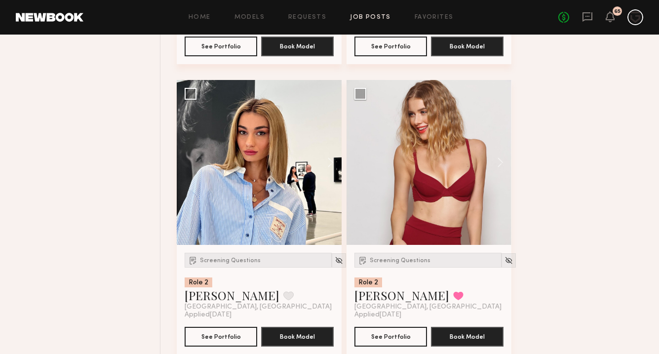
scroll to position [6511, 0]
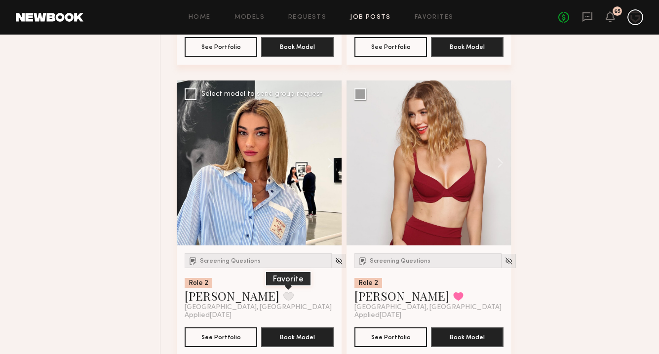
click at [283, 292] on button at bounding box center [288, 296] width 10 height 9
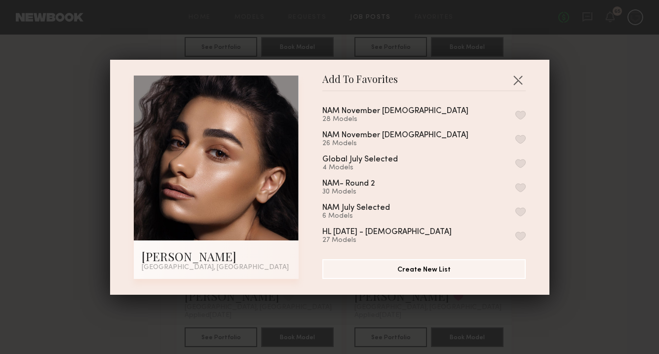
click at [520, 112] on button "button" at bounding box center [521, 115] width 10 height 9
click at [519, 78] on button "button" at bounding box center [518, 80] width 16 height 16
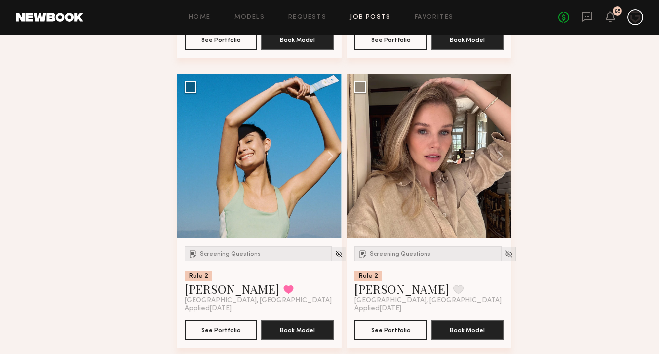
scroll to position [6814, 0]
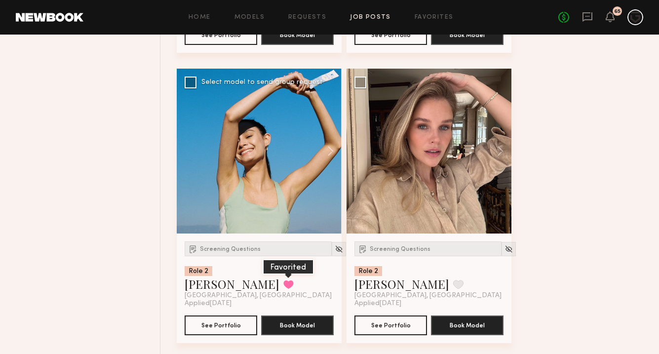
click at [283, 280] on button at bounding box center [288, 284] width 10 height 9
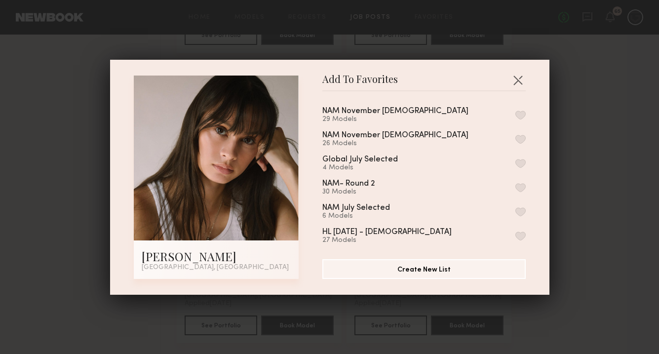
click at [521, 115] on button "button" at bounding box center [521, 115] width 10 height 9
click at [521, 81] on button "button" at bounding box center [518, 80] width 16 height 16
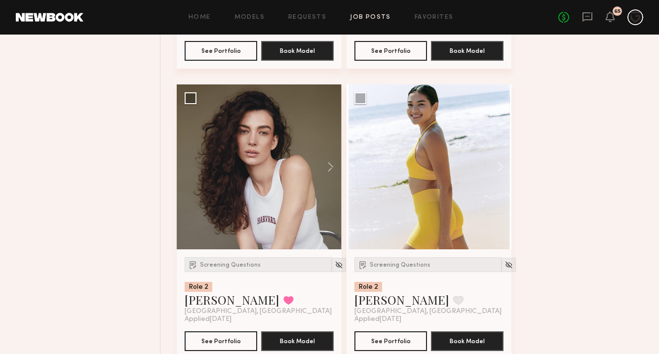
scroll to position [7100, 0]
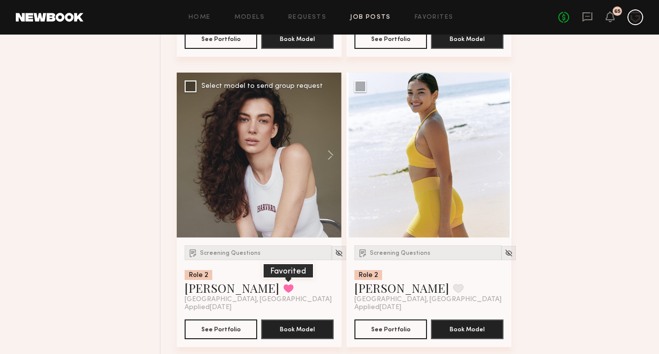
click at [283, 284] on button at bounding box center [288, 288] width 10 height 9
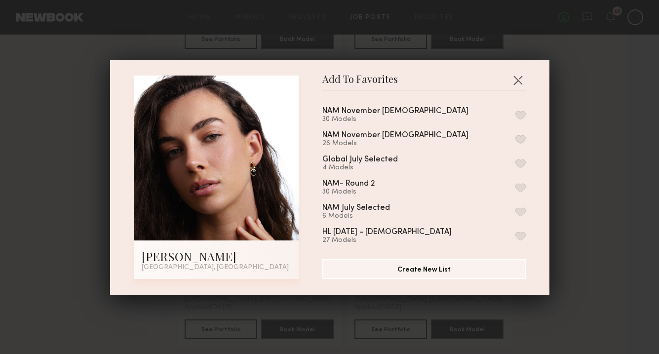
click at [523, 114] on button "button" at bounding box center [521, 115] width 10 height 9
click at [520, 82] on button "button" at bounding box center [518, 80] width 16 height 16
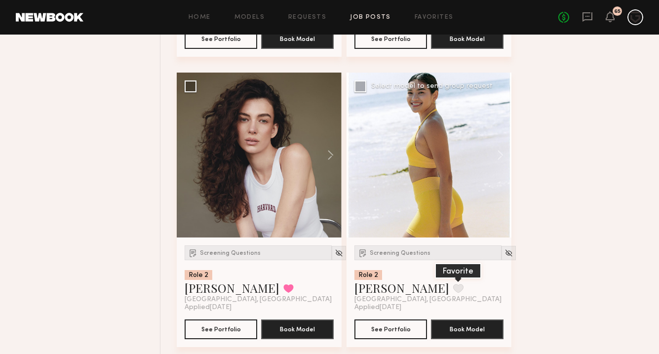
click at [453, 284] on button at bounding box center [458, 288] width 10 height 9
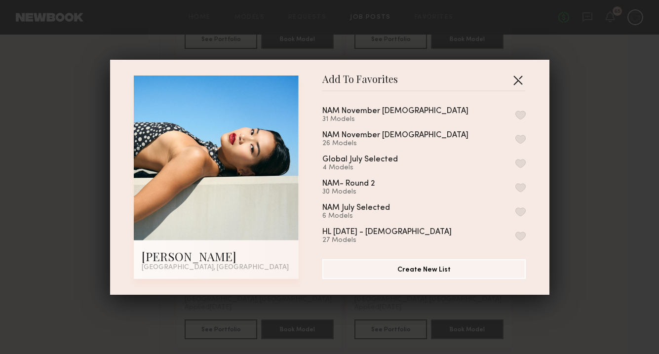
click at [519, 80] on button "button" at bounding box center [518, 80] width 16 height 16
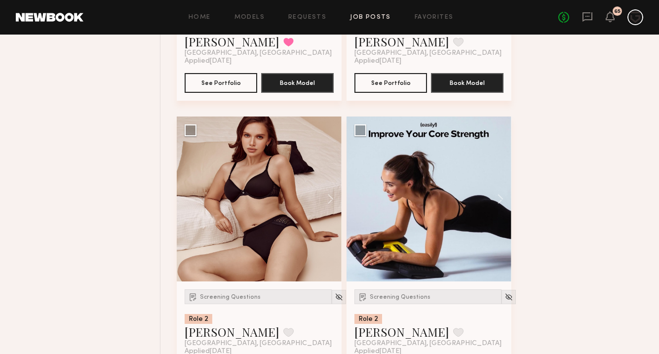
scroll to position [7349, 0]
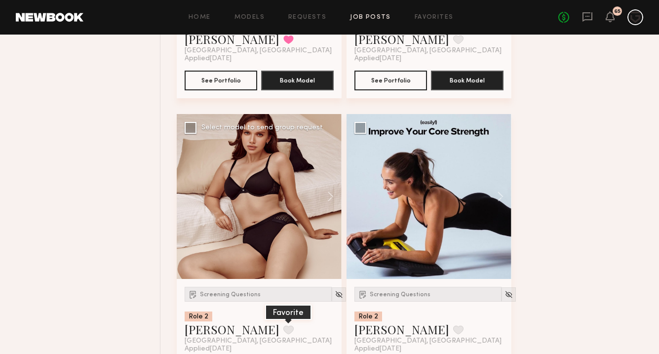
click at [283, 325] on button at bounding box center [288, 329] width 10 height 9
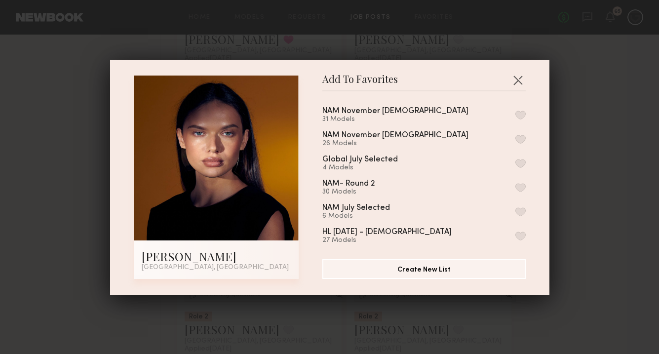
click at [526, 113] on div "NAM November FEMALE 31 Models NAM November MALE 26 Models Global July Selected …" at bounding box center [428, 171] width 213 height 144
click at [519, 115] on button "button" at bounding box center [521, 115] width 10 height 9
click at [520, 77] on button "button" at bounding box center [518, 80] width 16 height 16
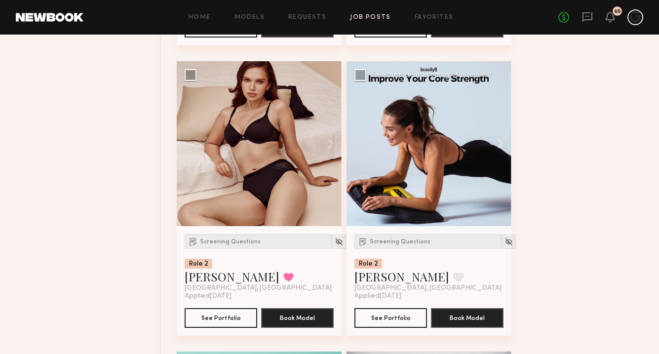
scroll to position [7403, 0]
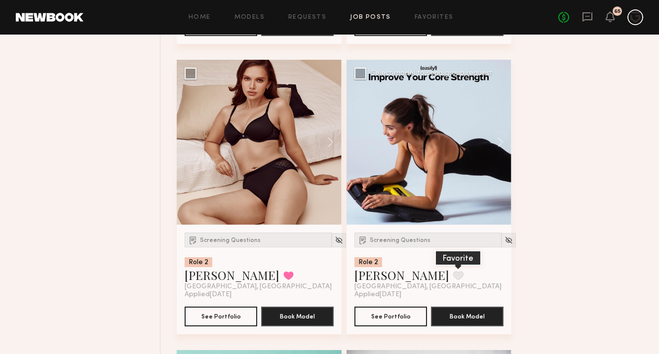
click at [453, 271] on button at bounding box center [458, 275] width 10 height 9
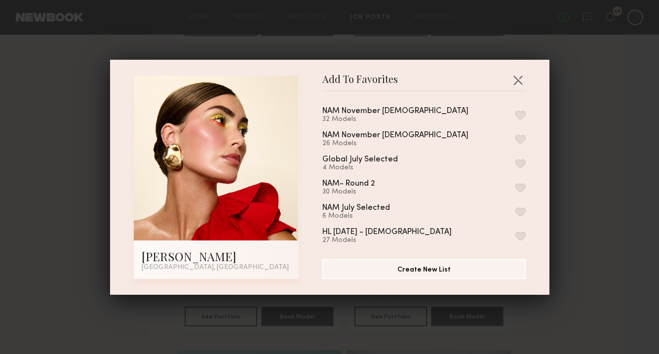
click at [523, 114] on button "button" at bounding box center [521, 115] width 10 height 9
click at [518, 81] on button "button" at bounding box center [518, 80] width 16 height 16
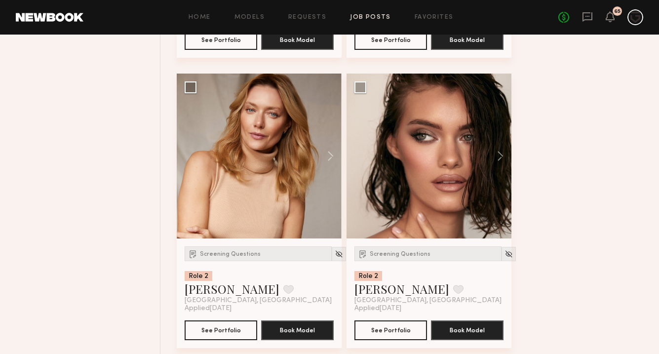
scroll to position [8260, 0]
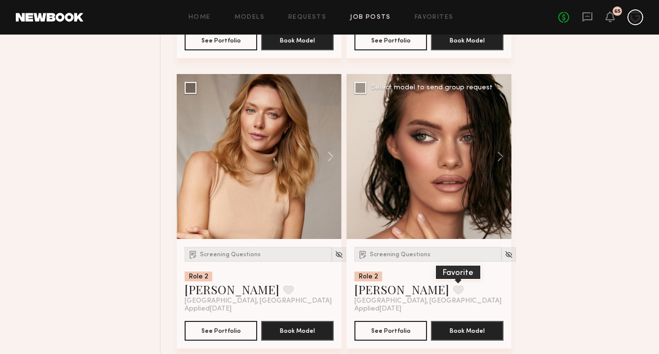
click at [453, 285] on button at bounding box center [458, 289] width 10 height 9
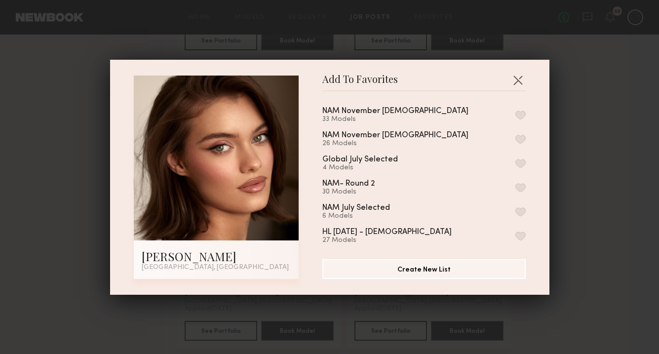
click at [522, 115] on button "button" at bounding box center [521, 115] width 10 height 9
click at [518, 80] on button "button" at bounding box center [518, 80] width 16 height 16
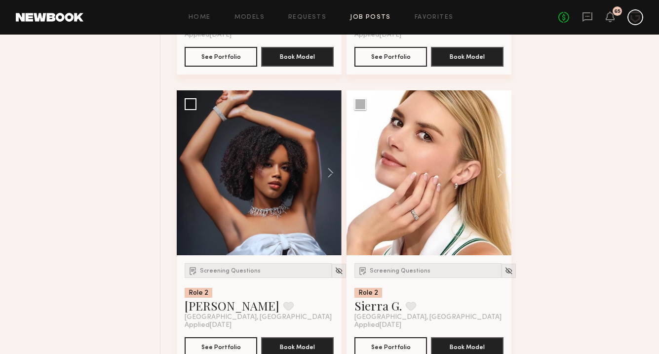
scroll to position [8541, 0]
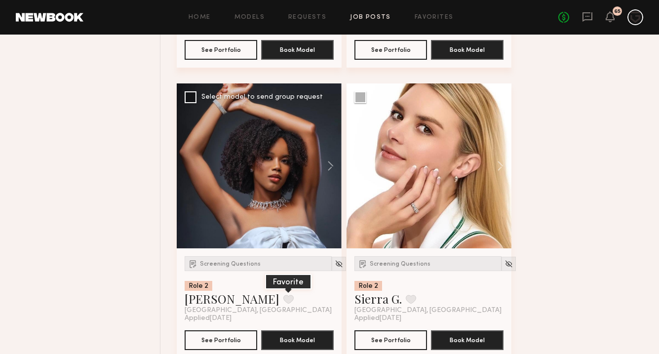
click at [283, 295] on button at bounding box center [288, 299] width 10 height 9
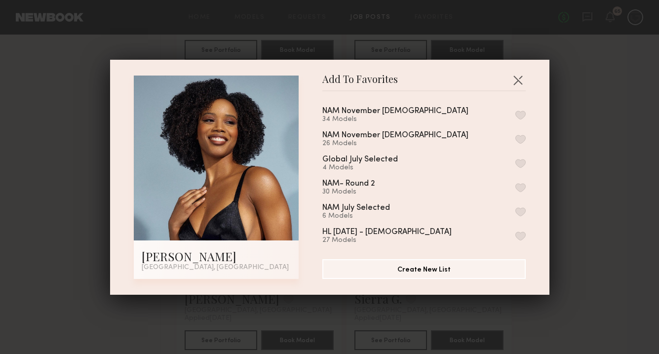
click at [520, 114] on button "button" at bounding box center [521, 115] width 10 height 9
click at [519, 78] on button "button" at bounding box center [518, 80] width 16 height 16
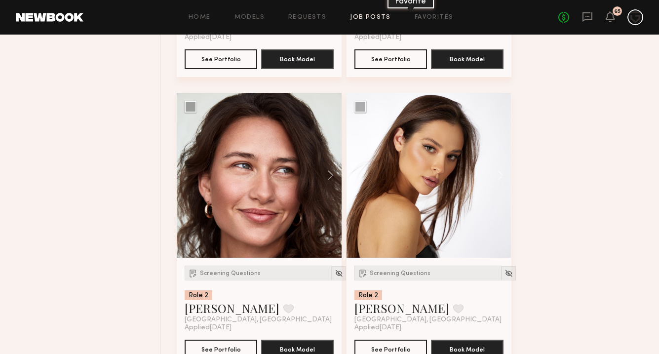
scroll to position [8825, 0]
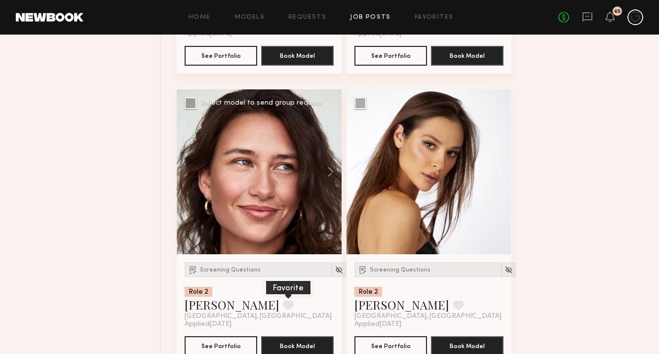
click at [283, 301] on button at bounding box center [288, 305] width 10 height 9
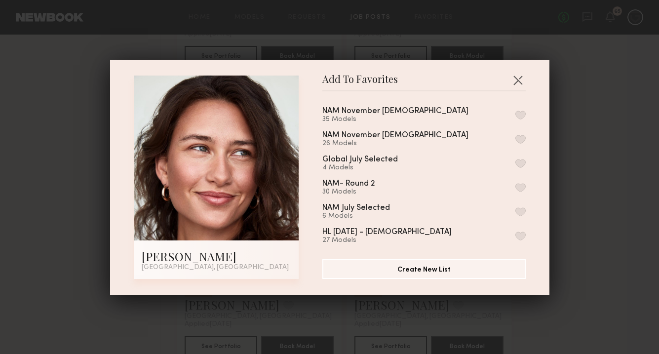
click at [521, 111] on button "button" at bounding box center [521, 115] width 10 height 9
click at [515, 85] on button "button" at bounding box center [518, 80] width 16 height 16
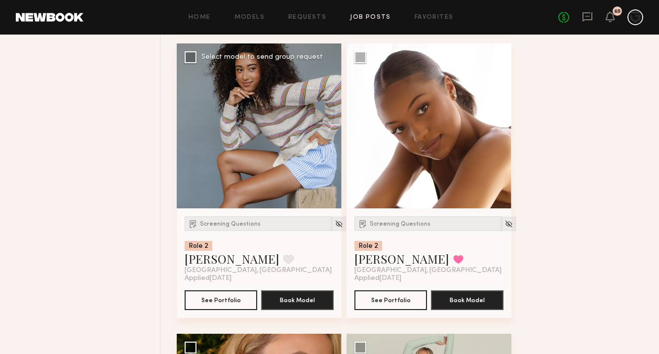
scroll to position [9455, 0]
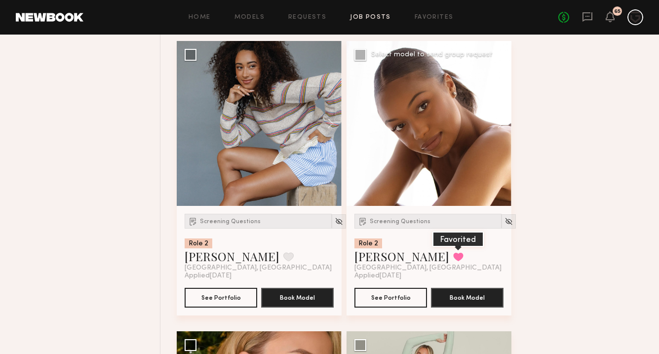
click at [453, 252] on button at bounding box center [458, 256] width 10 height 9
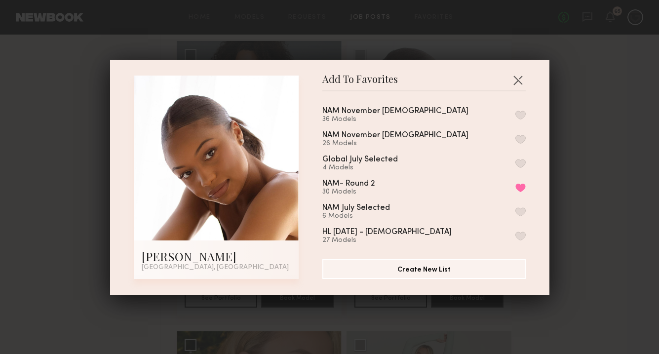
click at [521, 113] on button "button" at bounding box center [521, 115] width 10 height 9
click at [517, 80] on button "button" at bounding box center [518, 80] width 16 height 16
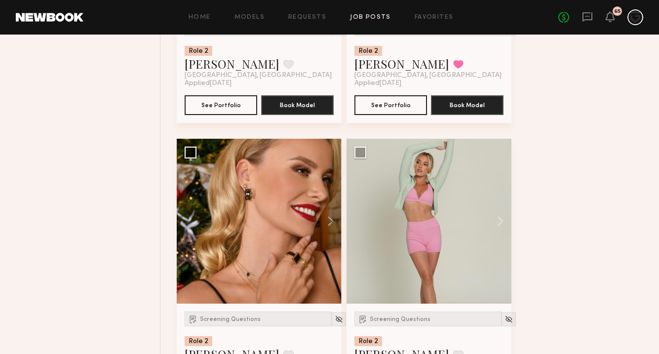
scroll to position [9667, 0]
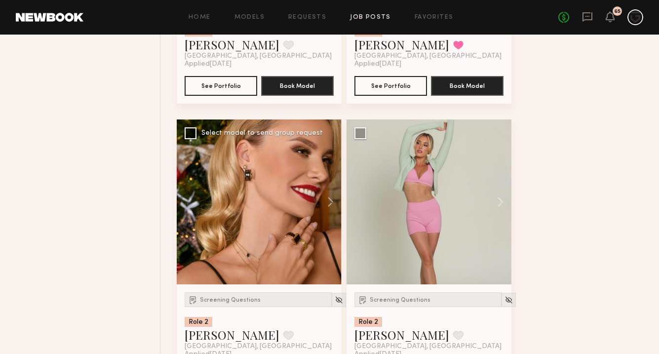
click at [253, 200] on div at bounding box center [259, 202] width 165 height 165
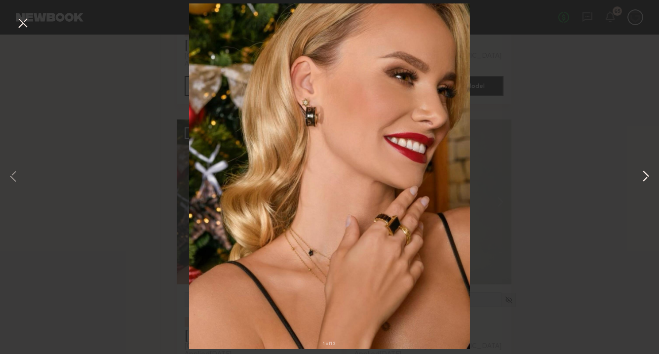
click at [643, 180] on button at bounding box center [646, 177] width 12 height 283
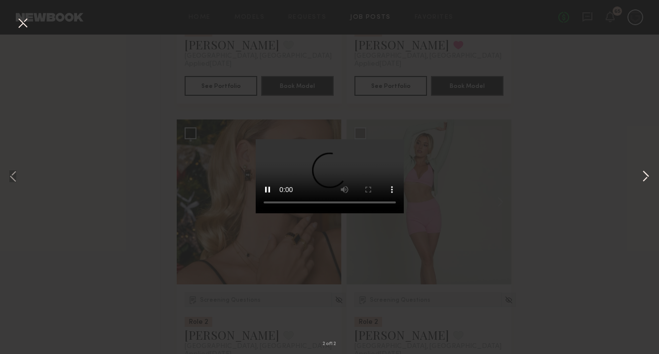
click at [645, 179] on button at bounding box center [646, 177] width 12 height 283
click at [15, 26] on button at bounding box center [23, 24] width 16 height 18
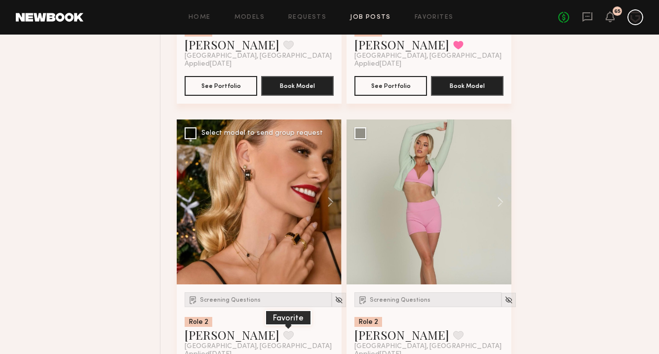
click at [283, 331] on button at bounding box center [288, 335] width 10 height 9
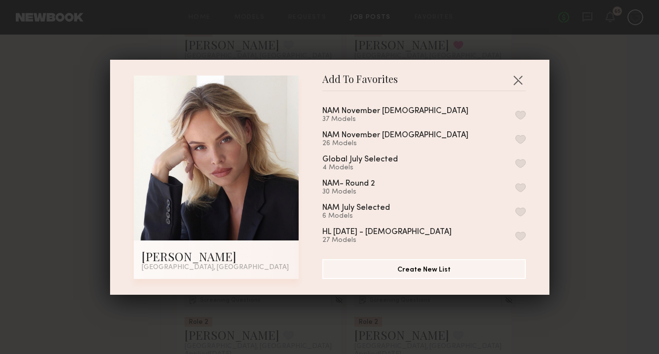
click at [519, 113] on button "button" at bounding box center [521, 115] width 10 height 9
click at [519, 75] on button "button" at bounding box center [518, 80] width 16 height 16
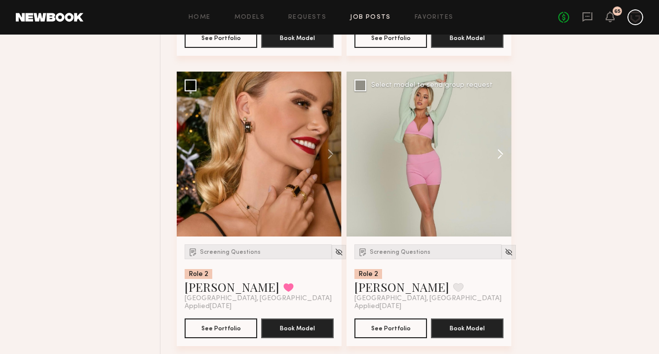
scroll to position [9715, 0]
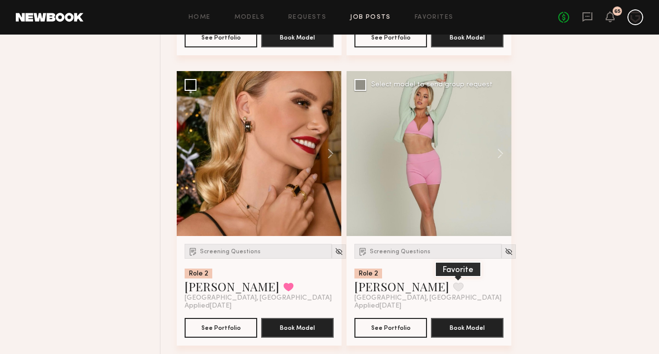
click at [453, 282] on button at bounding box center [458, 286] width 10 height 9
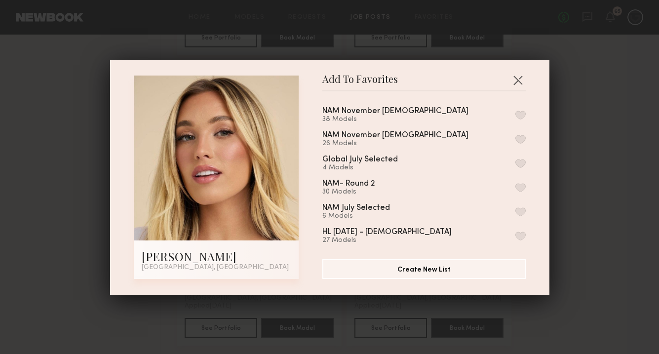
click at [520, 113] on button "button" at bounding box center [521, 115] width 10 height 9
click at [519, 83] on button "button" at bounding box center [518, 80] width 16 height 16
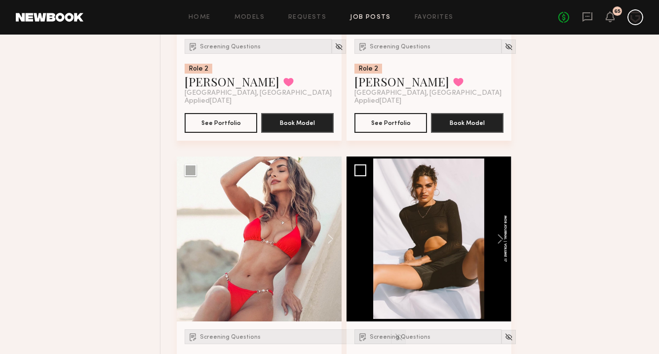
scroll to position [9947, 0]
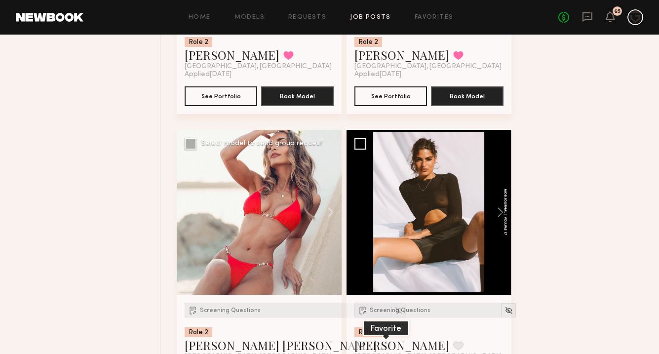
click at [381, 341] on button at bounding box center [386, 345] width 10 height 9
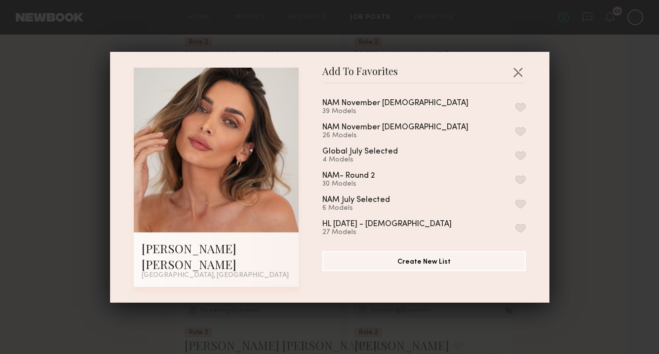
click at [519, 112] on button "button" at bounding box center [521, 107] width 10 height 9
click at [518, 79] on button "button" at bounding box center [518, 72] width 16 height 16
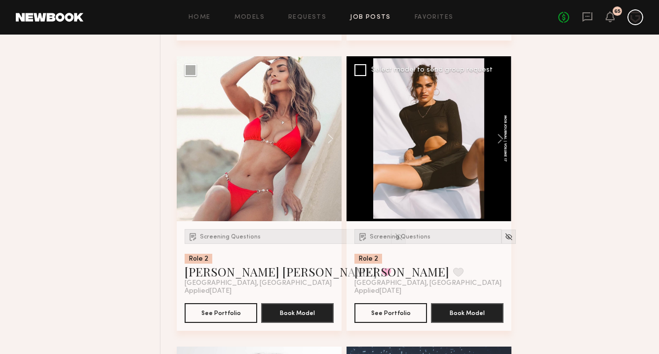
scroll to position [10023, 0]
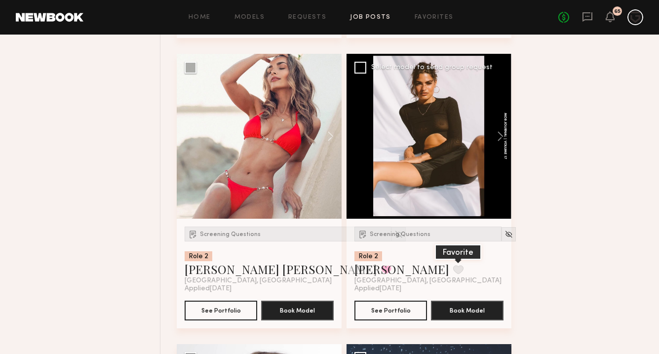
click at [453, 265] on button at bounding box center [458, 269] width 10 height 9
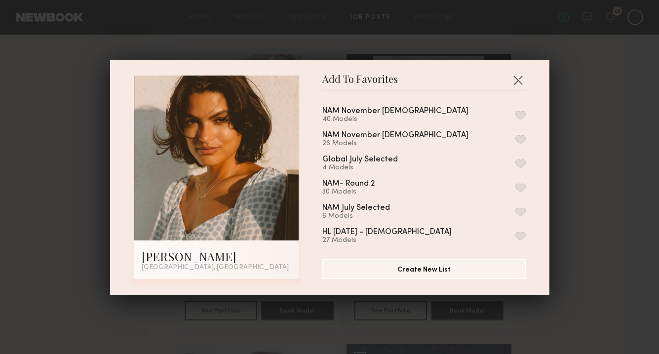
click at [519, 113] on button "button" at bounding box center [521, 115] width 10 height 9
click at [518, 83] on button "button" at bounding box center [518, 80] width 16 height 16
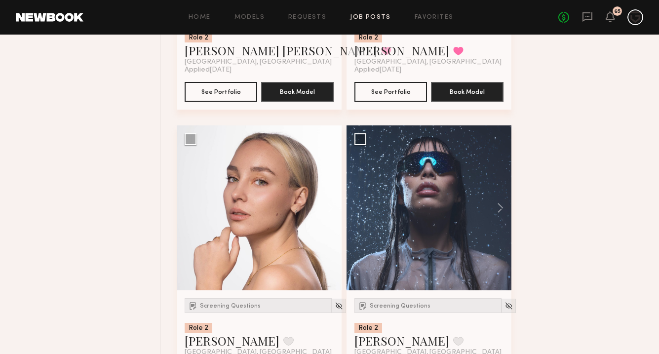
scroll to position [10245, 0]
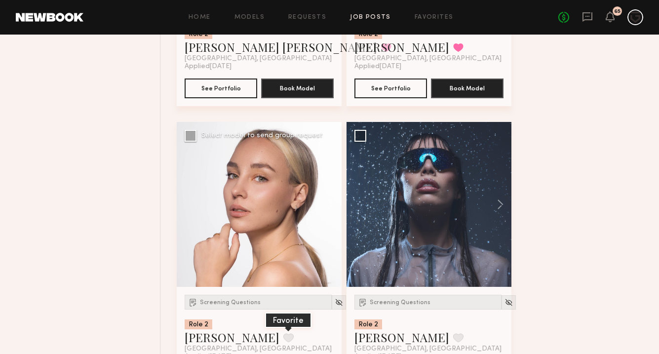
click at [283, 333] on button at bounding box center [288, 337] width 10 height 9
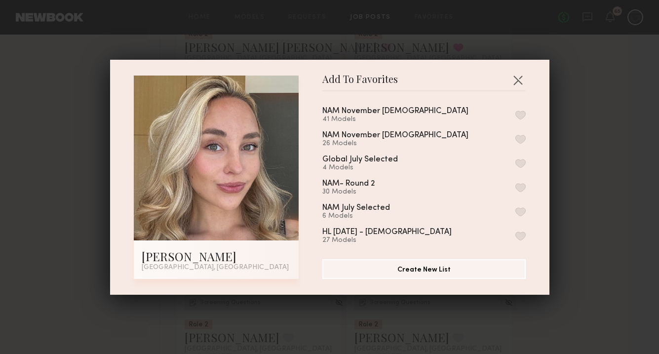
click at [521, 116] on button "button" at bounding box center [521, 115] width 10 height 9
click at [519, 82] on button "button" at bounding box center [518, 80] width 16 height 16
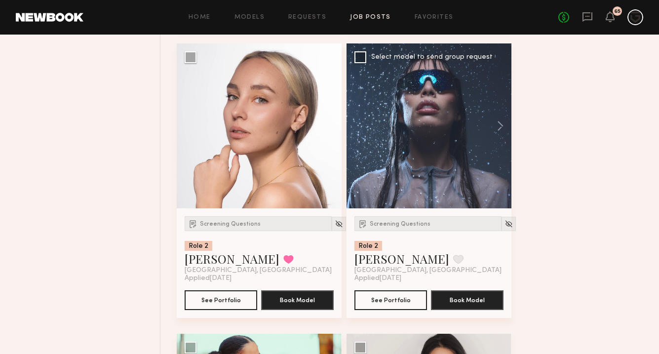
scroll to position [10336, 0]
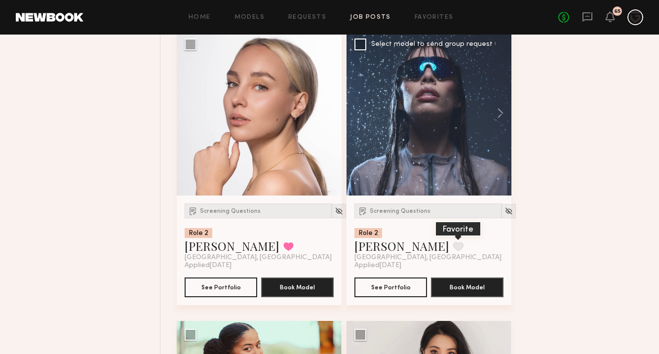
click at [453, 242] on button at bounding box center [458, 246] width 10 height 9
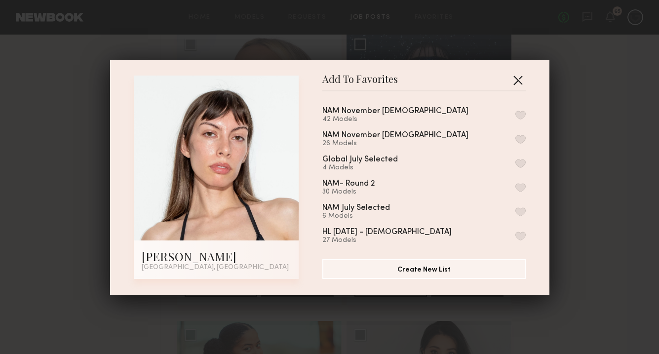
click at [512, 77] on button "button" at bounding box center [518, 80] width 16 height 16
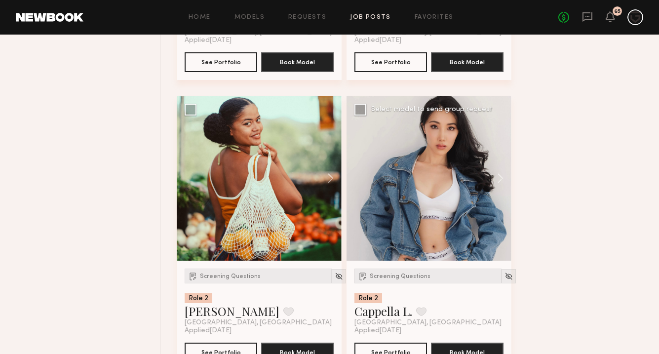
scroll to position [10562, 0]
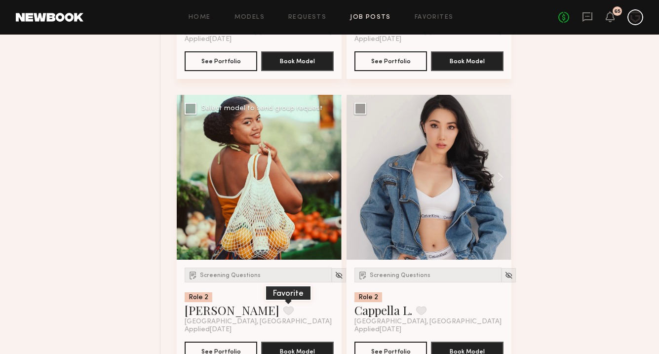
click at [283, 306] on button at bounding box center [288, 310] width 10 height 9
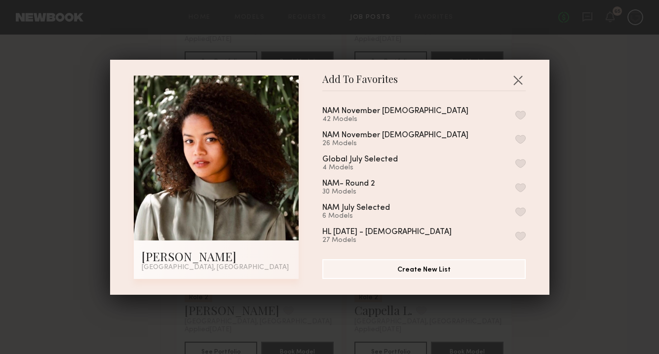
click at [516, 114] on button "button" at bounding box center [521, 115] width 10 height 9
click at [519, 81] on button "button" at bounding box center [518, 80] width 16 height 16
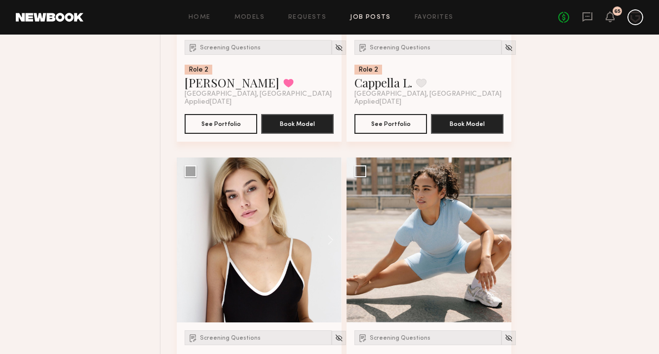
scroll to position [10826, 0]
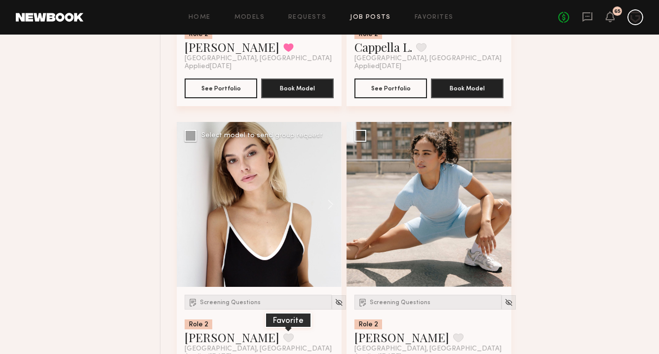
click at [283, 333] on button at bounding box center [288, 337] width 10 height 9
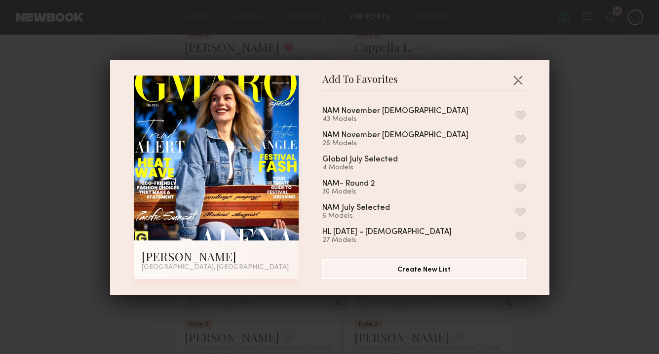
click at [522, 117] on button "button" at bounding box center [521, 115] width 10 height 9
click at [517, 82] on button "button" at bounding box center [518, 80] width 16 height 16
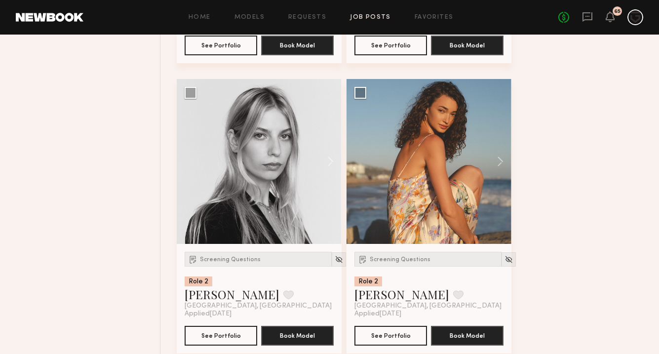
scroll to position [11162, 0]
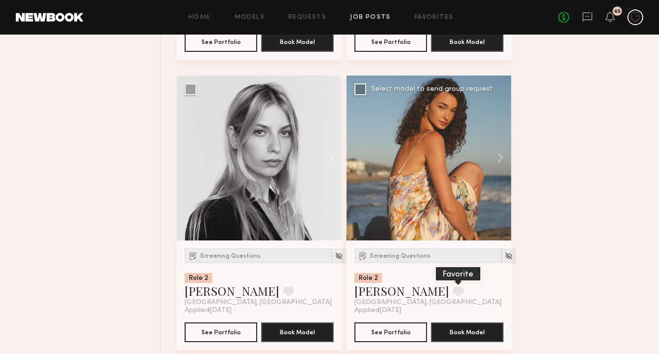
click at [453, 287] on button at bounding box center [458, 291] width 10 height 9
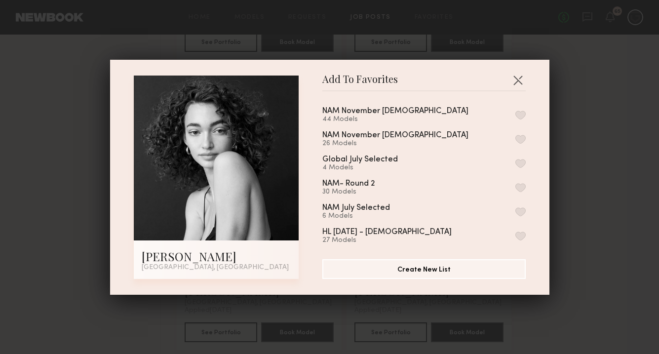
click at [518, 116] on button "button" at bounding box center [521, 115] width 10 height 9
click at [519, 80] on button "button" at bounding box center [518, 80] width 16 height 16
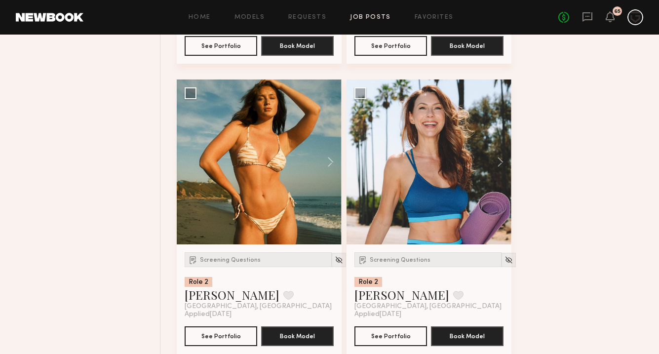
scroll to position [11448, 0]
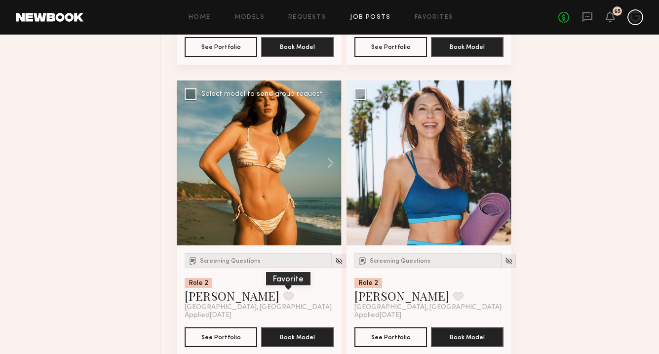
click at [283, 292] on button at bounding box center [288, 296] width 10 height 9
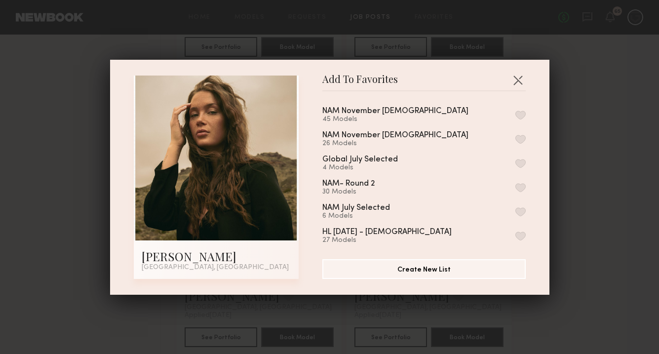
click at [519, 115] on button "button" at bounding box center [521, 115] width 10 height 9
click at [519, 82] on button "button" at bounding box center [518, 80] width 16 height 16
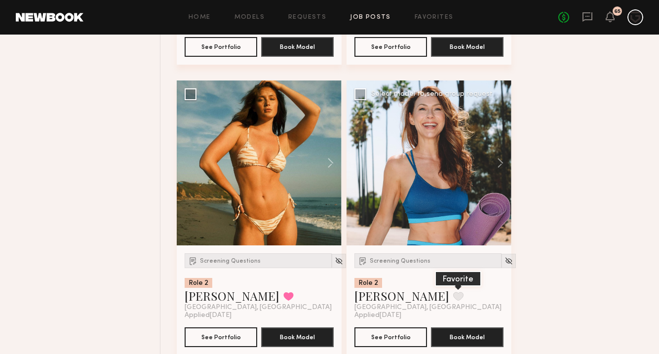
click at [453, 292] on button at bounding box center [458, 296] width 10 height 9
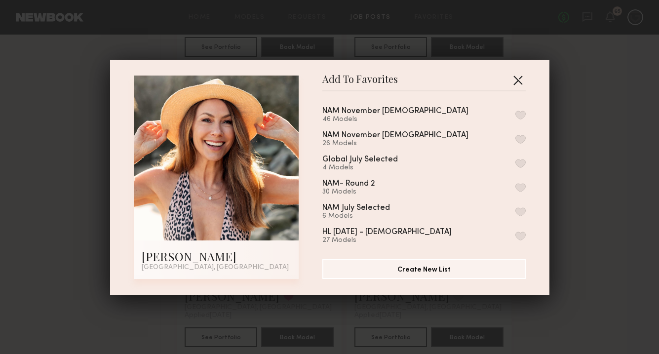
click at [520, 80] on button "button" at bounding box center [518, 80] width 16 height 16
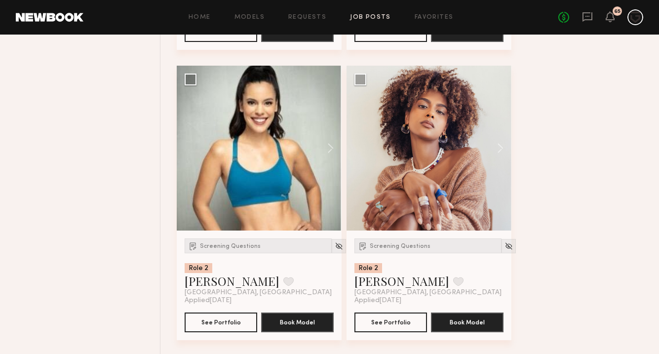
scroll to position [11757, 0]
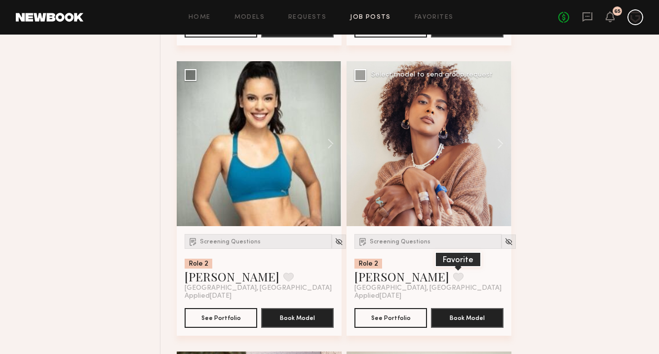
click at [453, 273] on button at bounding box center [458, 277] width 10 height 9
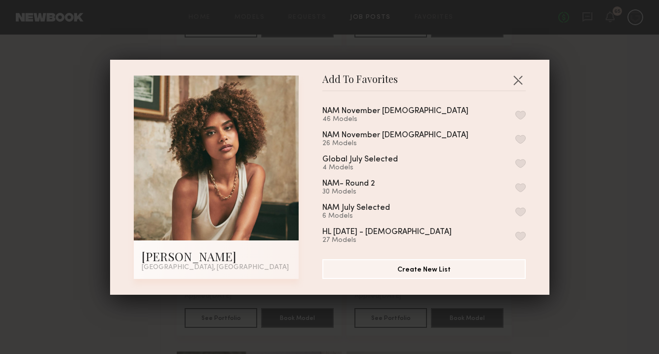
click at [522, 115] on button "button" at bounding box center [521, 115] width 10 height 9
click at [518, 82] on button "button" at bounding box center [518, 80] width 16 height 16
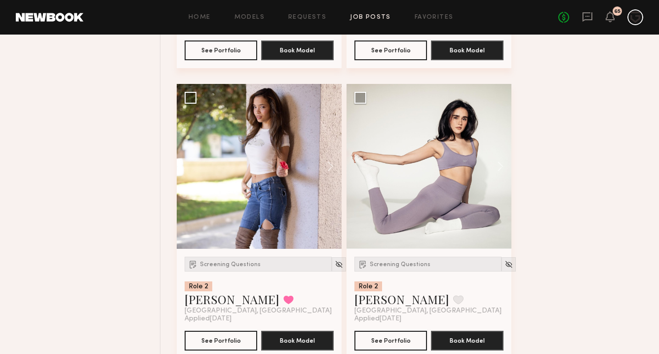
scroll to position [12031, 0]
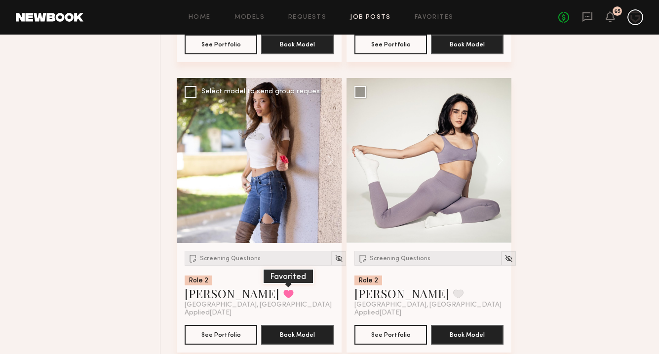
click at [283, 289] on button at bounding box center [288, 293] width 10 height 9
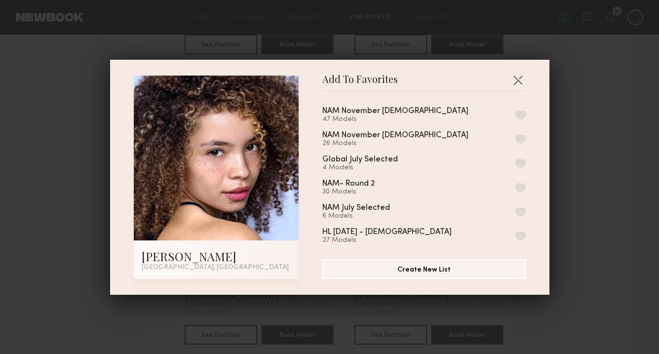
click at [518, 117] on button "button" at bounding box center [521, 115] width 10 height 9
click at [519, 81] on button "button" at bounding box center [518, 80] width 16 height 16
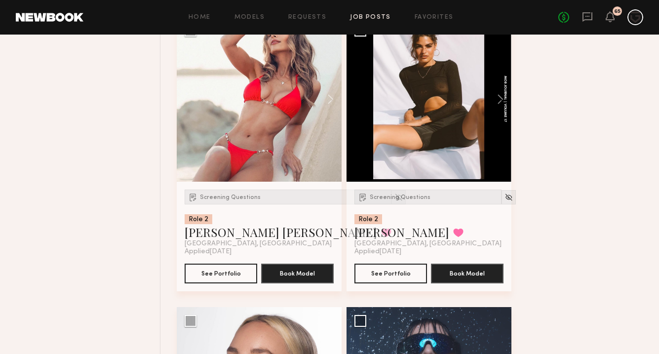
scroll to position [9963, 0]
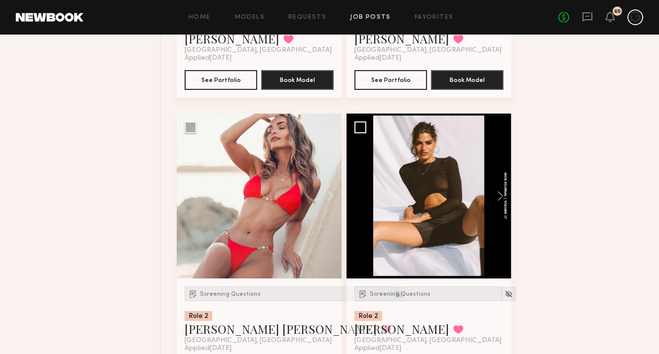
click at [428, 21] on div "Home Models Requests Job Posts Favorites Sign Out No fees up to $5,000 65" at bounding box center [363, 17] width 560 height 16
click at [431, 13] on div "Home Models Requests Job Posts Favorites Sign Out No fees up to $5,000 65" at bounding box center [363, 17] width 560 height 16
click at [431, 17] on link "Favorites" at bounding box center [434, 17] width 39 height 6
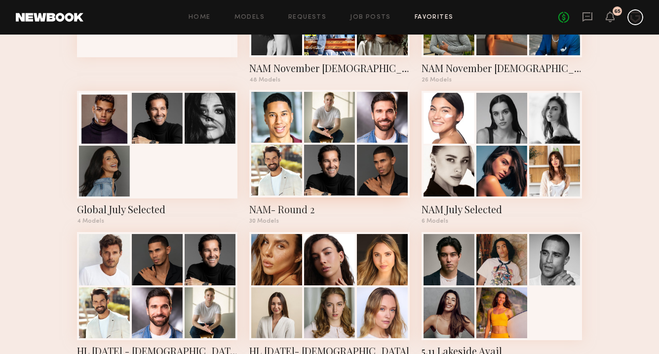
scroll to position [146, 0]
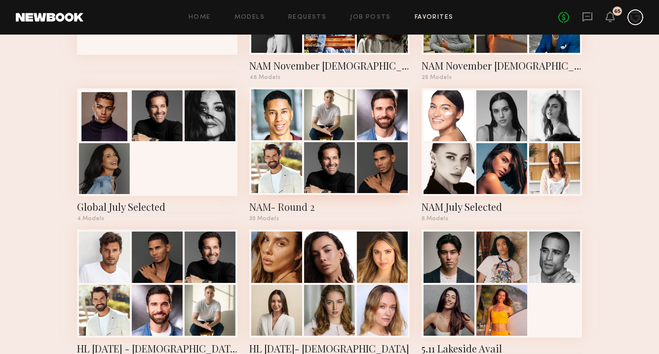
click at [302, 205] on div "NAM- Round 2" at bounding box center [329, 207] width 160 height 14
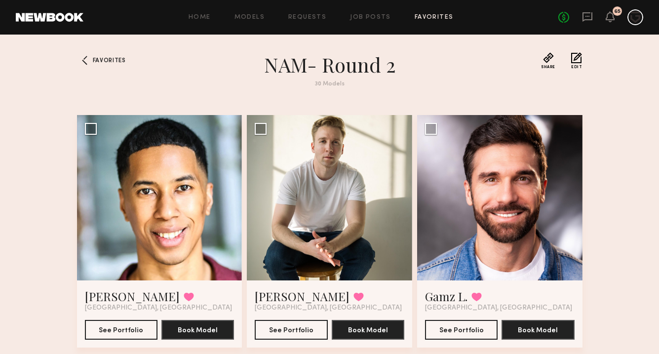
click at [575, 58] on button "Edit" at bounding box center [576, 60] width 11 height 17
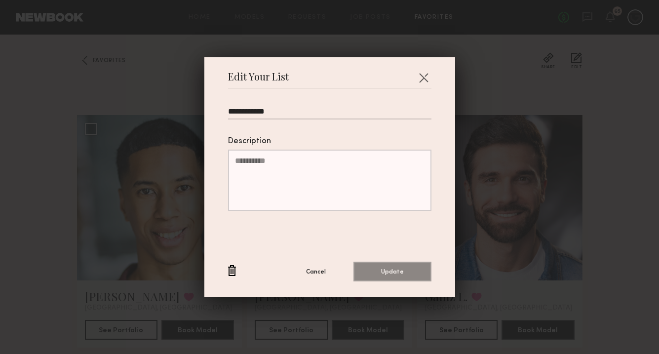
click at [231, 270] on button "button" at bounding box center [232, 271] width 8 height 12
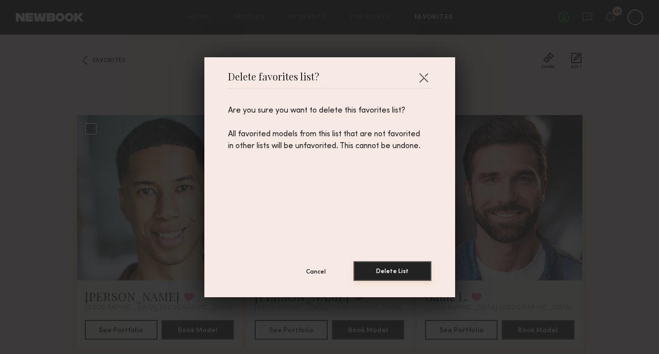
click at [390, 271] on button "Delete List" at bounding box center [393, 271] width 78 height 20
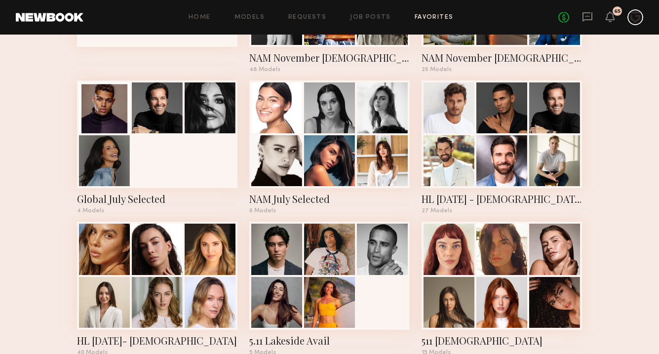
scroll to position [161, 0]
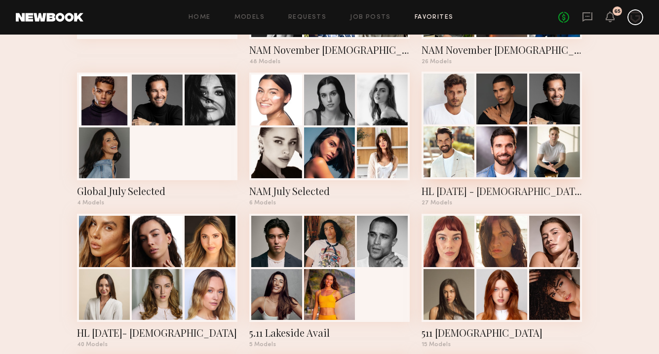
click at [493, 195] on div "HL July 25 - MALE" at bounding box center [502, 191] width 160 height 14
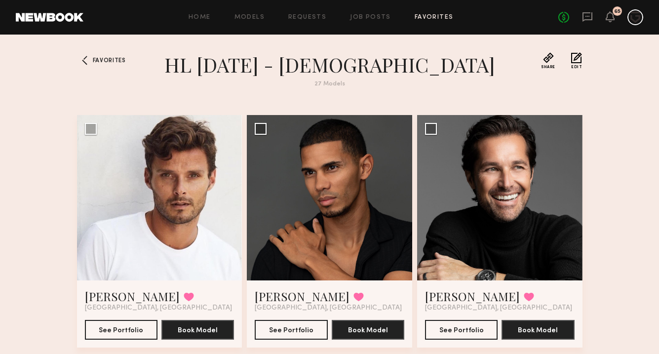
click at [578, 58] on button "Edit" at bounding box center [576, 60] width 11 height 17
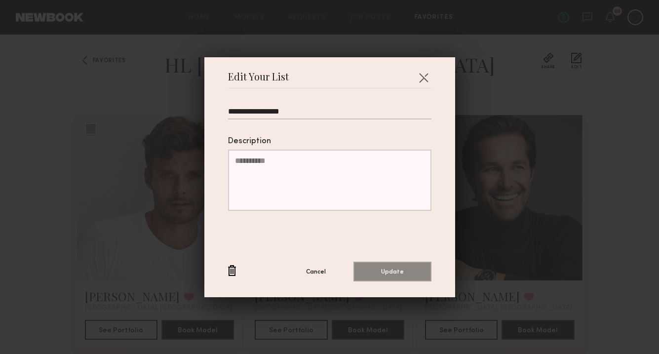
click at [232, 271] on button "button" at bounding box center [232, 271] width 8 height 12
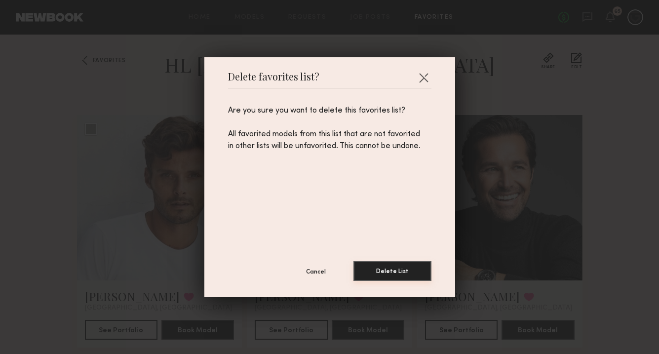
click at [392, 272] on button "Delete List" at bounding box center [393, 271] width 78 height 20
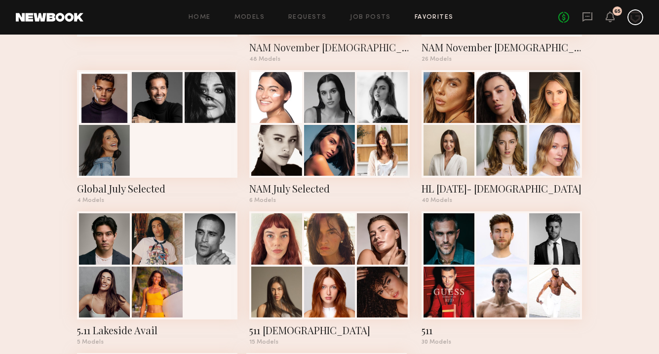
scroll to position [181, 0]
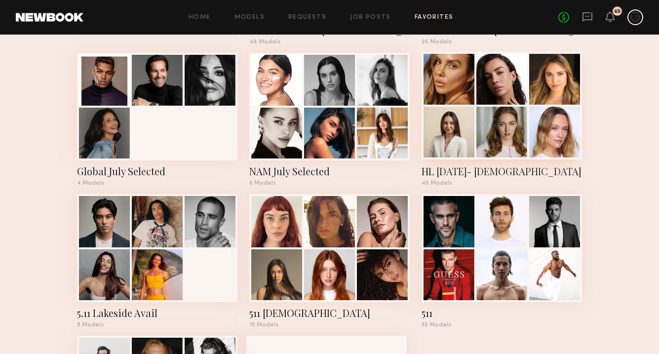
click at [508, 170] on div "HL July 25- FEMALE" at bounding box center [502, 171] width 160 height 14
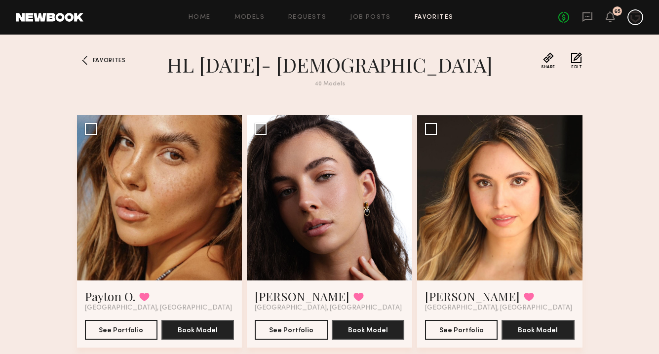
click at [573, 59] on button "Edit" at bounding box center [576, 60] width 11 height 17
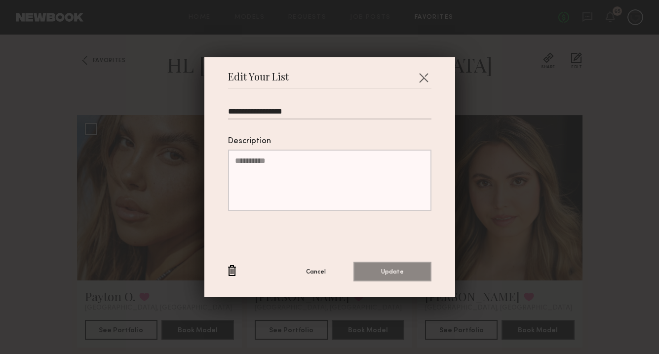
click at [234, 275] on button "button" at bounding box center [232, 271] width 8 height 12
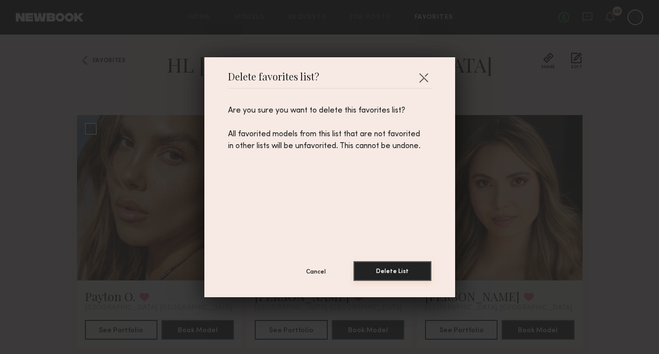
click at [412, 277] on button "Delete List" at bounding box center [393, 271] width 78 height 20
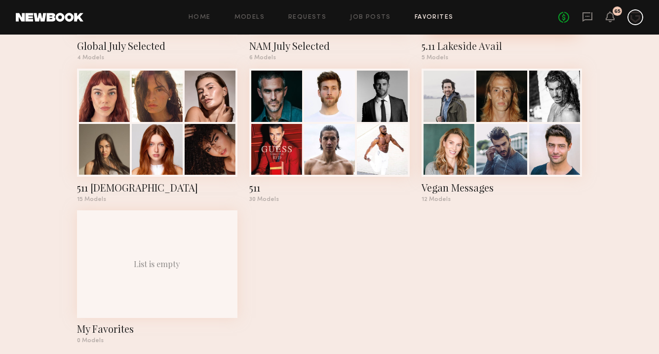
scroll to position [307, 0]
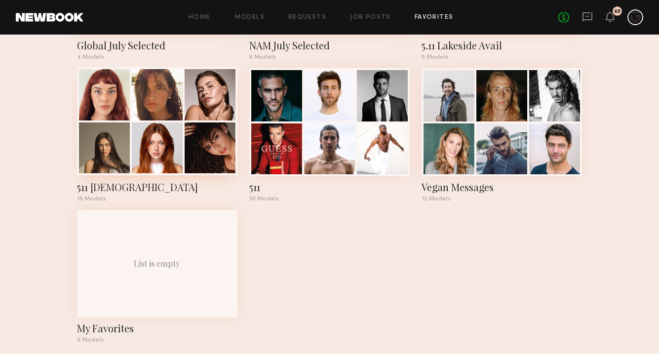
click at [128, 191] on div "511 Females" at bounding box center [157, 187] width 160 height 14
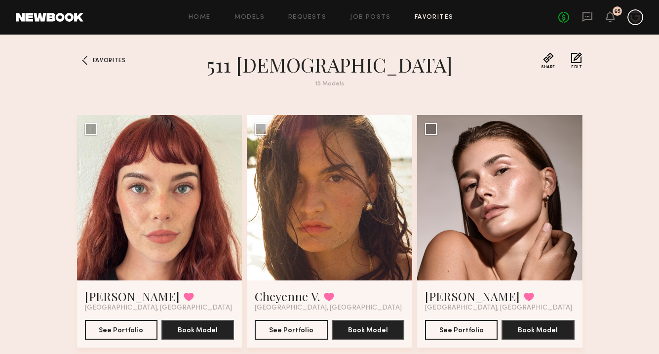
click at [577, 59] on button "Edit" at bounding box center [576, 60] width 11 height 17
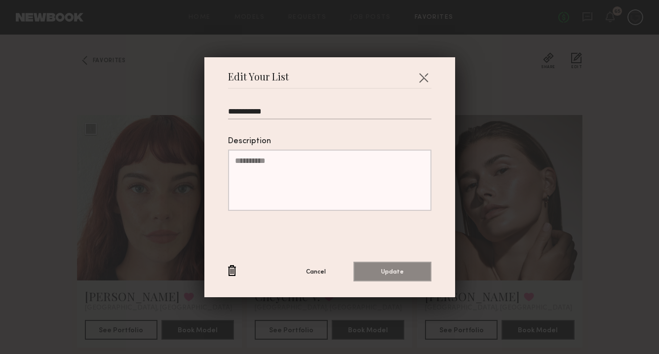
click at [232, 273] on button "button" at bounding box center [232, 271] width 8 height 12
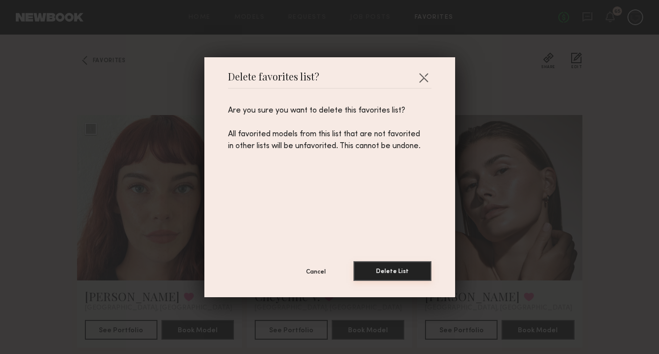
click at [400, 269] on button "Delete List" at bounding box center [393, 271] width 78 height 20
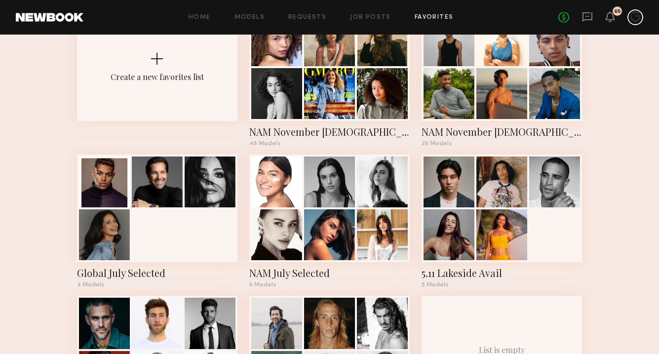
scroll to position [177, 0]
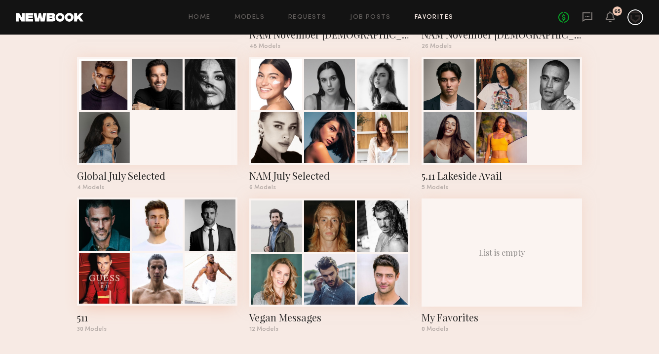
click at [89, 318] on div "511" at bounding box center [157, 318] width 160 height 14
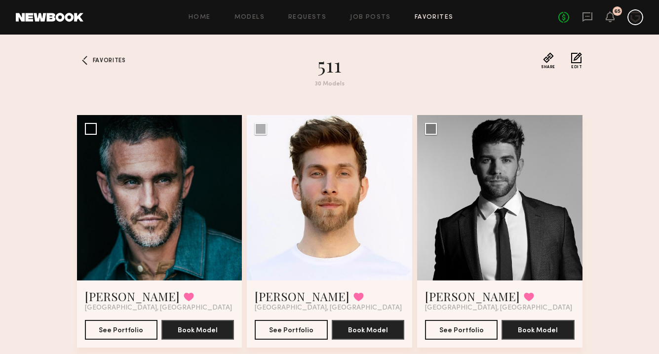
click at [579, 58] on button "Edit" at bounding box center [576, 60] width 11 height 17
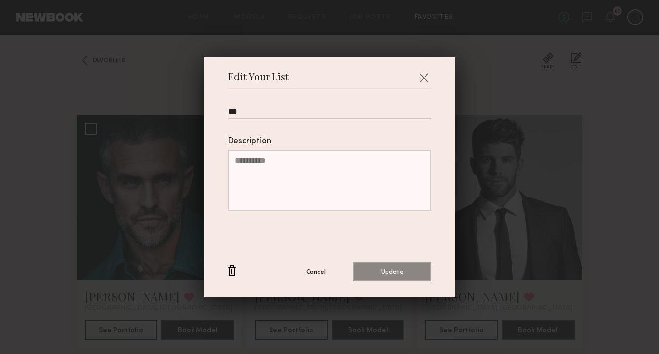
click at [233, 267] on button "button" at bounding box center [232, 271] width 8 height 12
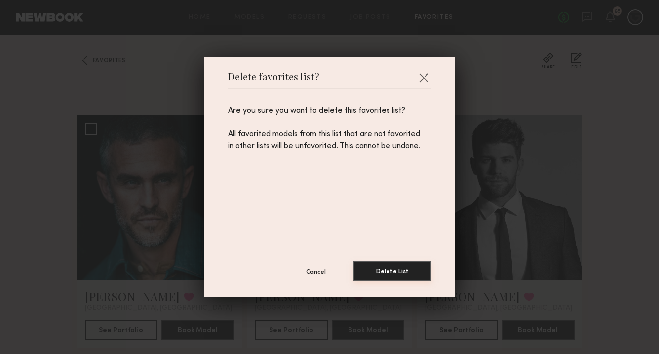
click at [400, 274] on button "Delete List" at bounding box center [393, 271] width 78 height 20
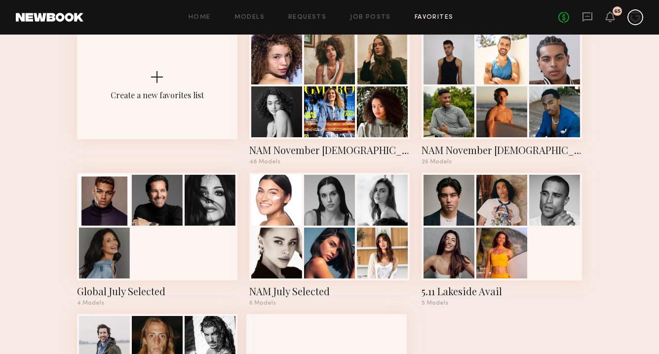
scroll to position [29, 0]
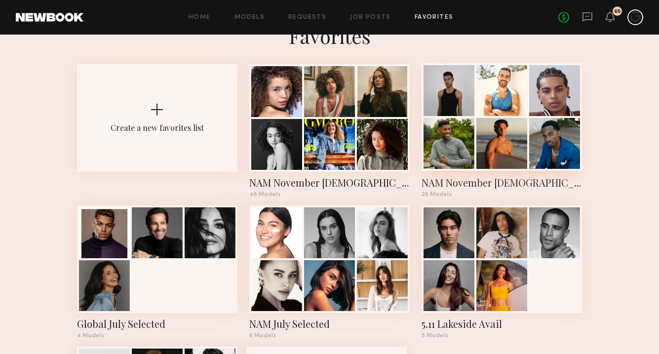
click at [476, 159] on div at bounding box center [502, 117] width 160 height 108
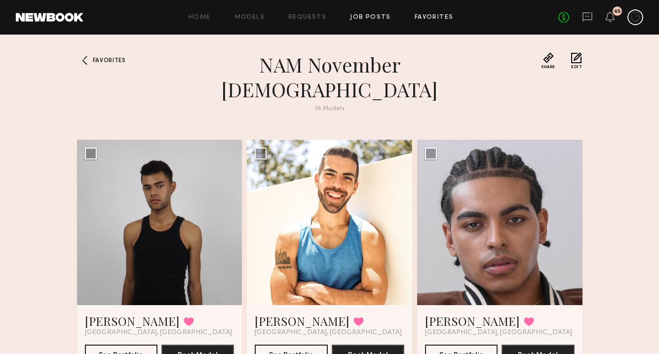
click at [368, 15] on link "Job Posts" at bounding box center [370, 17] width 41 height 6
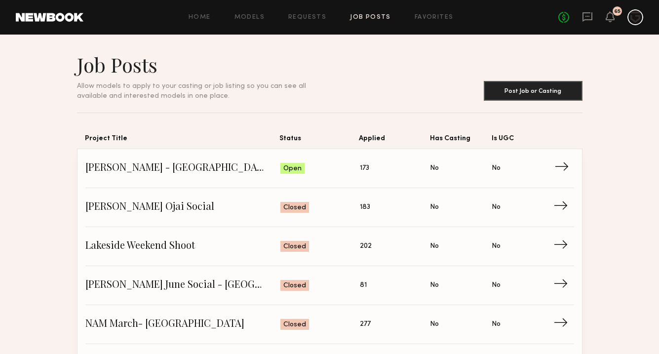
click at [191, 169] on span "HL NAM - Anaheim November" at bounding box center [183, 168] width 196 height 15
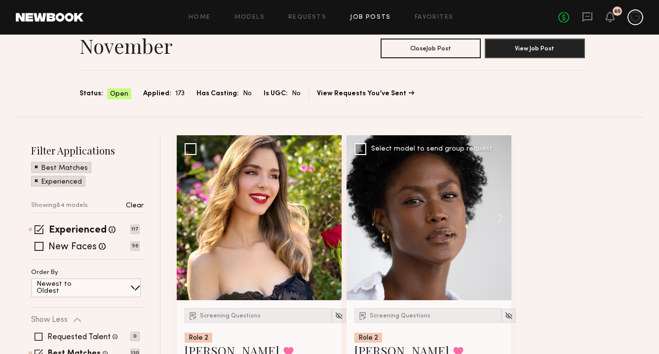
scroll to position [70, 0]
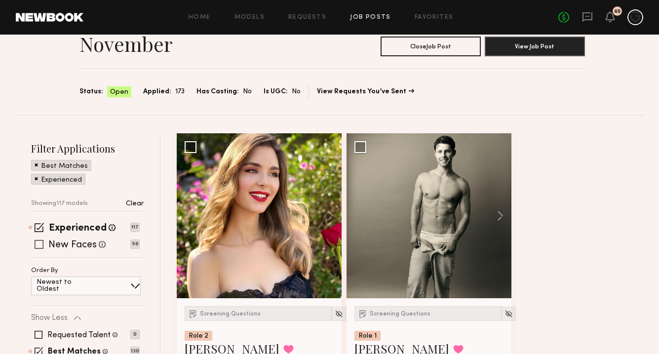
click at [42, 240] on span at bounding box center [39, 244] width 9 height 9
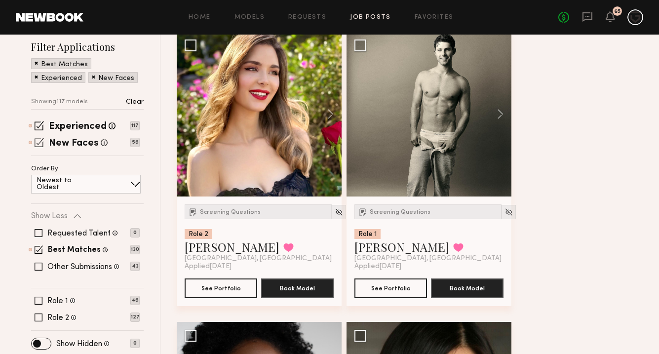
scroll to position [176, 0]
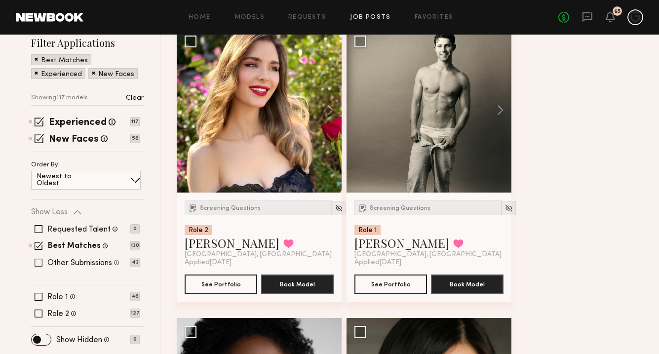
click at [43, 259] on div "Other Submissions Models shown below have applied to this job but do not match …" at bounding box center [85, 263] width 109 height 8
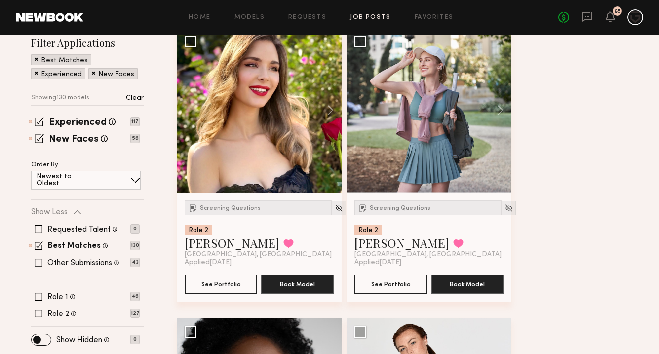
click at [38, 259] on span at bounding box center [39, 263] width 8 height 8
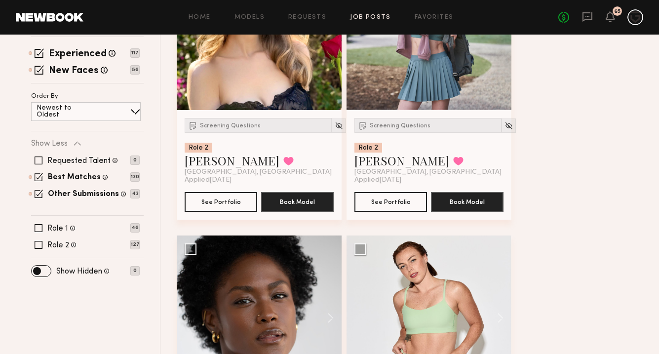
scroll to position [260, 0]
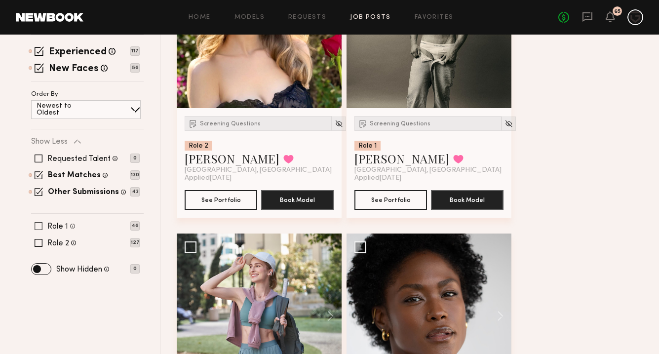
click at [37, 222] on span at bounding box center [39, 226] width 8 height 8
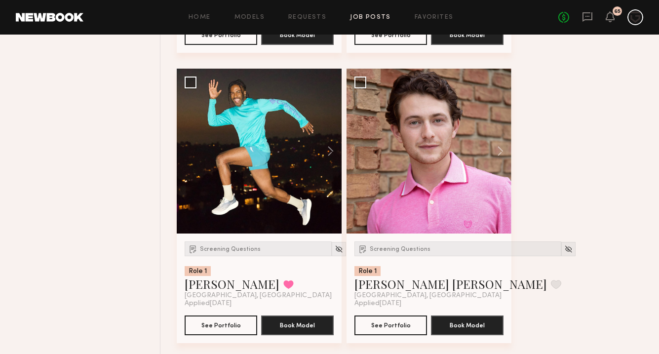
scroll to position [2168, 0]
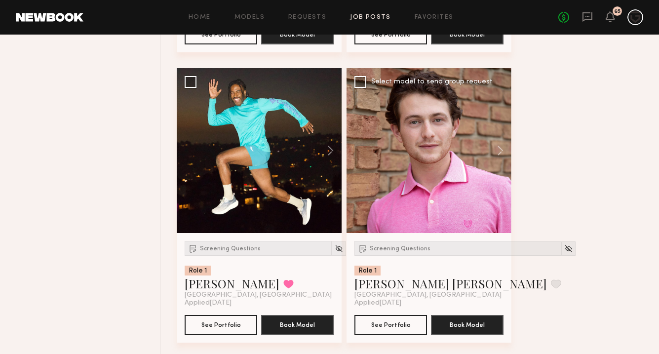
click at [439, 115] on div at bounding box center [429, 150] width 165 height 165
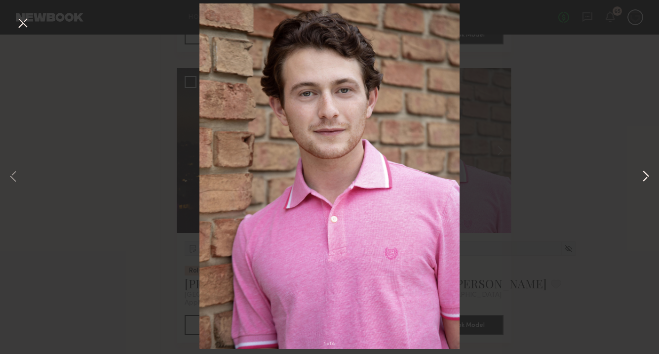
click at [644, 182] on button at bounding box center [646, 177] width 12 height 283
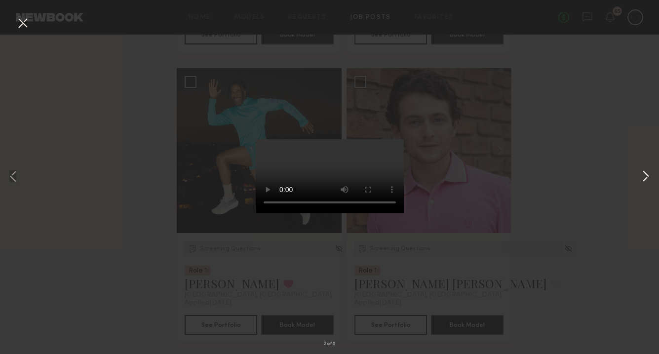
click at [644, 181] on button at bounding box center [646, 177] width 12 height 283
click at [644, 180] on button at bounding box center [646, 177] width 12 height 283
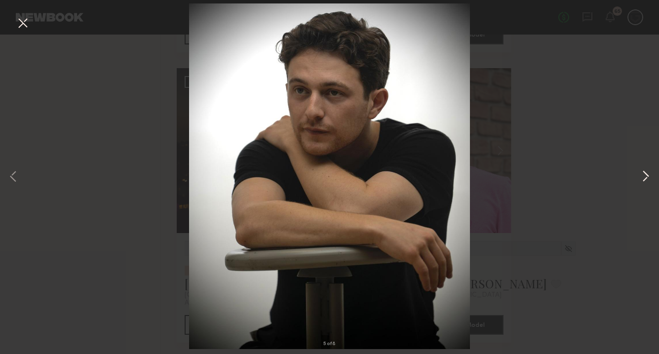
click at [644, 180] on button at bounding box center [646, 177] width 12 height 283
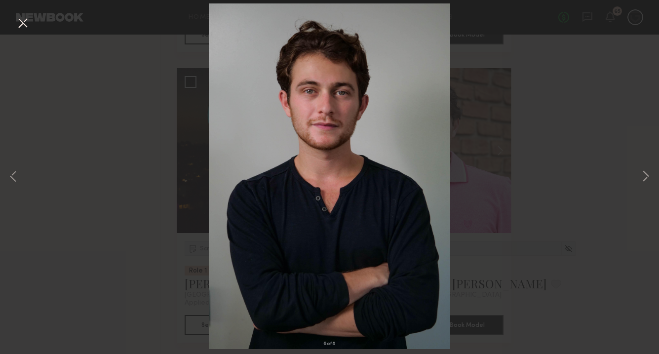
click at [19, 25] on button at bounding box center [23, 24] width 16 height 18
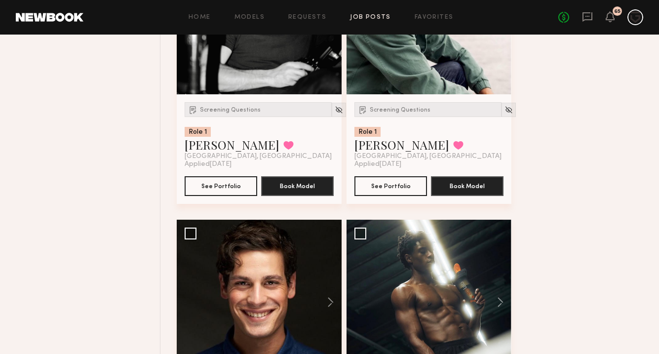
scroll to position [2596, 0]
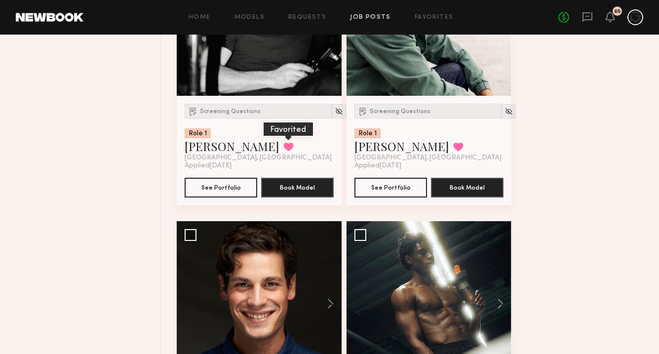
click at [283, 142] on button at bounding box center [288, 146] width 10 height 9
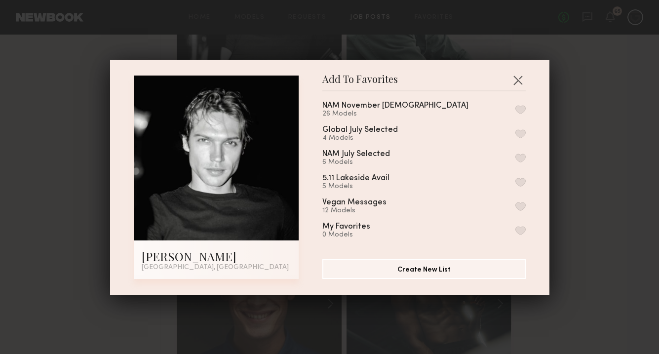
scroll to position [0, 0]
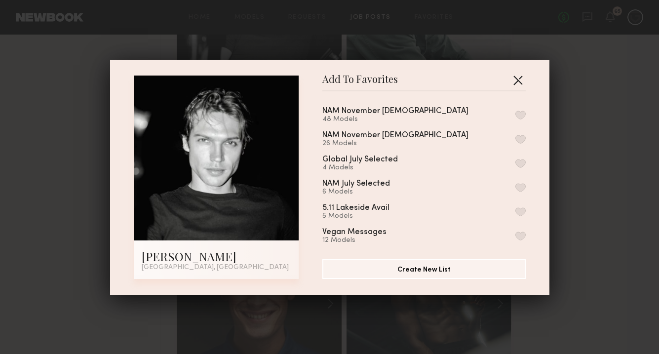
click at [520, 80] on button "button" at bounding box center [518, 80] width 16 height 16
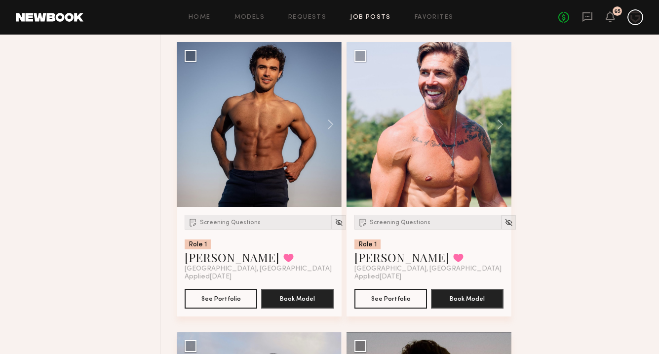
scroll to position [3062, 0]
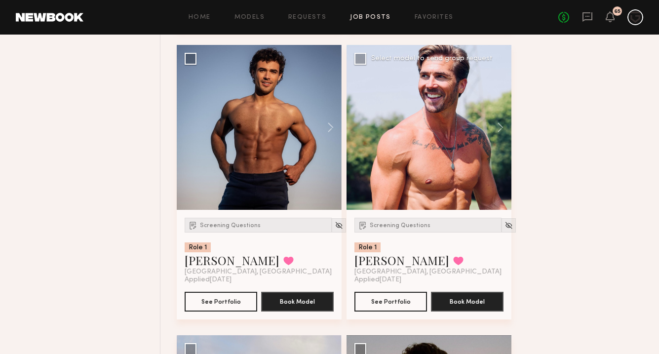
click at [422, 117] on div at bounding box center [429, 127] width 165 height 165
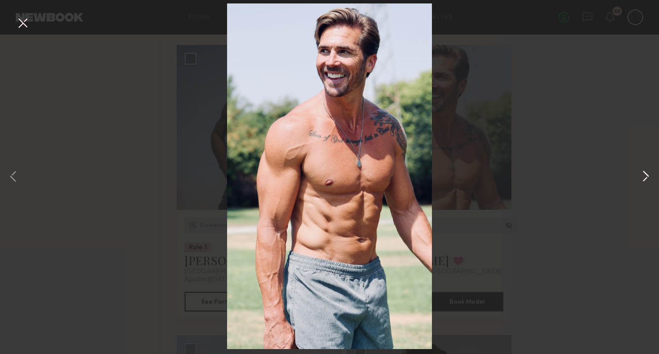
click at [643, 174] on button at bounding box center [646, 177] width 12 height 283
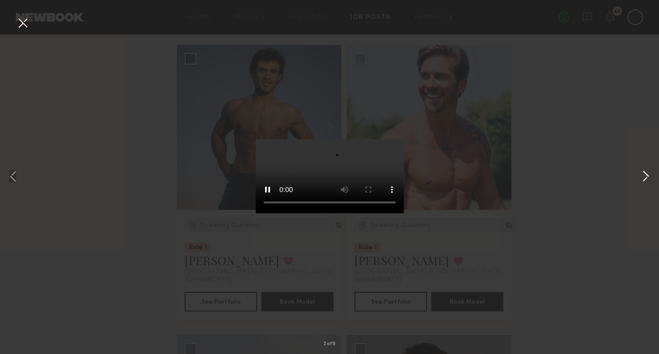
click at [643, 174] on button at bounding box center [646, 177] width 12 height 283
click at [25, 22] on button at bounding box center [23, 24] width 16 height 18
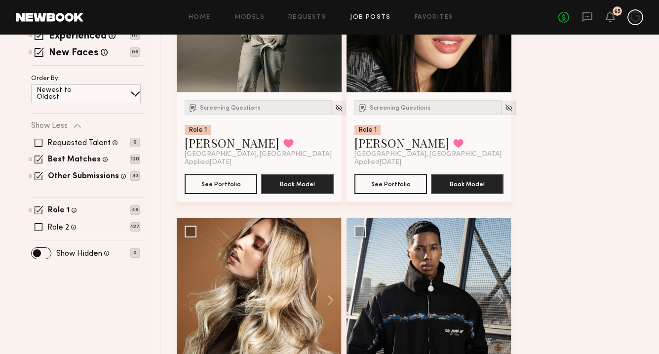
scroll to position [0, 0]
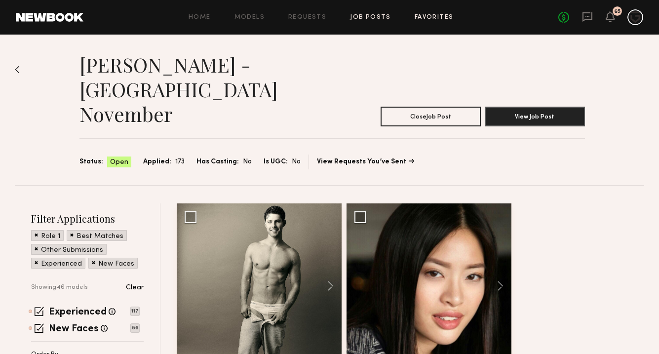
click at [430, 16] on link "Favorites" at bounding box center [434, 17] width 39 height 6
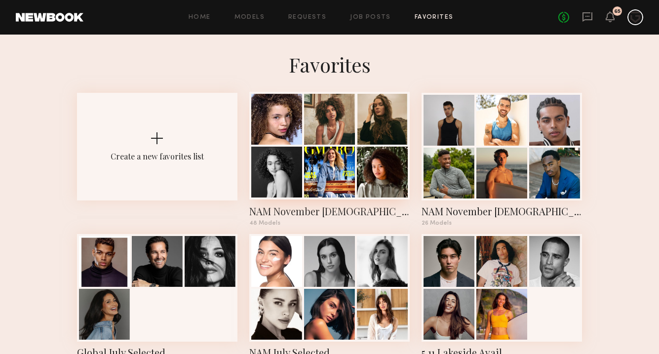
click at [328, 217] on div "NAM November FEMALE" at bounding box center [329, 211] width 160 height 14
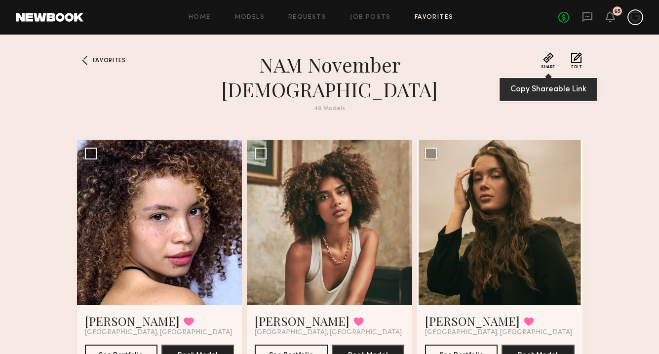
click at [550, 55] on button "Share" at bounding box center [548, 60] width 14 height 17
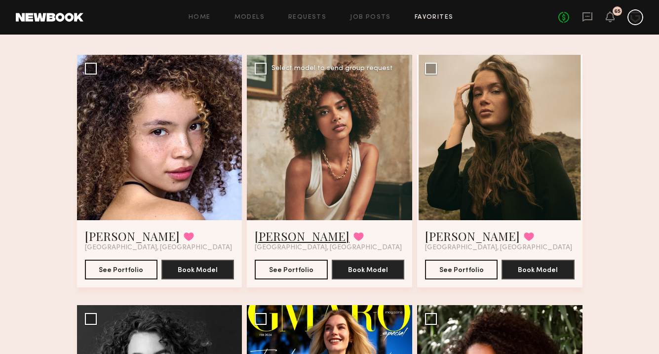
scroll to position [88, 0]
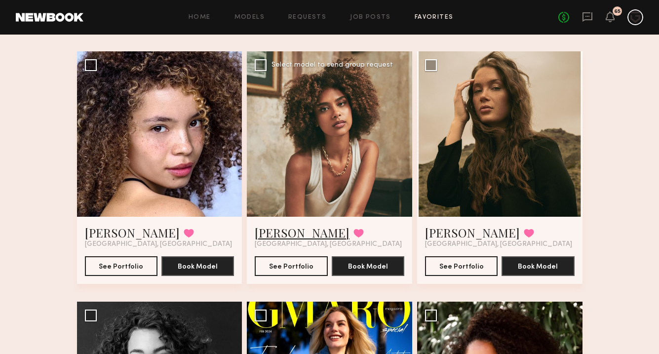
click at [287, 225] on link "[PERSON_NAME]" at bounding box center [302, 233] width 95 height 16
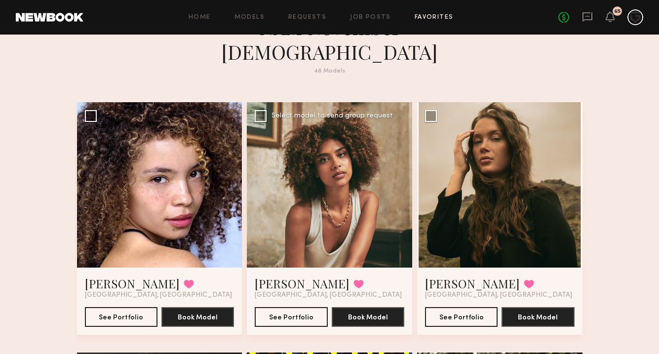
scroll to position [0, 0]
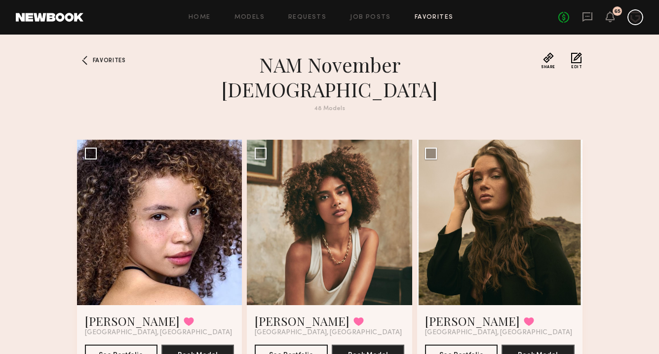
click at [418, 21] on div "Home Models Requests Job Posts Favorites Sign Out No fees up to $5,000 65" at bounding box center [363, 17] width 560 height 16
click at [435, 14] on link "Favorites" at bounding box center [434, 17] width 39 height 6
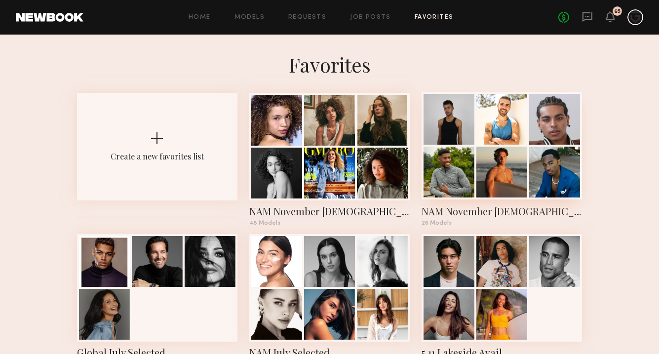
click at [483, 212] on div "NAM November MALE" at bounding box center [502, 211] width 160 height 14
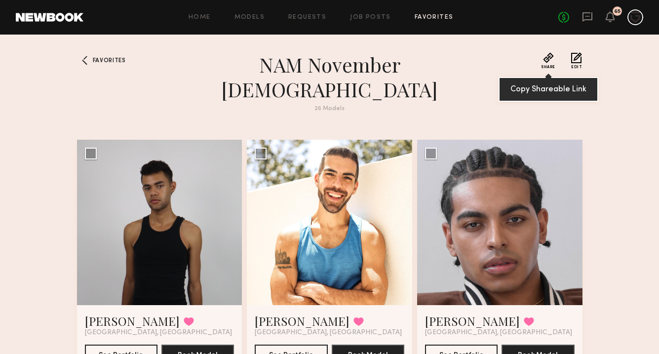
click at [549, 61] on button "Share" at bounding box center [548, 60] width 14 height 17
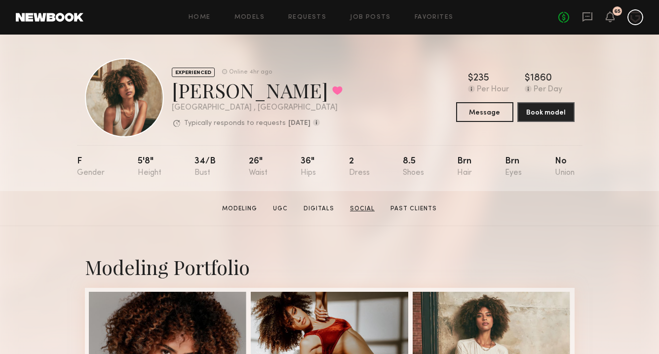
click at [369, 205] on link "Social" at bounding box center [362, 208] width 33 height 9
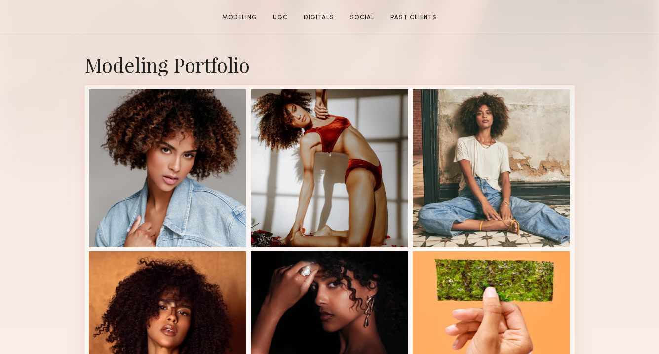
scroll to position [222, 0]
